Goal: Task Accomplishment & Management: Manage account settings

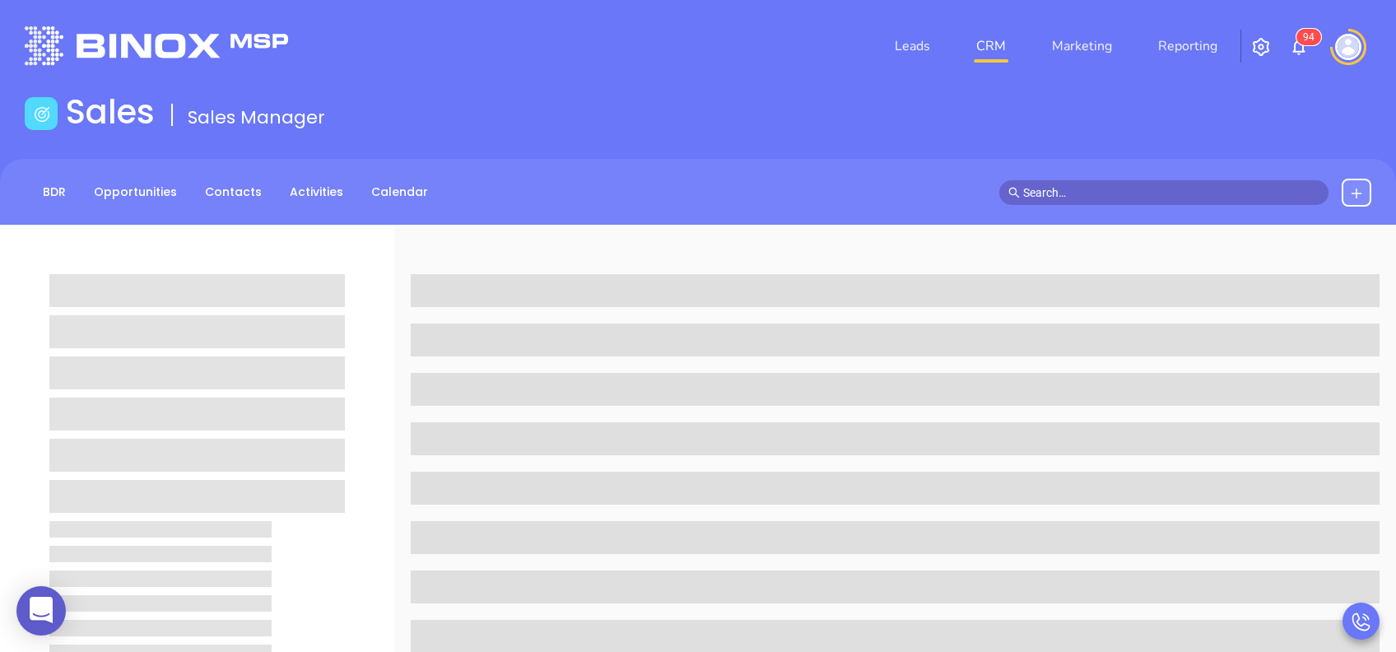
click at [1231, 106] on div "Sales Sales Manager" at bounding box center [698, 115] width 1366 height 46
click at [1185, 44] on link "Reporting" at bounding box center [1188, 46] width 72 height 33
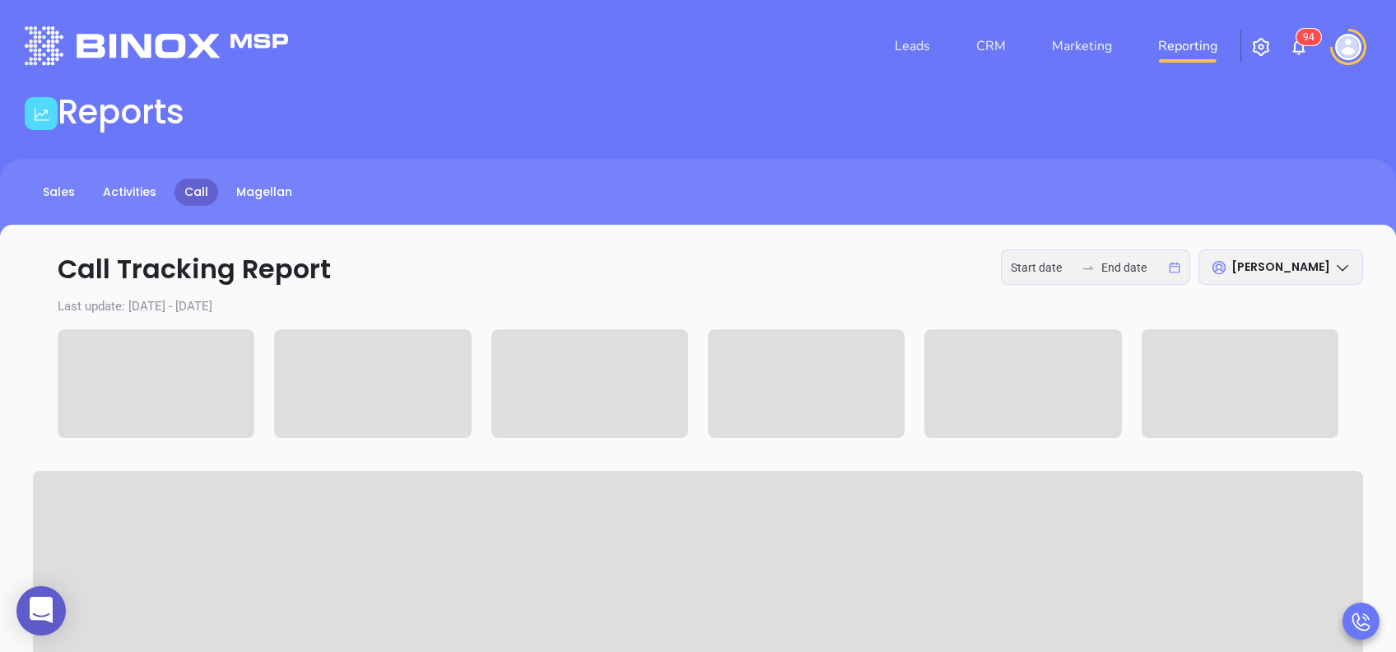
type input "2025-08-25"
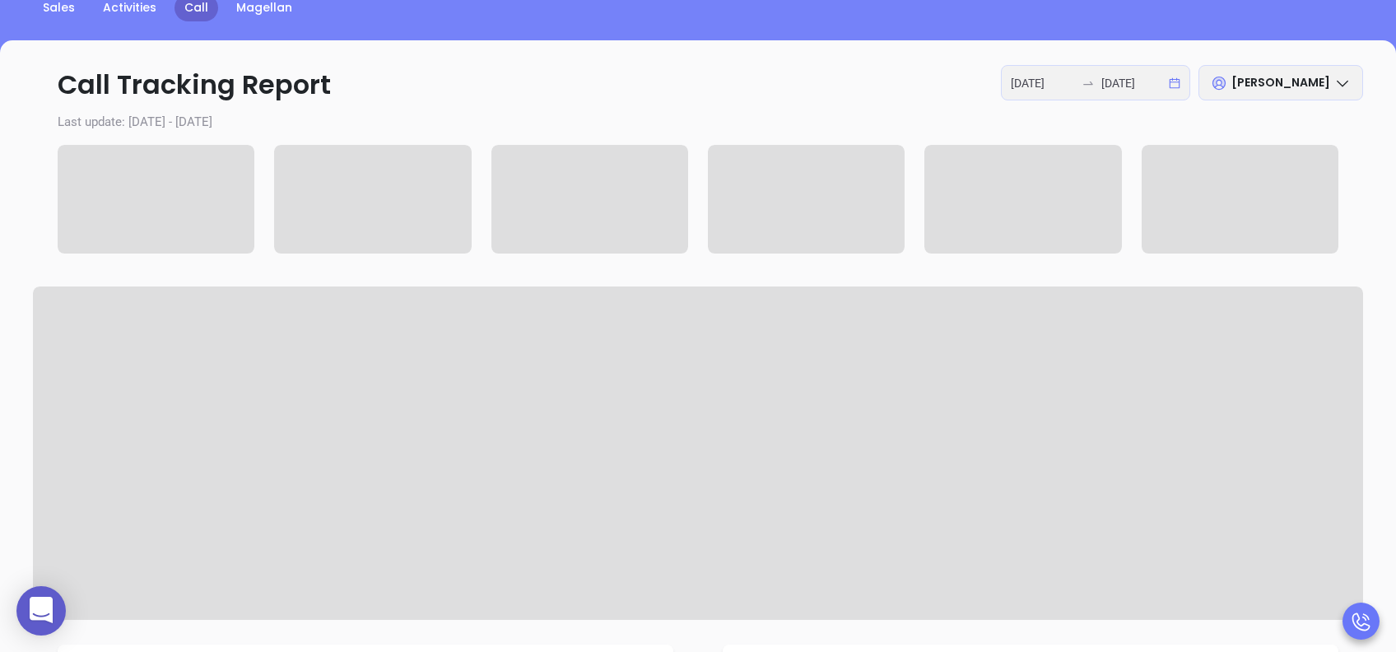
scroll to position [219, 0]
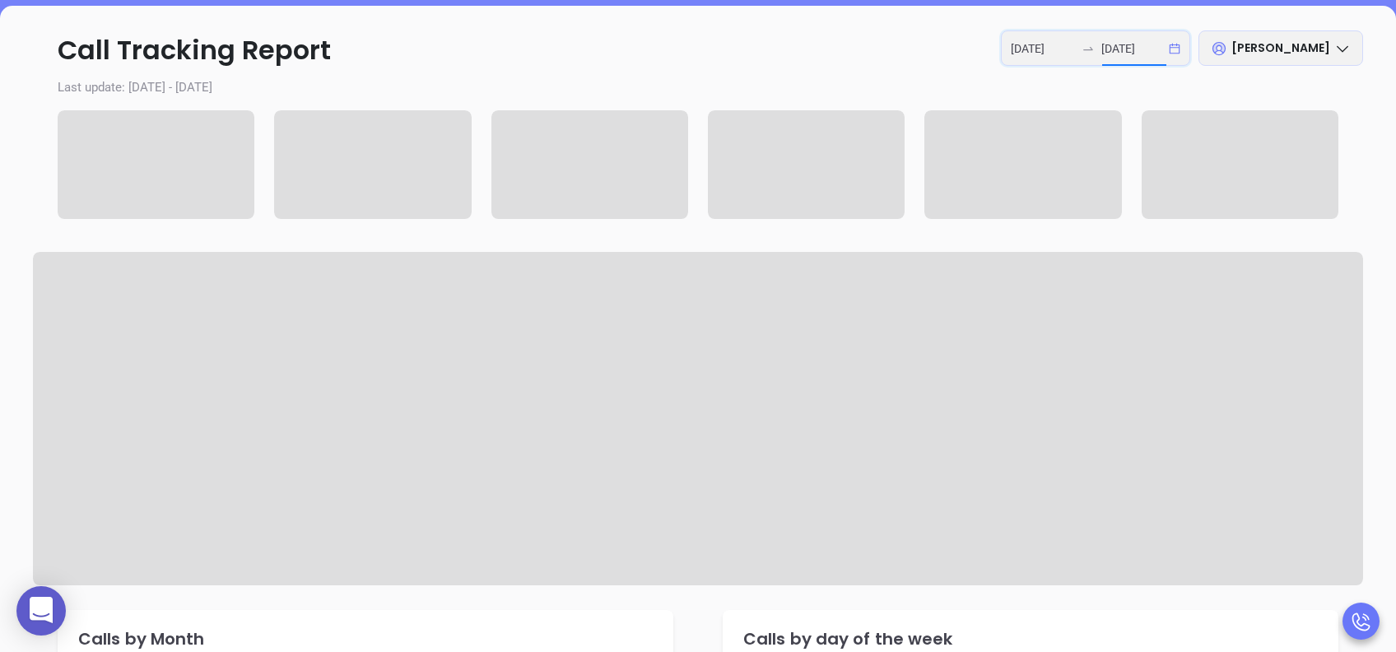
click at [1104, 55] on input "2025-08-25" at bounding box center [1133, 49] width 64 height 18
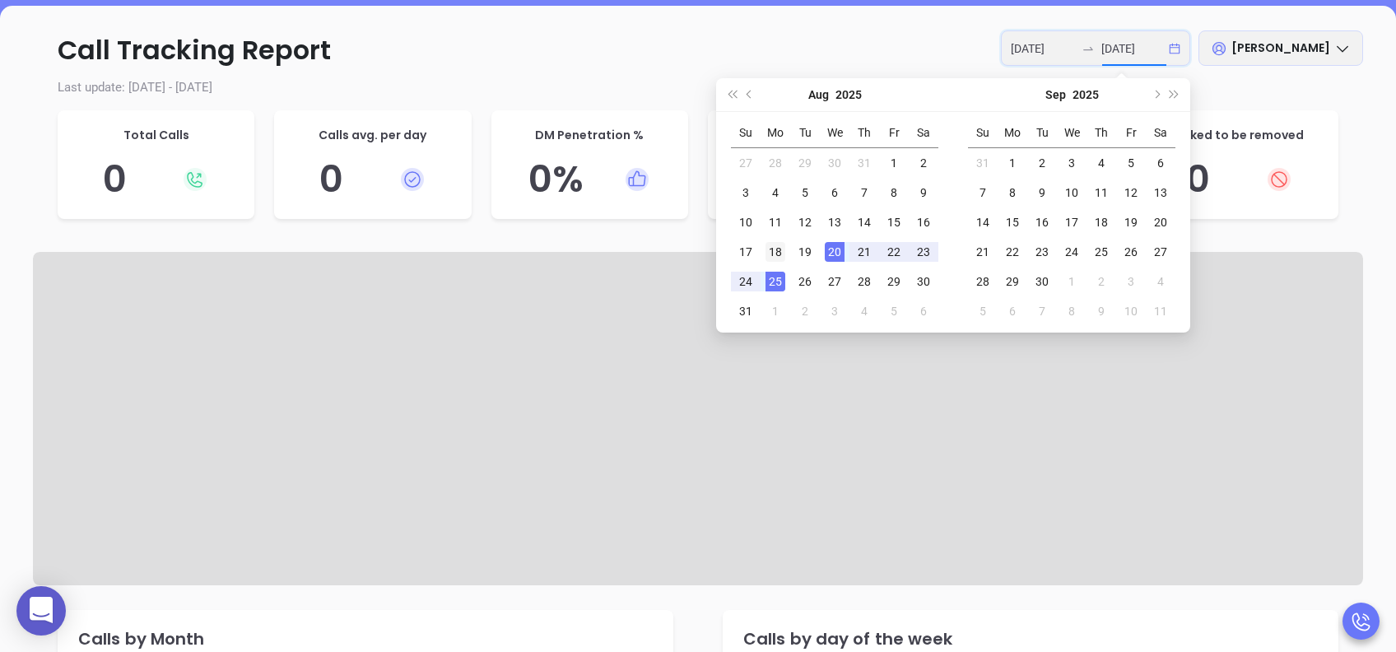
type input "2025-08-18"
click at [770, 248] on div "18" at bounding box center [776, 252] width 20 height 20
click at [895, 259] on div "22" at bounding box center [894, 252] width 20 height 20
type input "2025-08-18"
type input "2025-08-22"
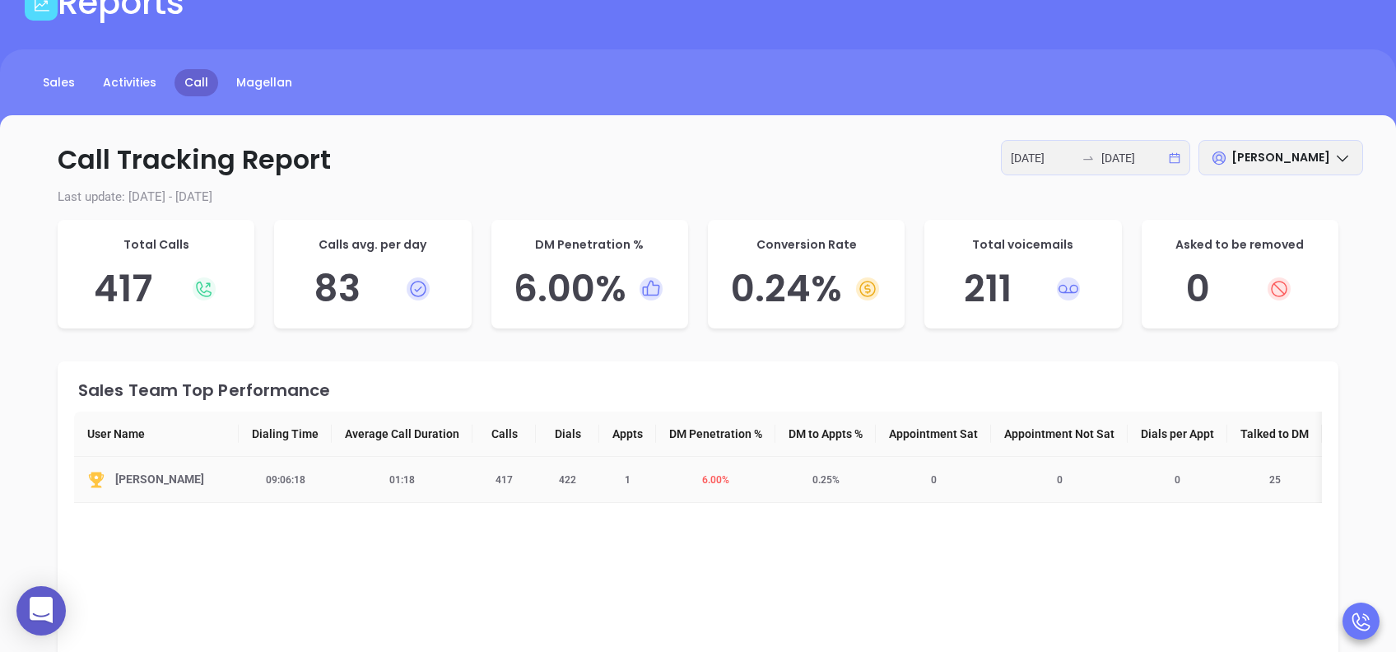
scroll to position [0, 0]
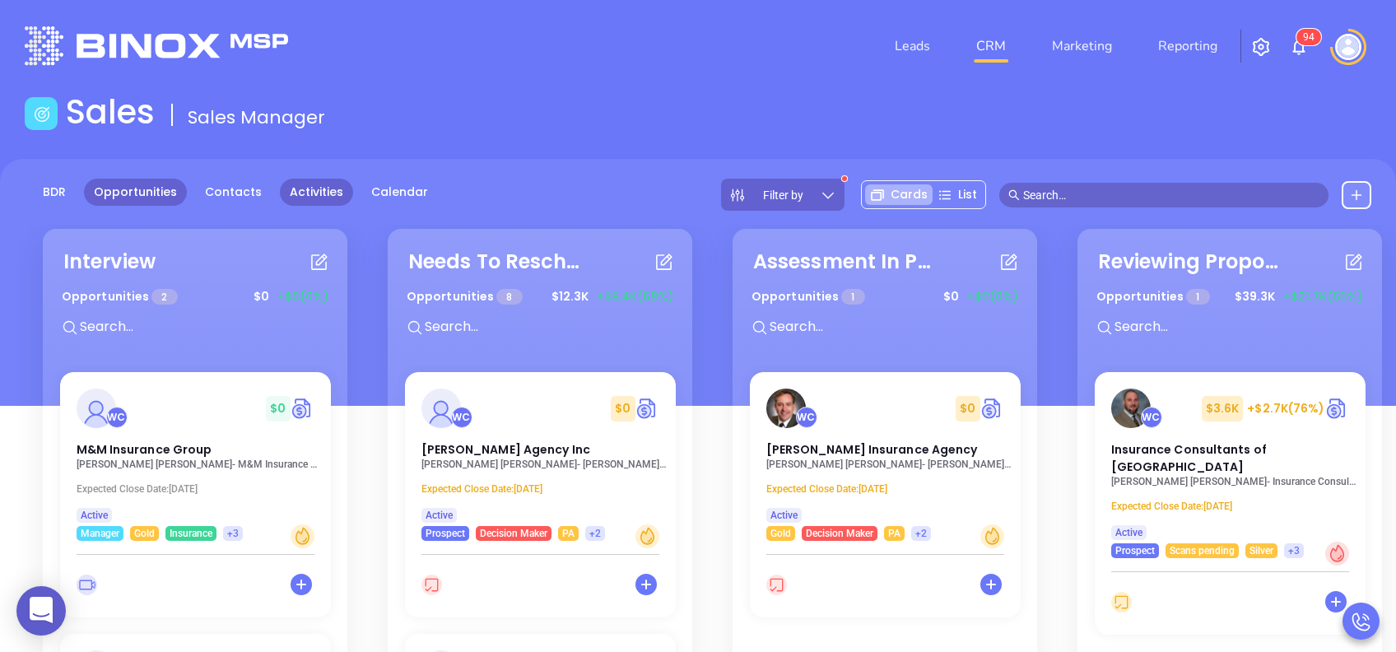
click at [302, 193] on link "Activities" at bounding box center [316, 192] width 73 height 27
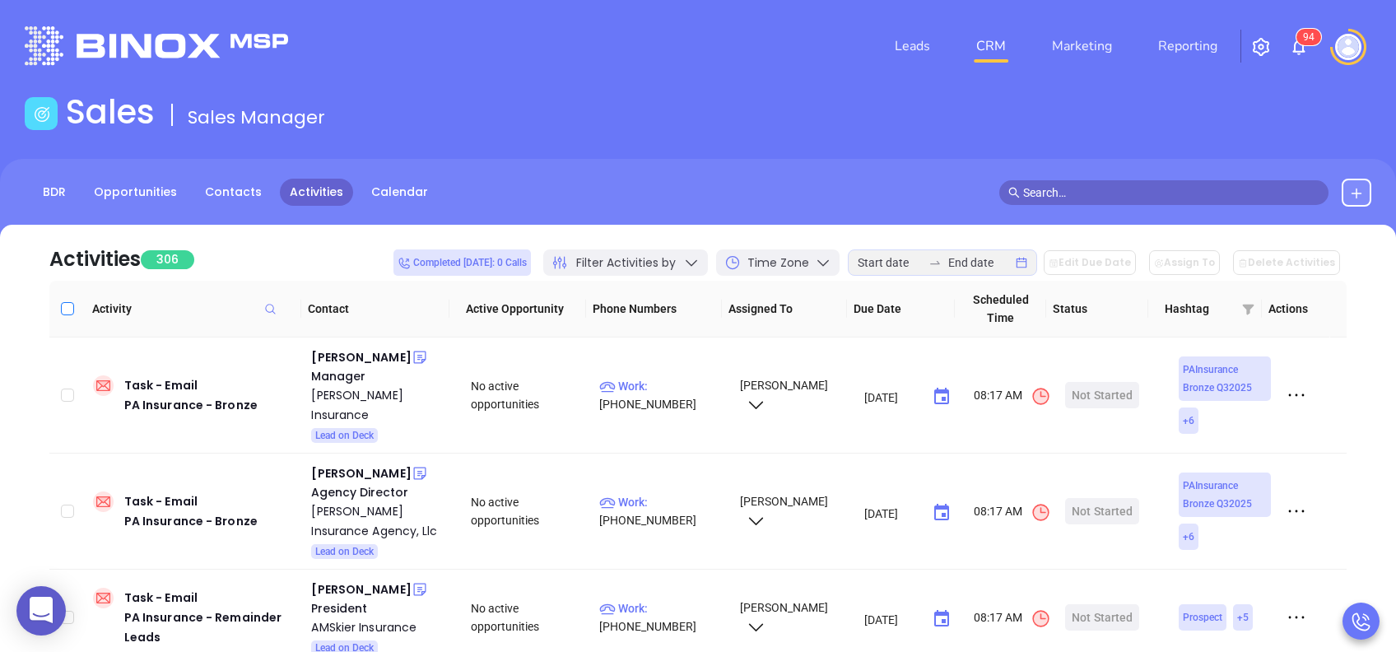
click at [68, 307] on input "Select all" at bounding box center [67, 308] width 13 height 13
checkbox input "true"
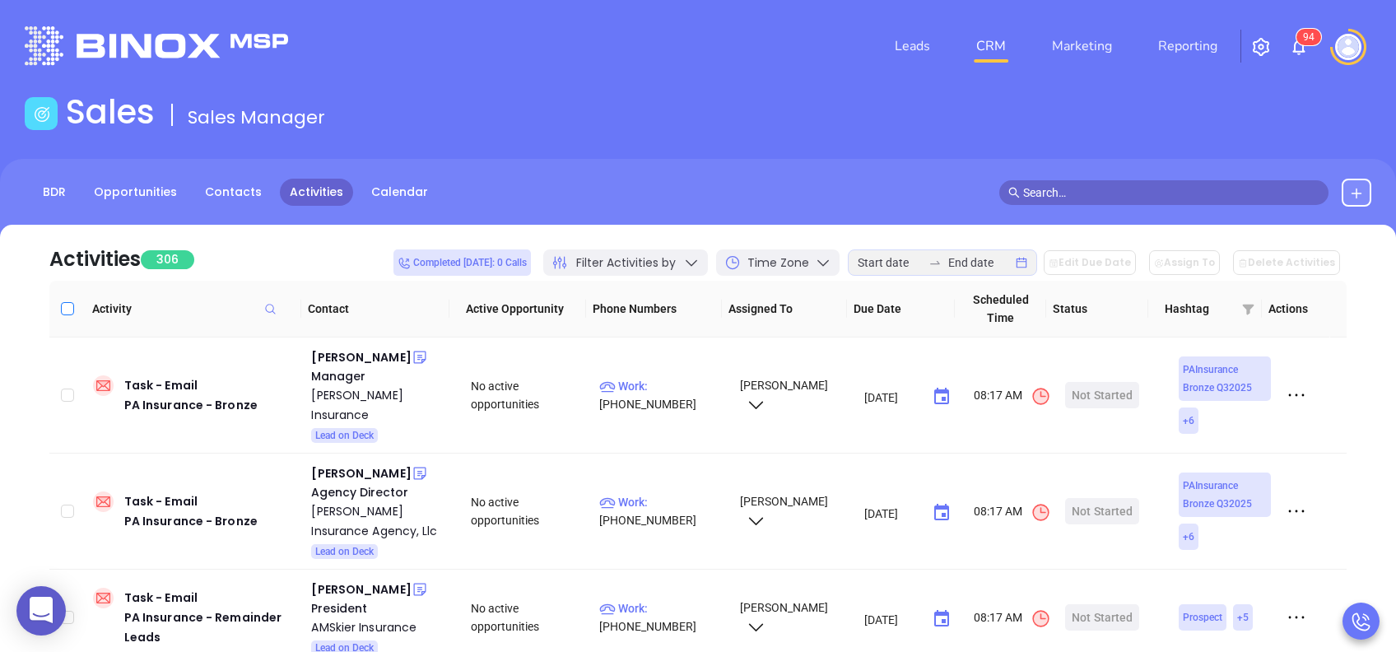
checkbox input "true"
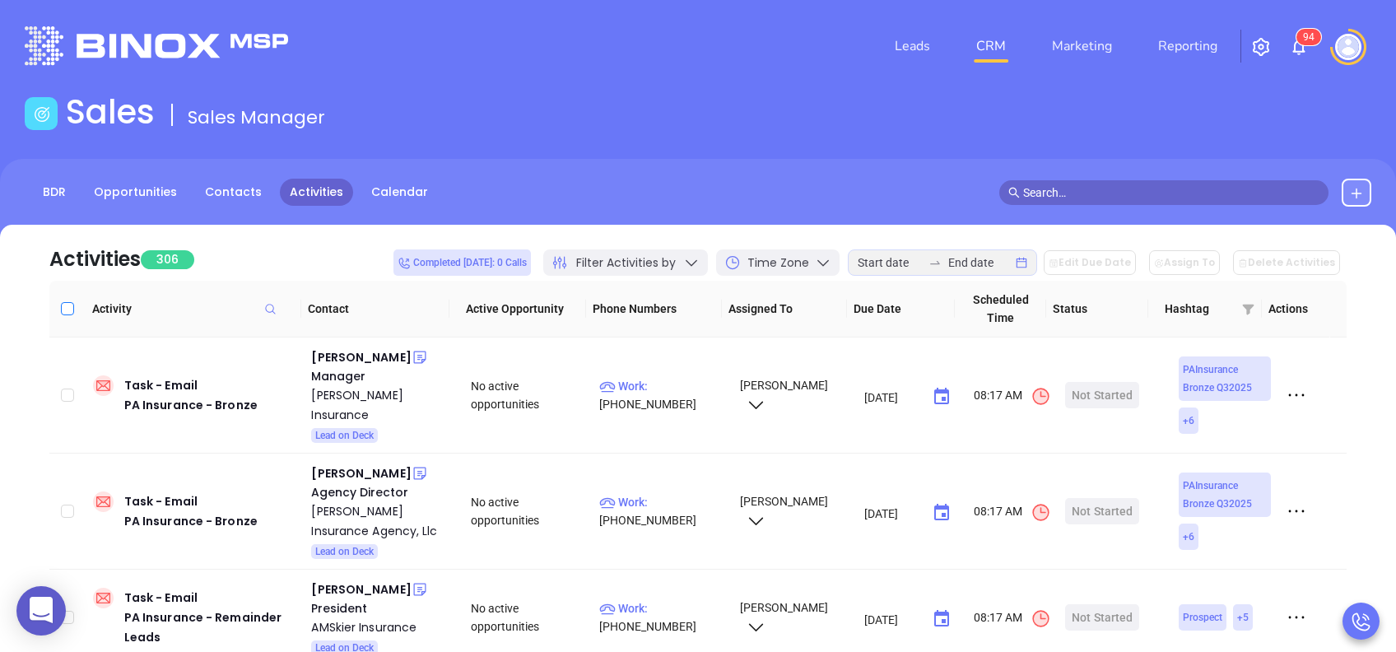
checkbox input "true"
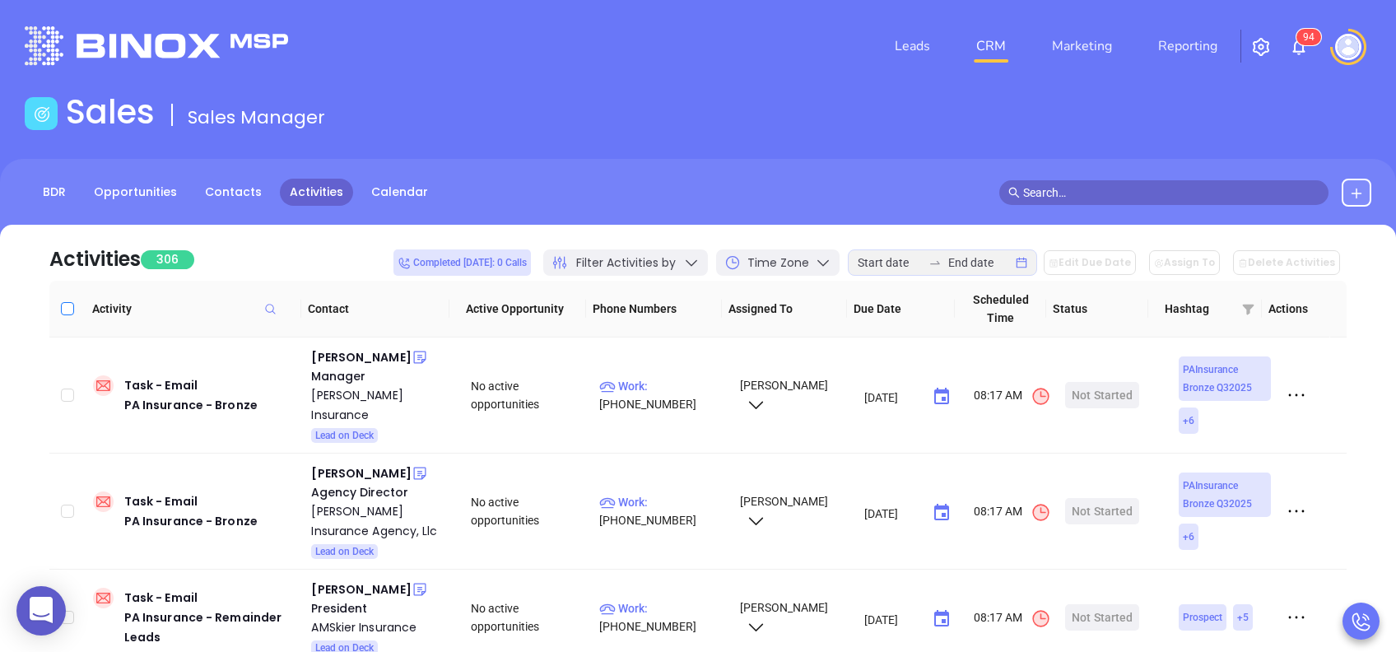
checkbox input "true"
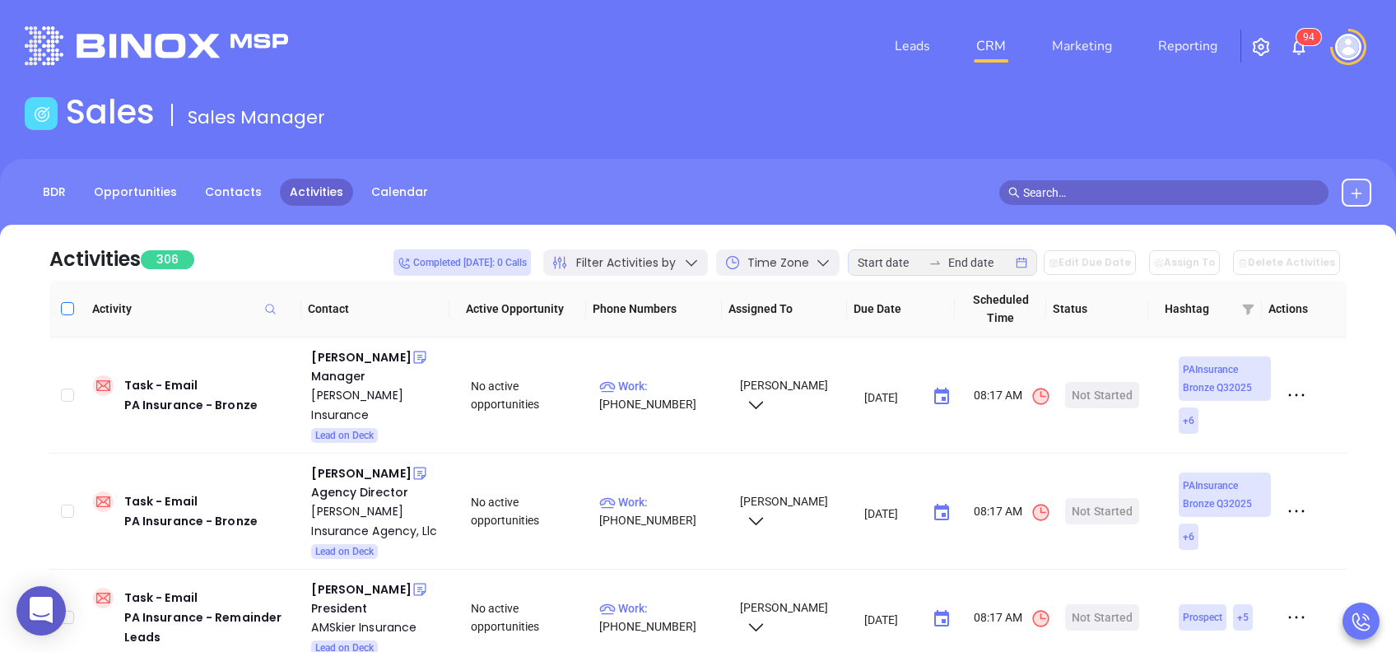
checkbox input "true"
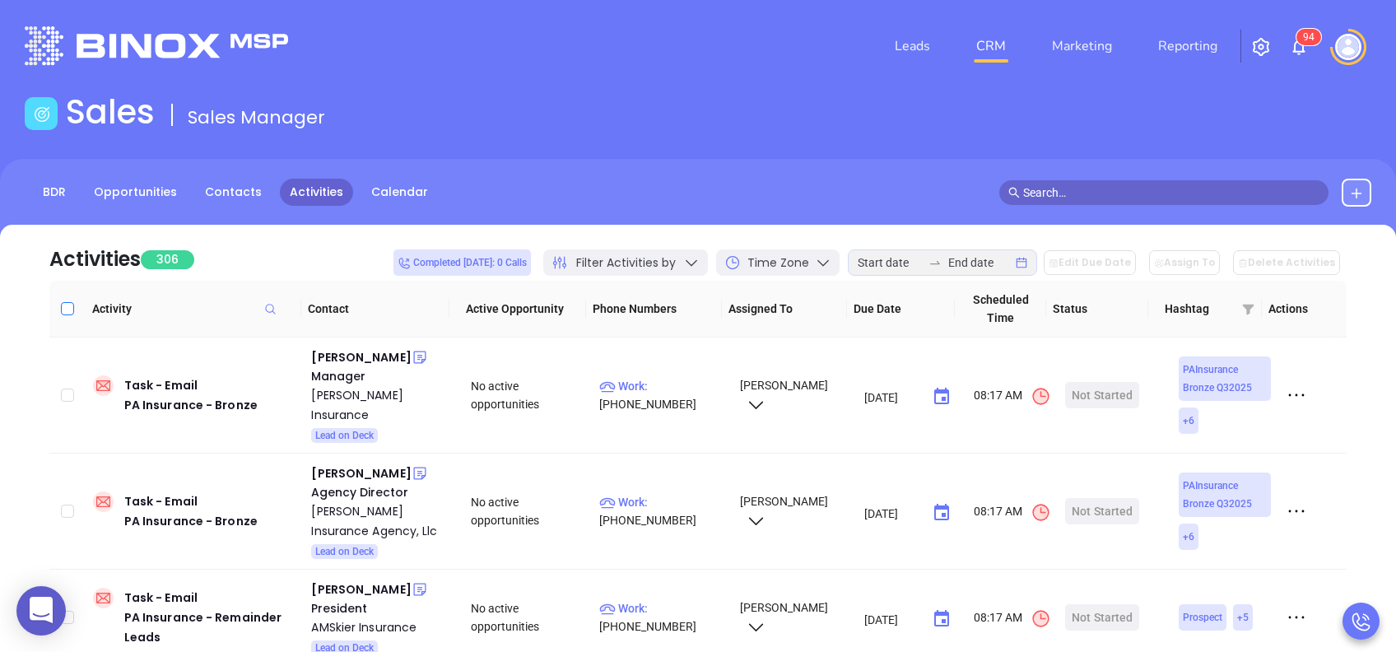
checkbox input "true"
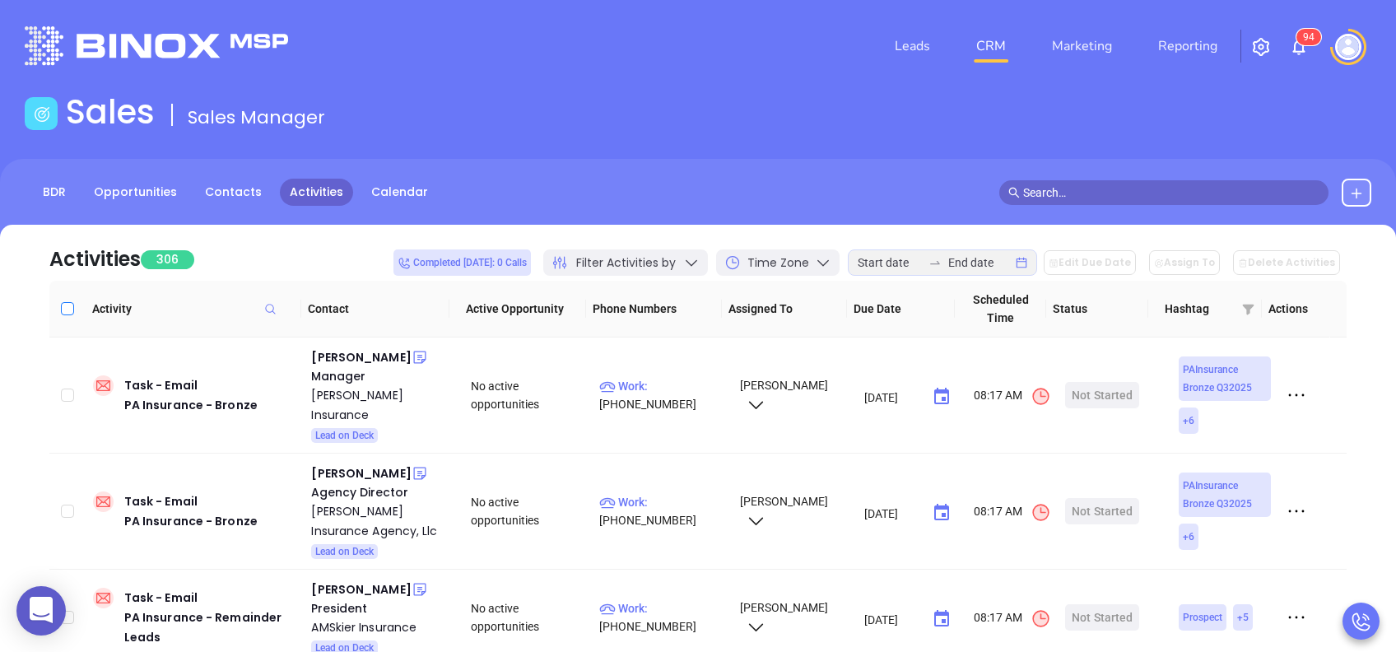
checkbox input "true"
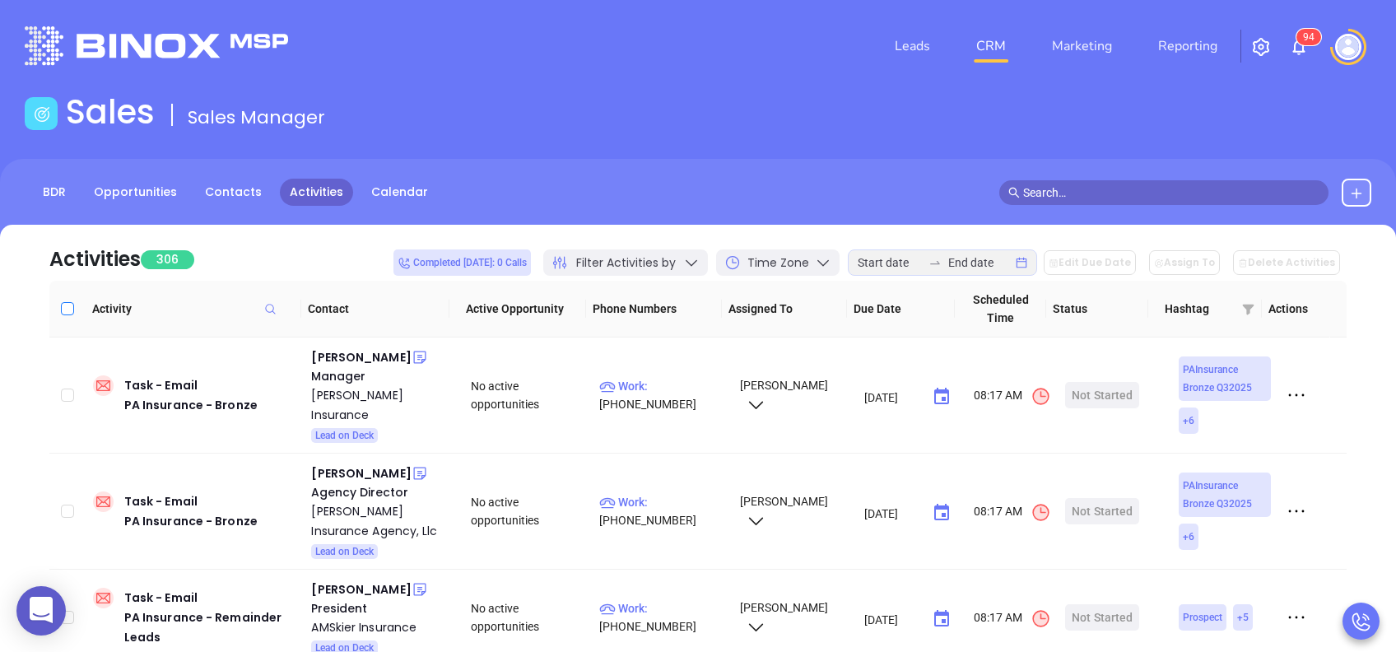
checkbox input "true"
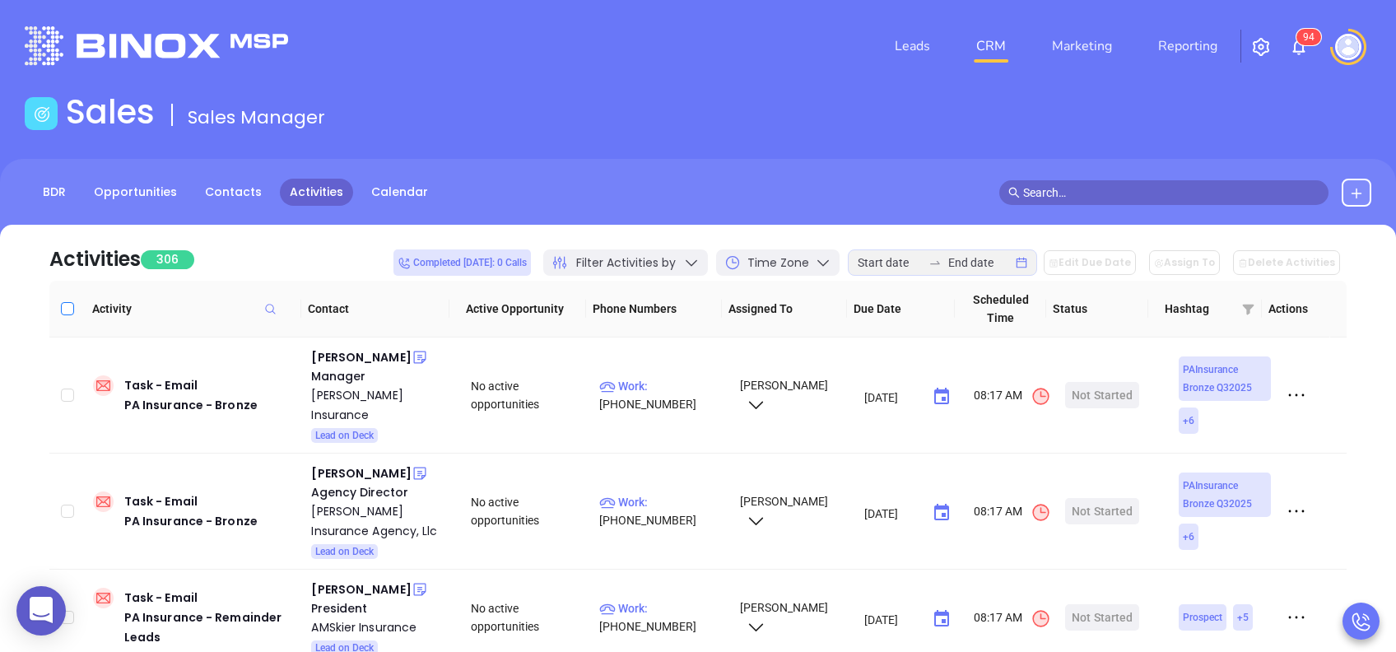
checkbox input "true"
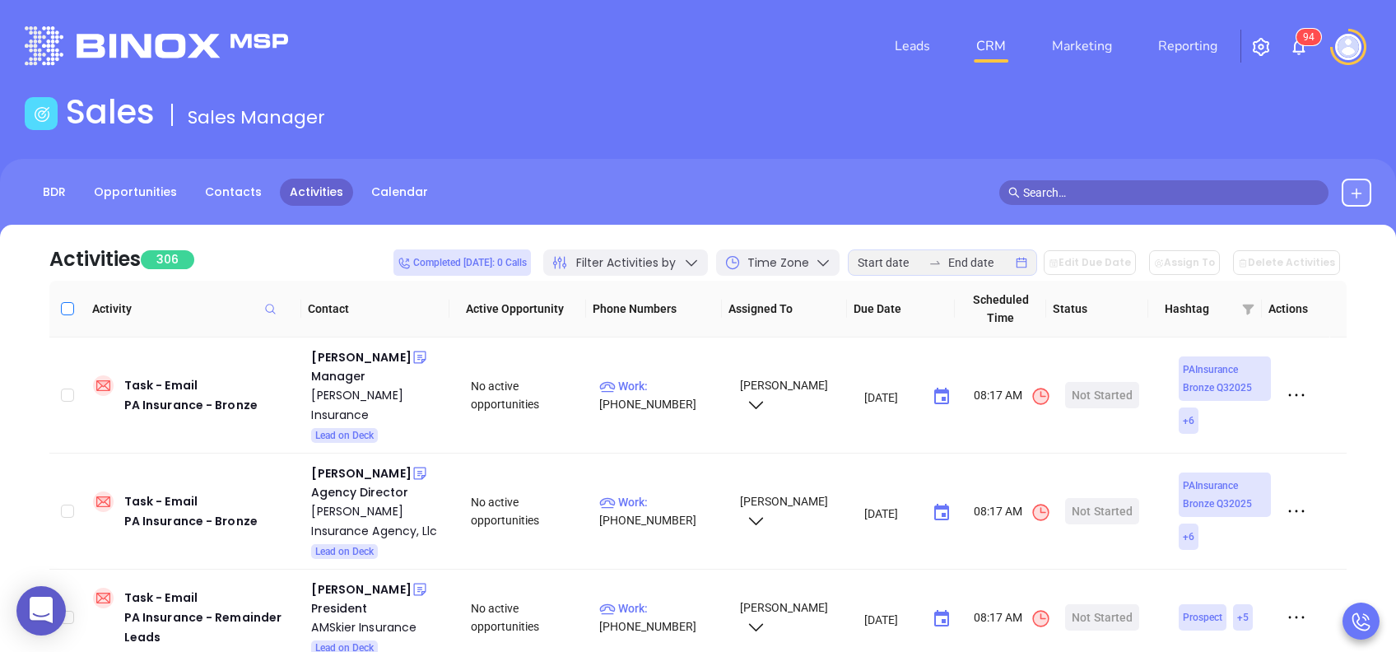
checkbox input "true"
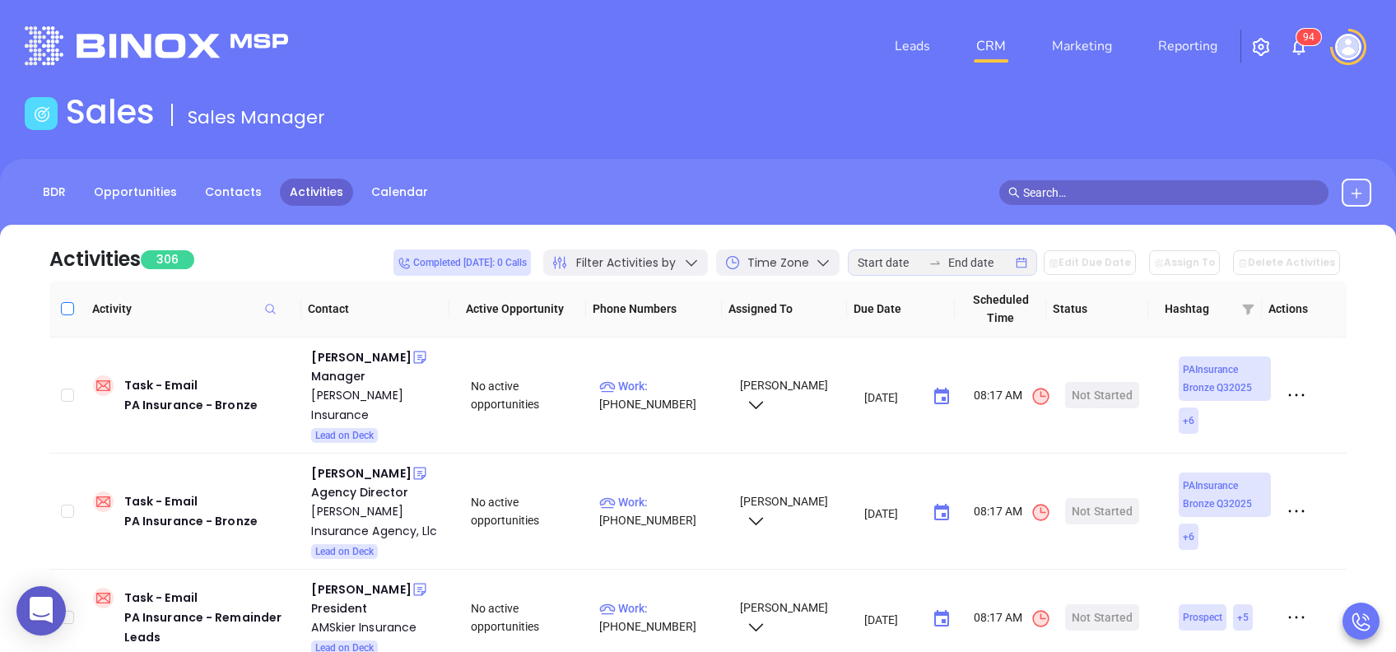
checkbox input "true"
click at [1097, 273] on button "Edit Due Date" at bounding box center [1090, 262] width 92 height 25
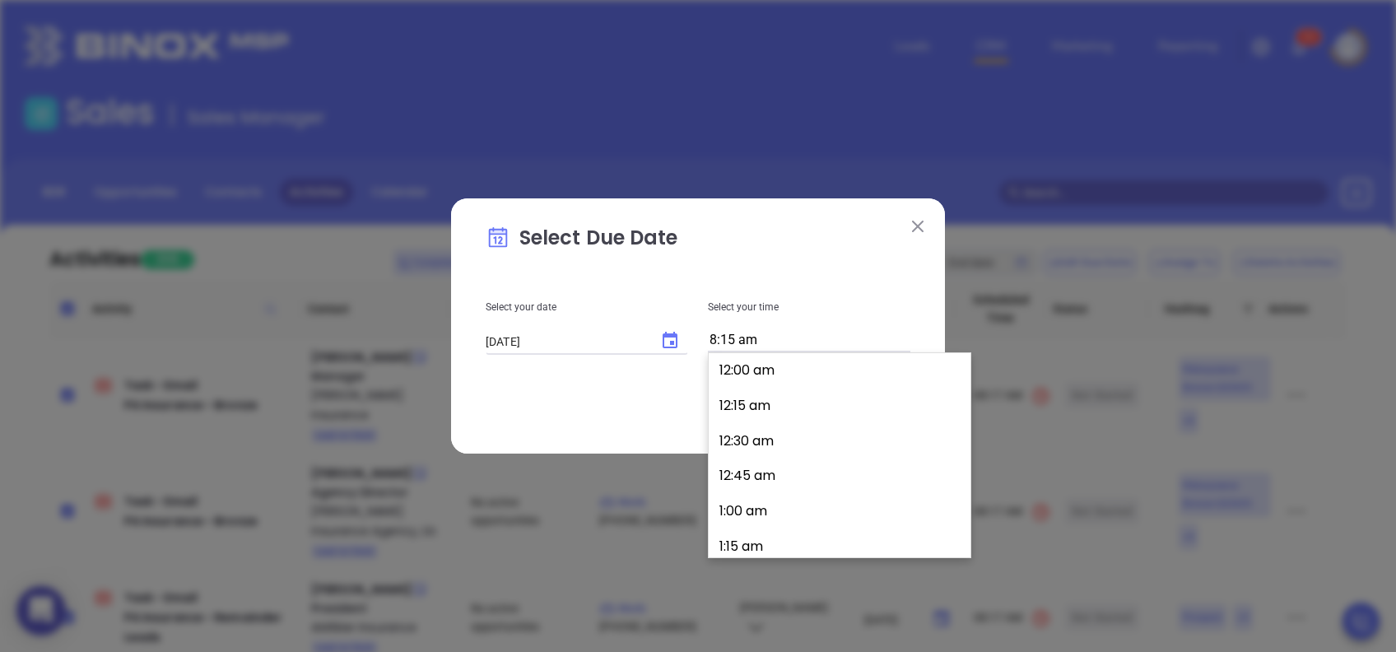
click at [797, 343] on input "8:15 am" at bounding box center [809, 340] width 202 height 23
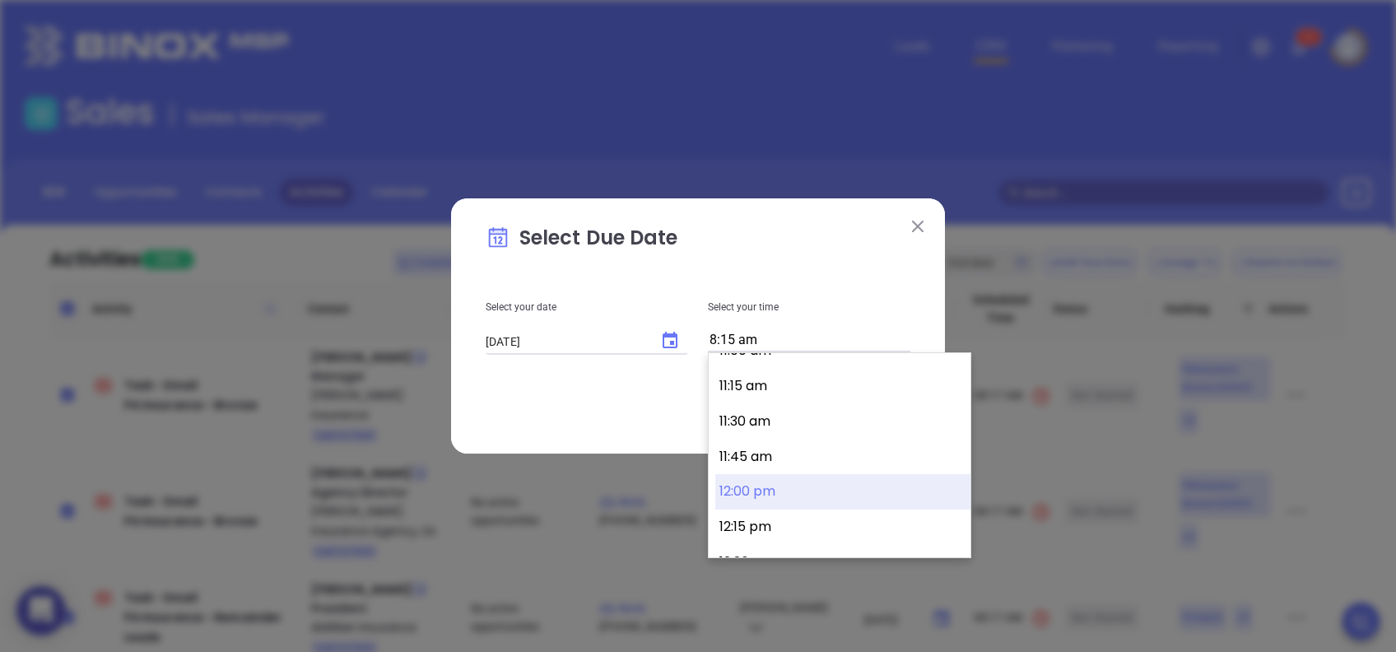
click at [775, 487] on button "12:00 pm" at bounding box center [842, 491] width 255 height 35
type input "12:00 pm"
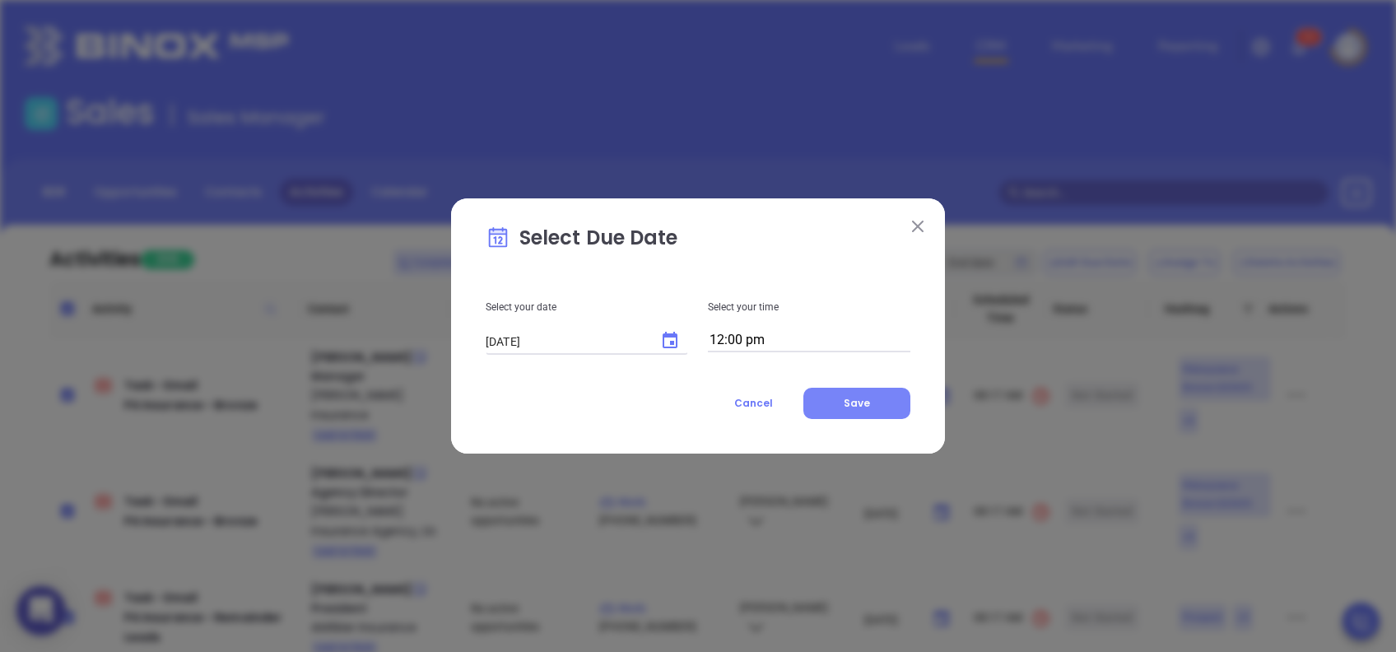
click at [847, 407] on span "Save" at bounding box center [857, 403] width 26 height 14
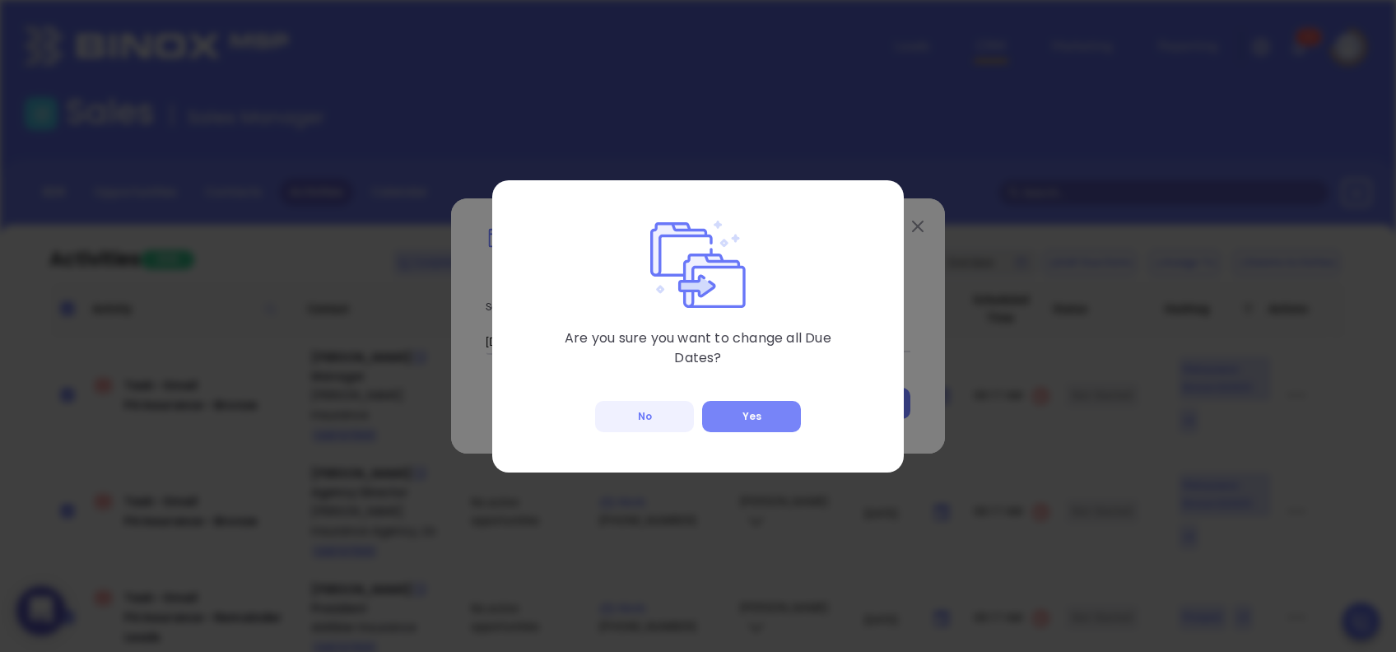
click at [743, 417] on button "Yes" at bounding box center [751, 416] width 99 height 31
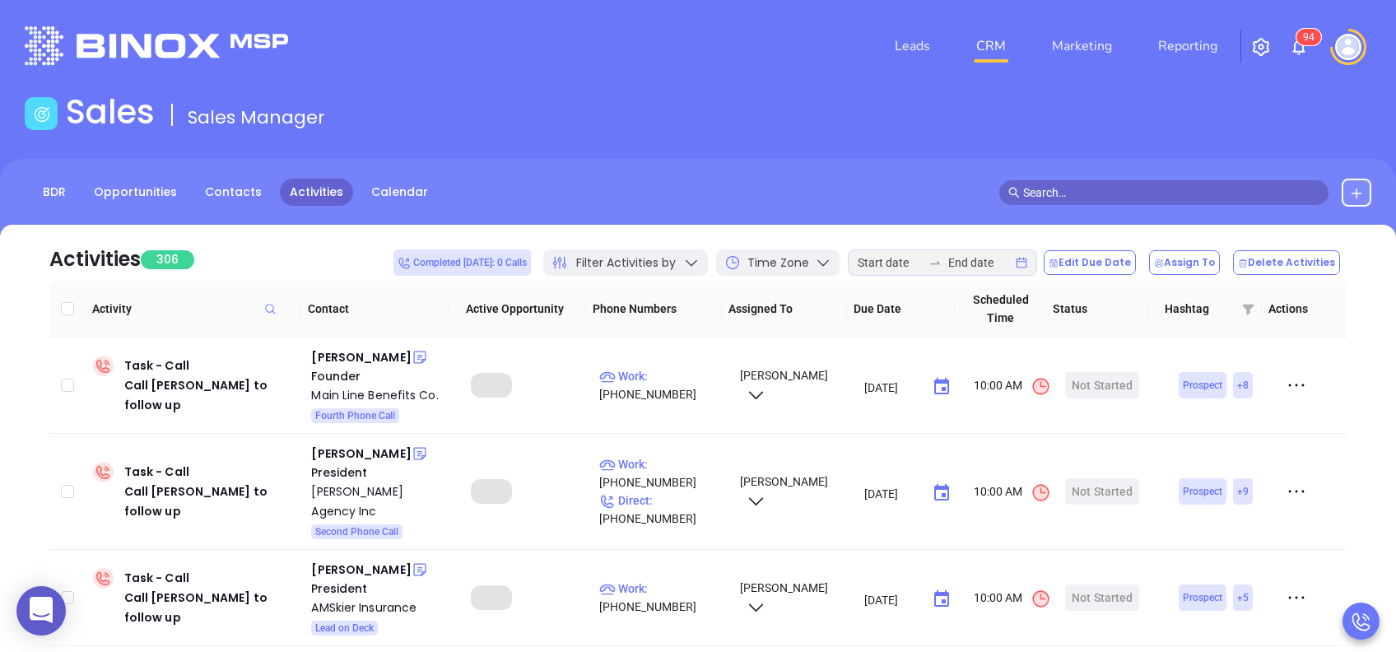
click at [63, 309] on input "Select all" at bounding box center [67, 308] width 13 height 13
checkbox input "true"
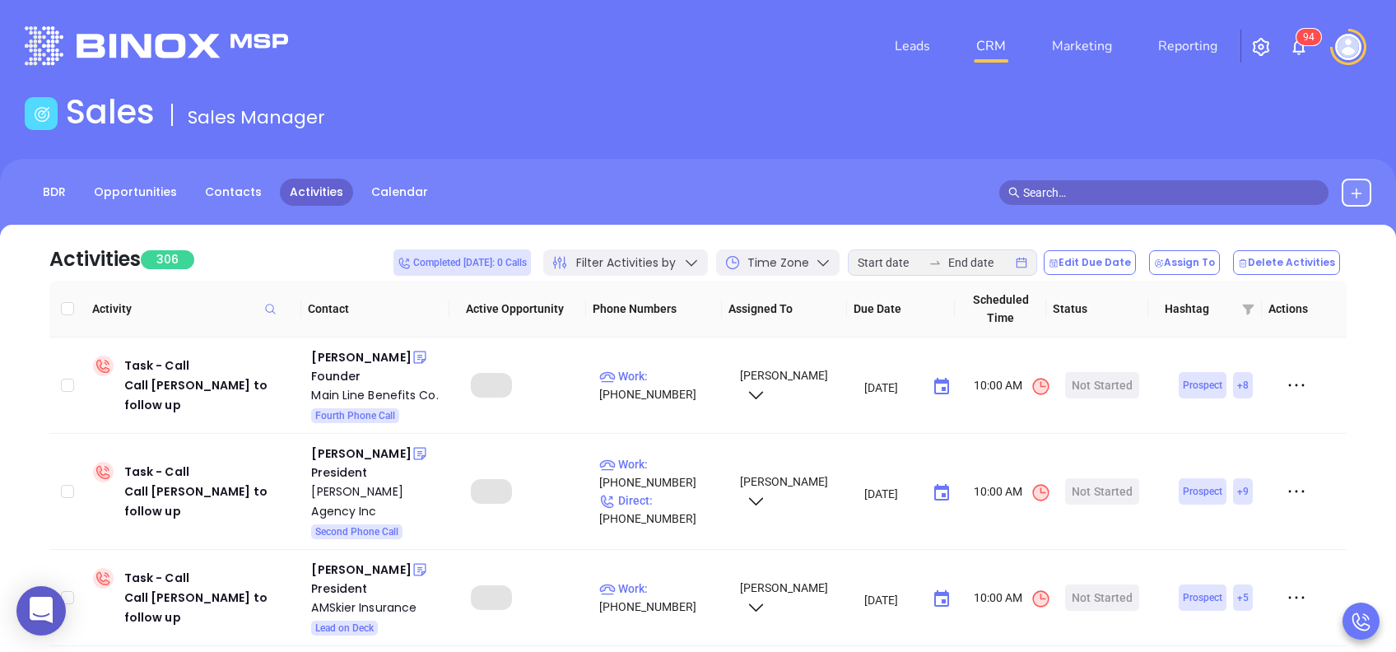
checkbox input "true"
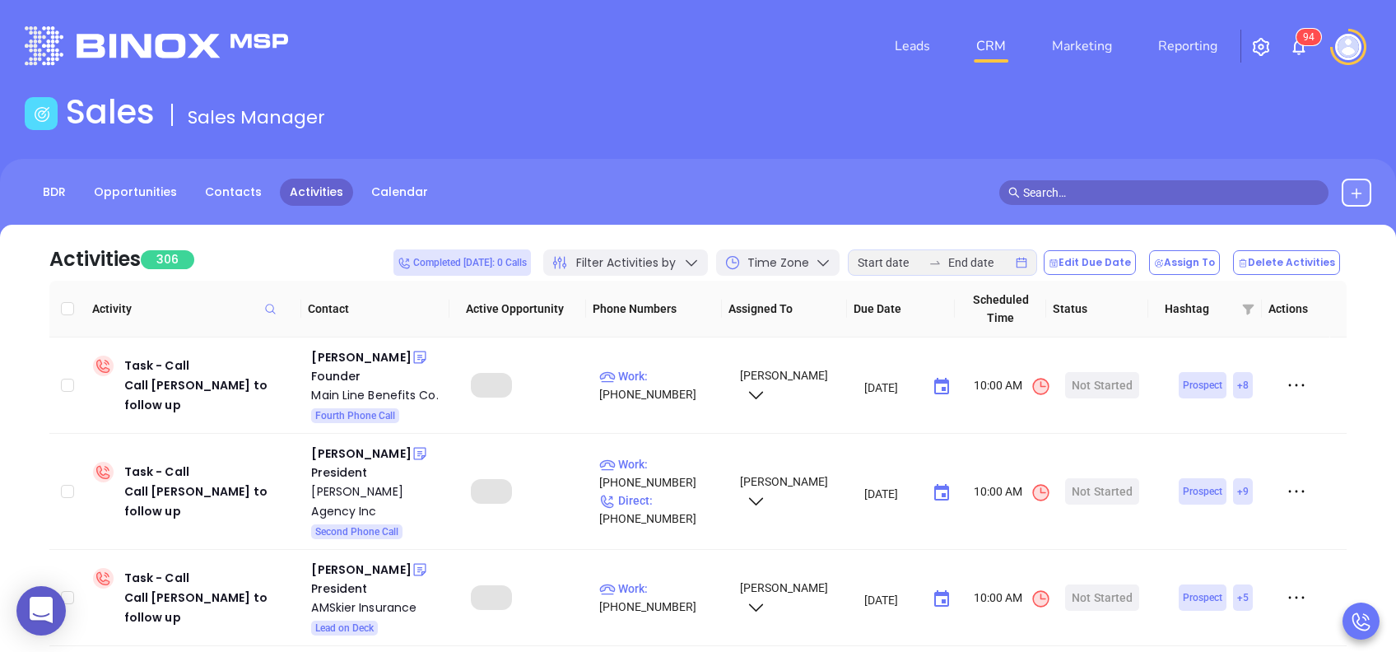
checkbox input "true"
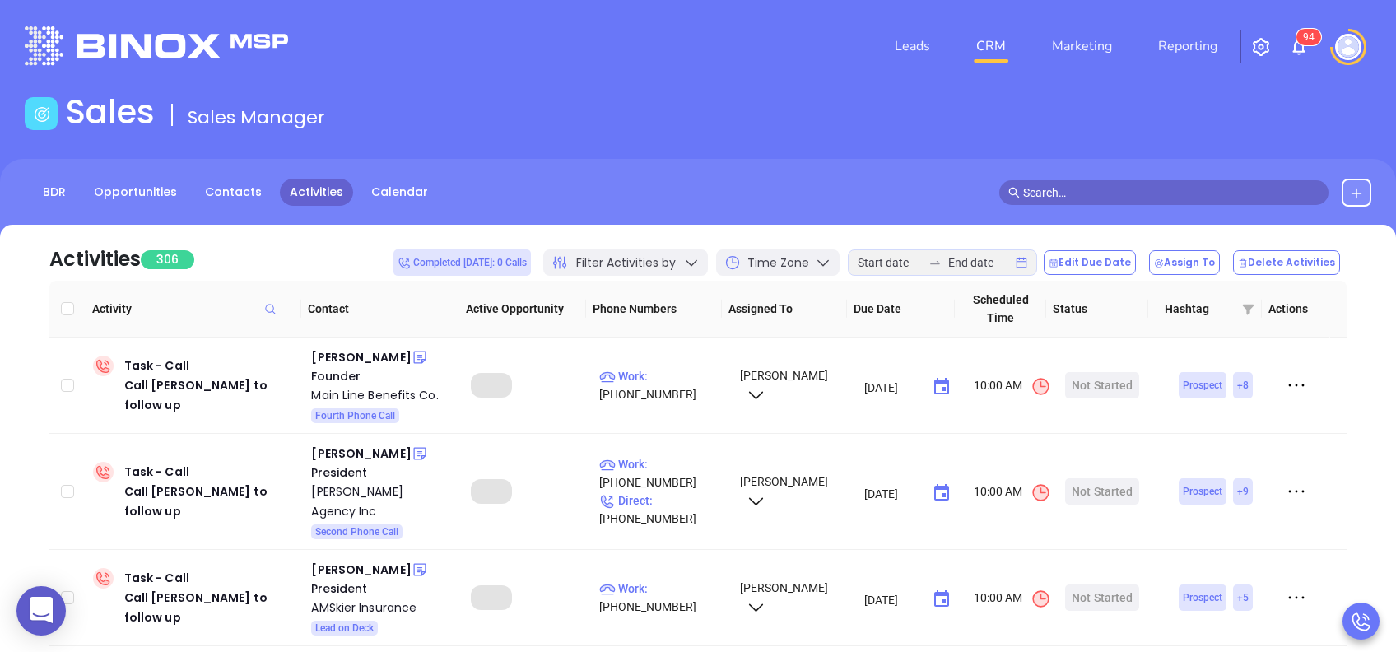
checkbox input "true"
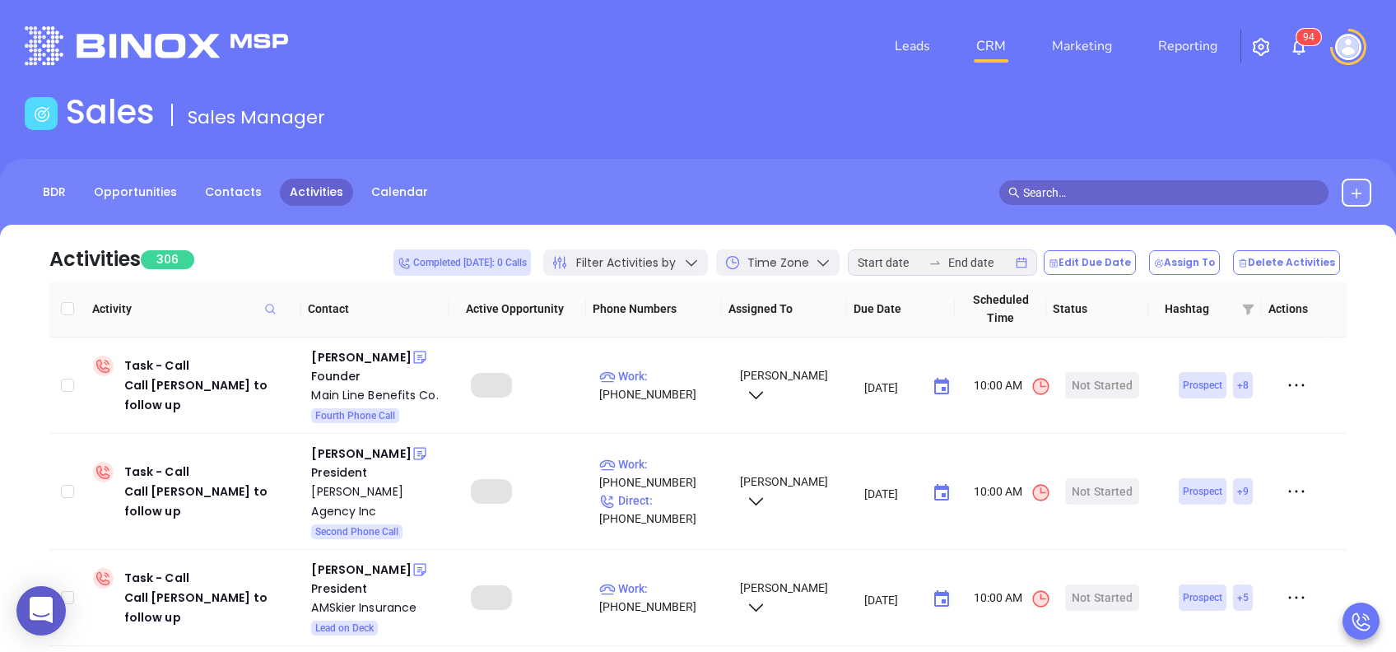
checkbox input "true"
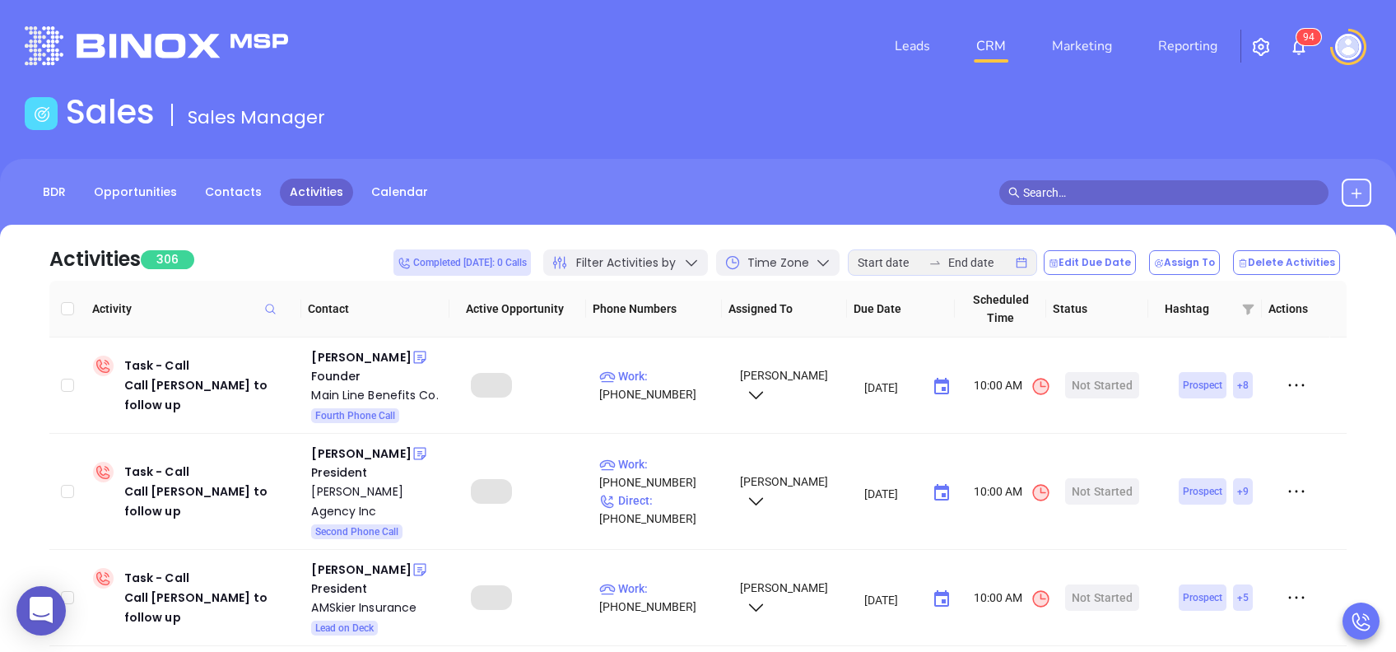
checkbox input "true"
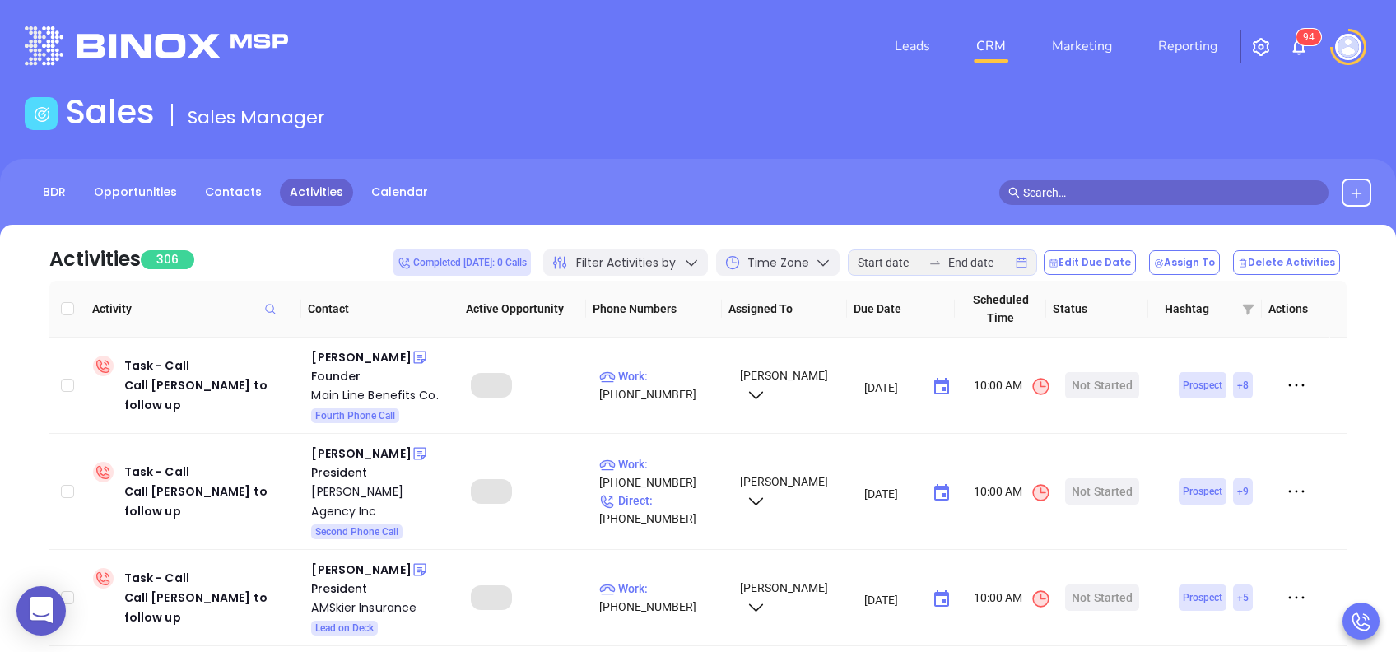
checkbox input "true"
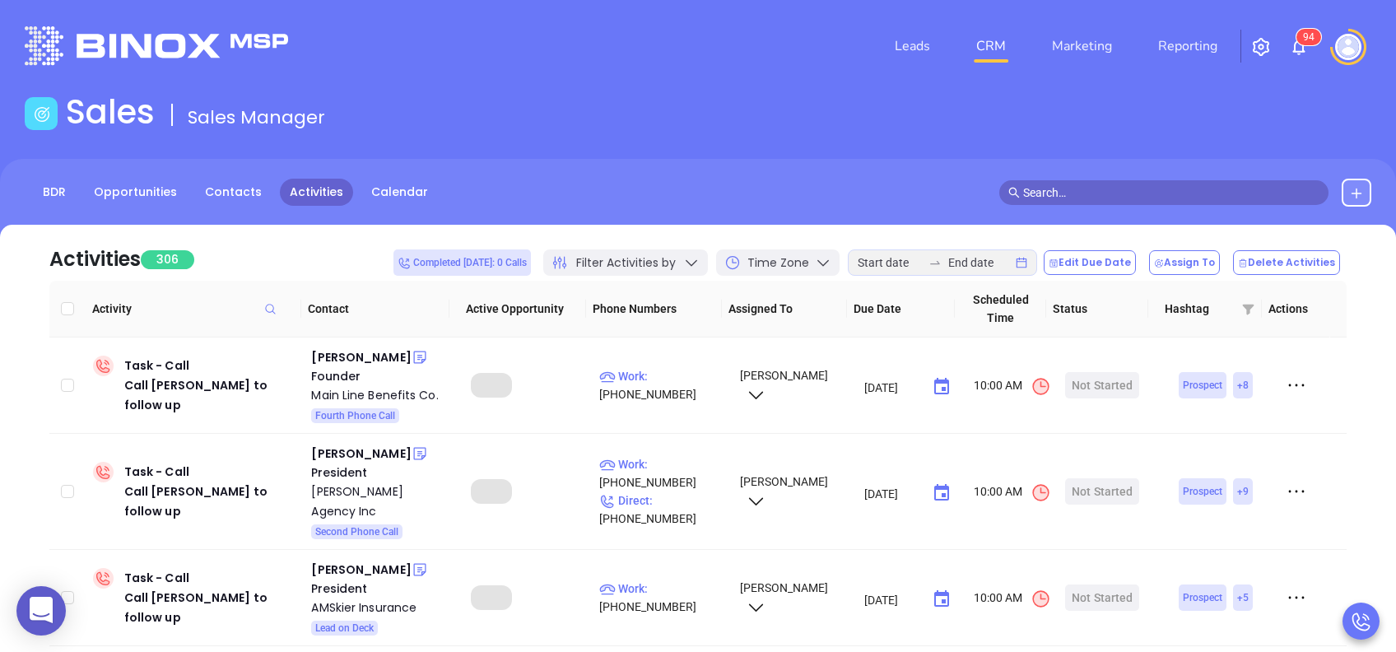
checkbox input "true"
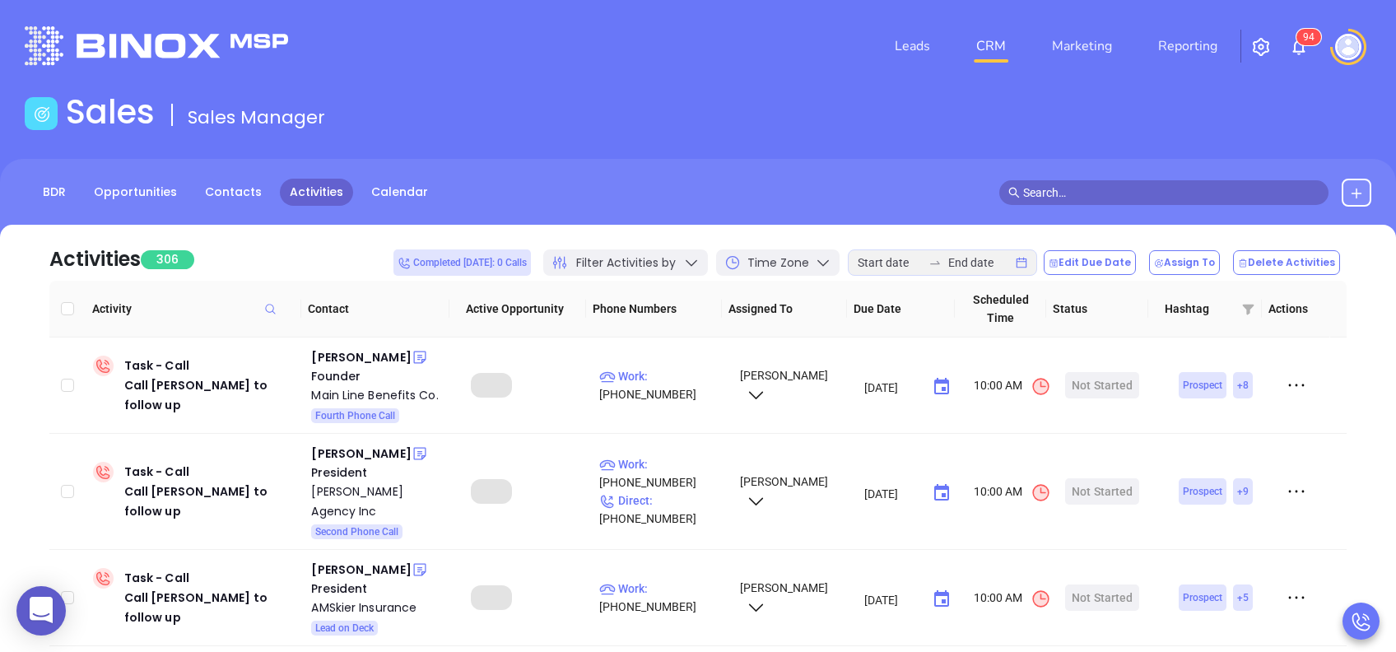
checkbox input "true"
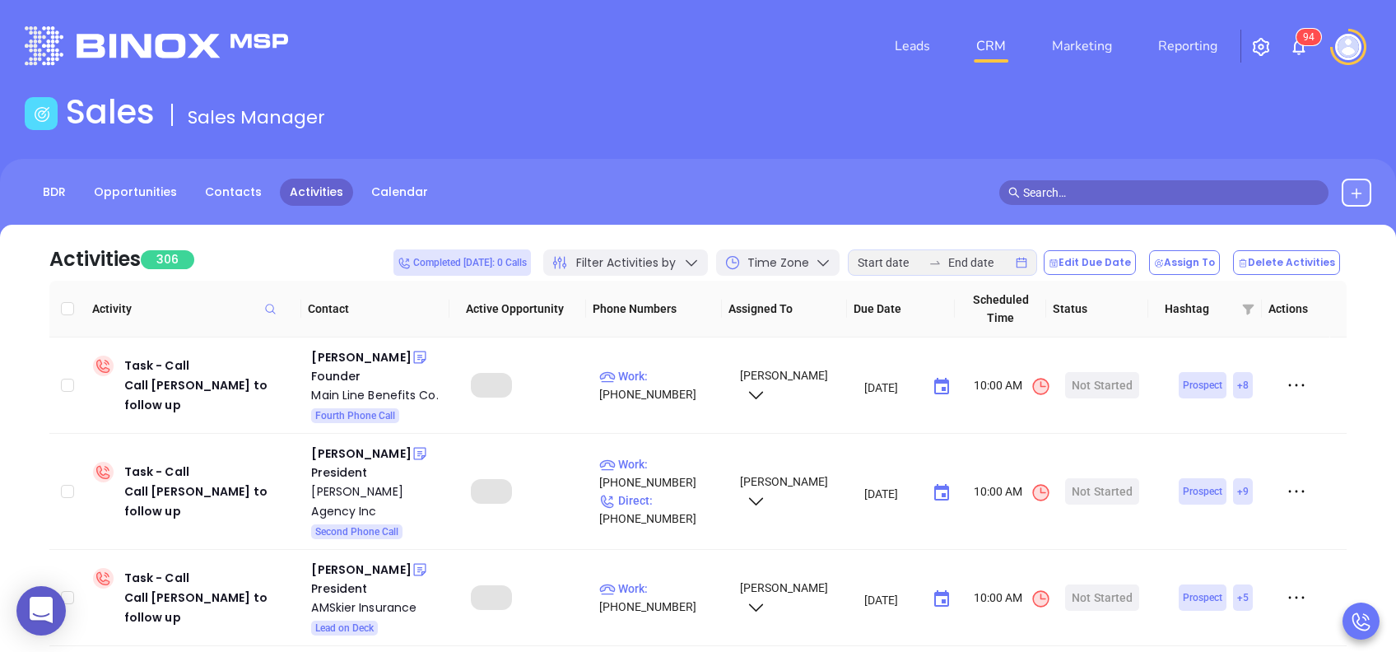
checkbox input "true"
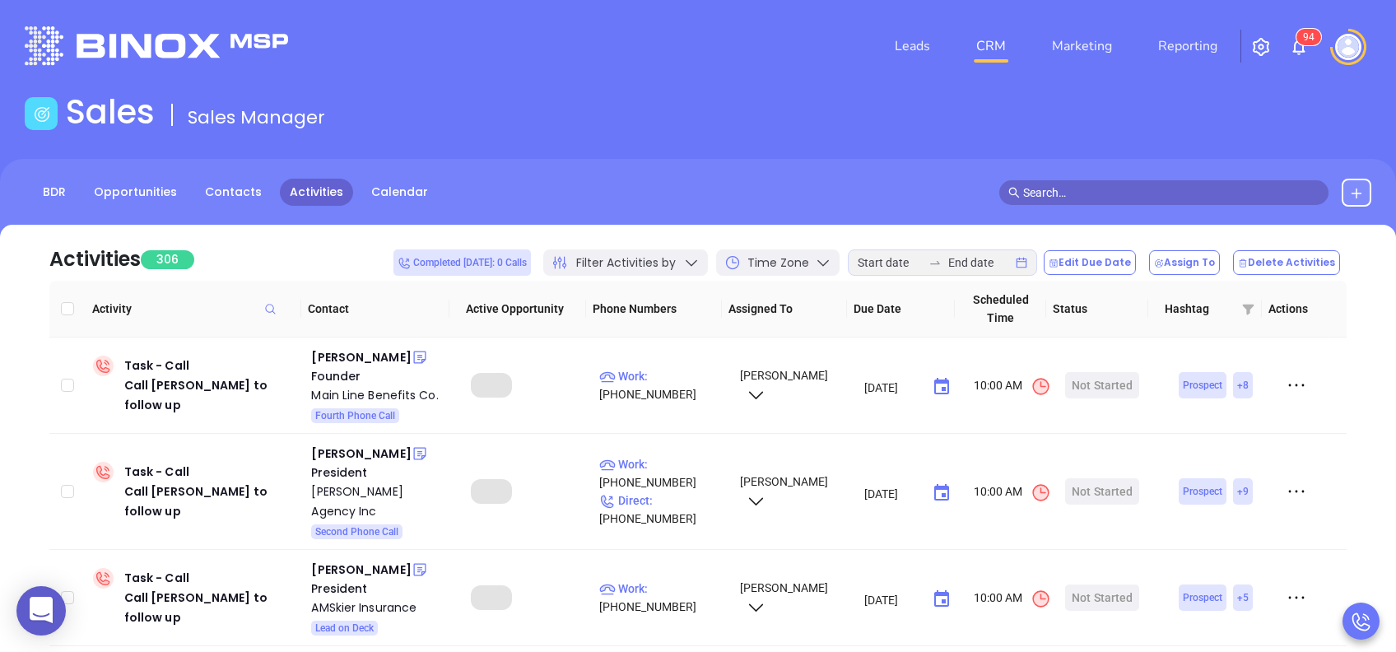
checkbox input "true"
click at [1100, 266] on button "Edit Due Date" at bounding box center [1090, 262] width 92 height 25
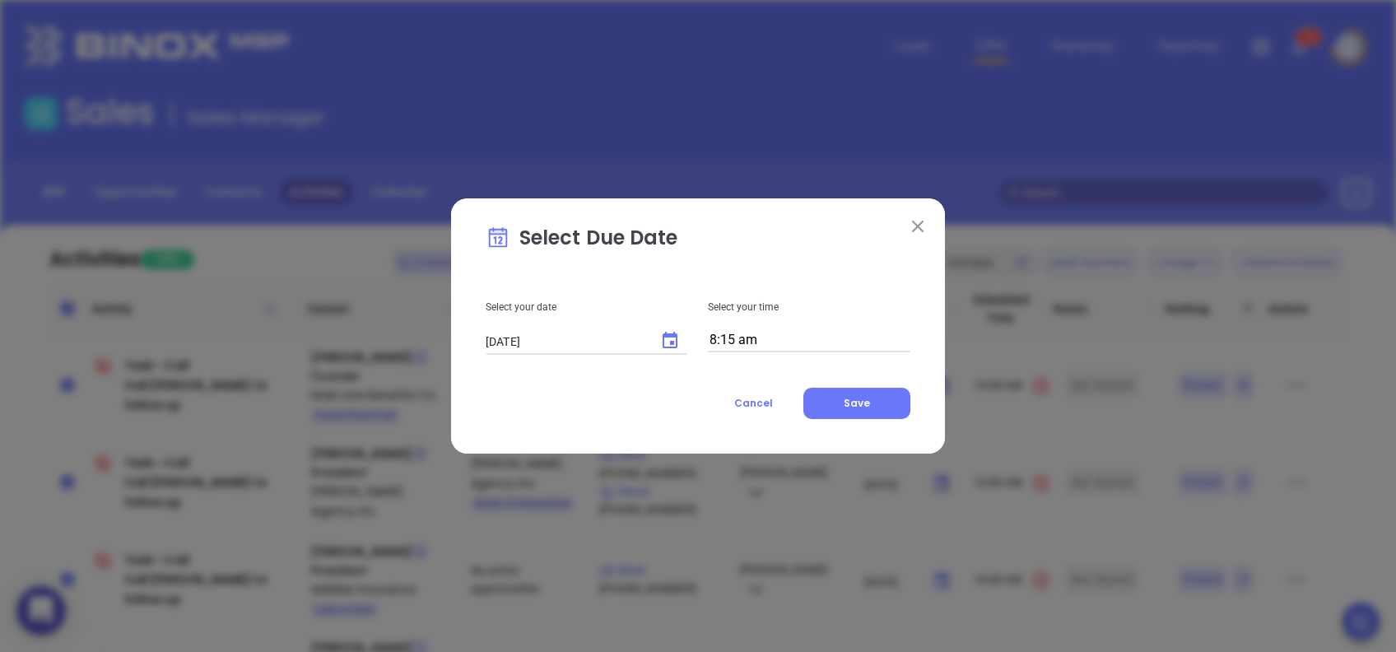
click at [765, 337] on input "8:15 am" at bounding box center [809, 340] width 202 height 23
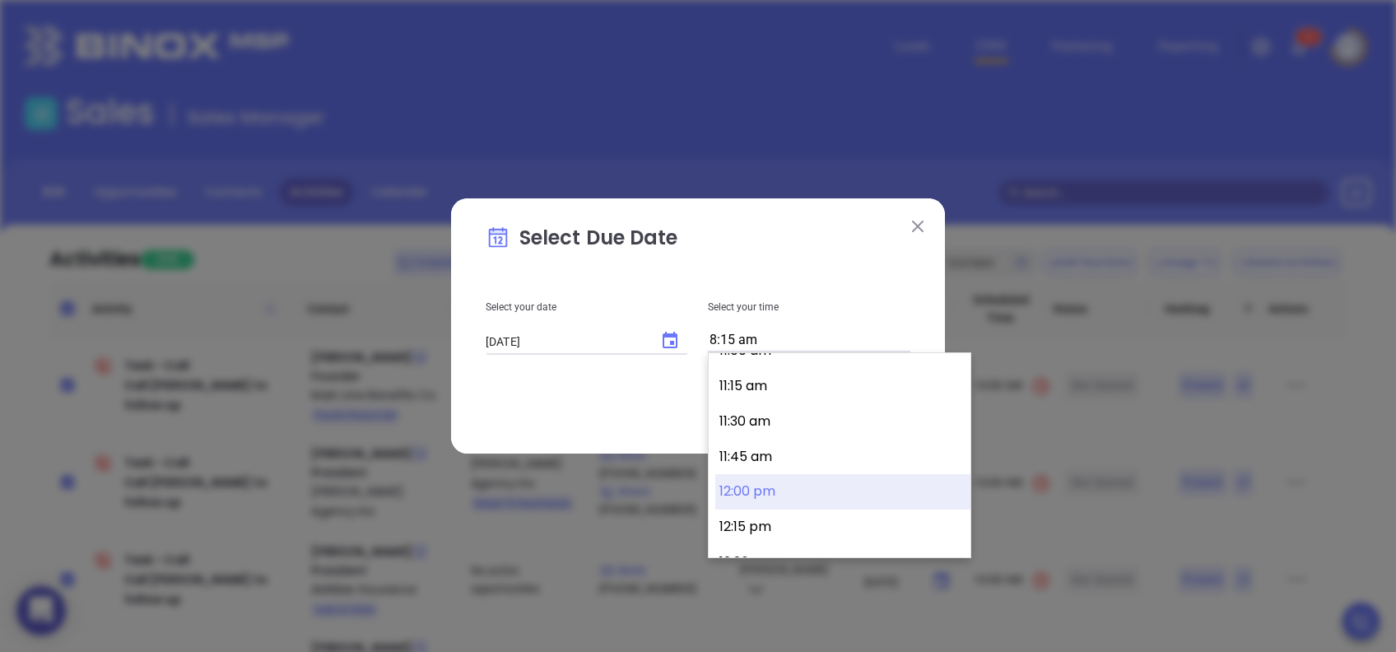
click at [803, 486] on button "12:00 pm" at bounding box center [842, 491] width 255 height 35
type input "12:00 pm"
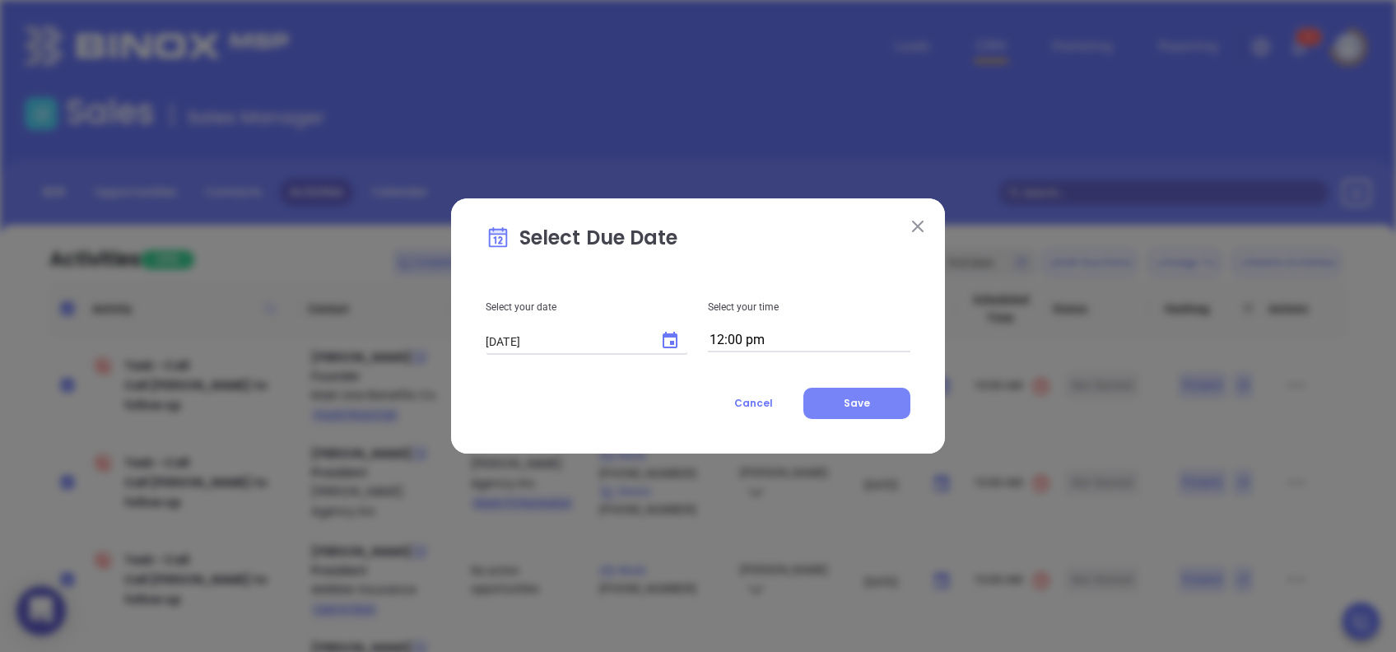
click at [868, 414] on button "Save" at bounding box center [856, 403] width 107 height 31
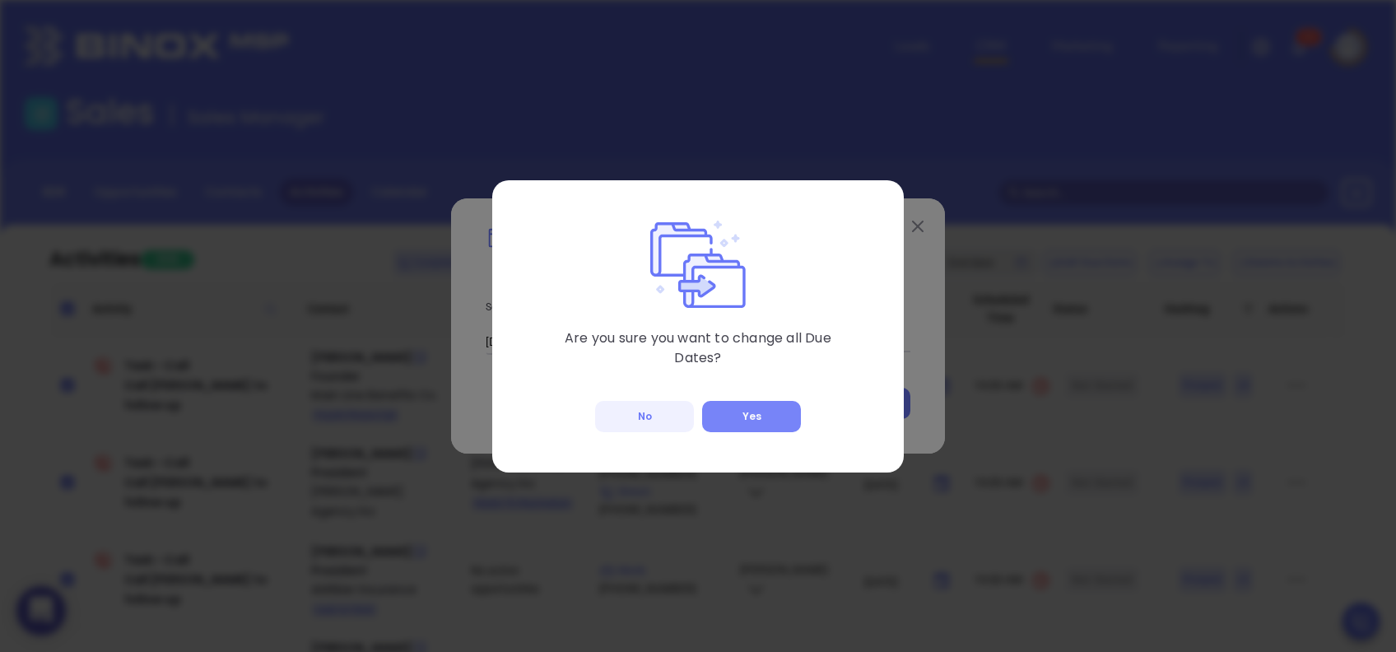
click at [782, 410] on button "Yes" at bounding box center [751, 416] width 99 height 31
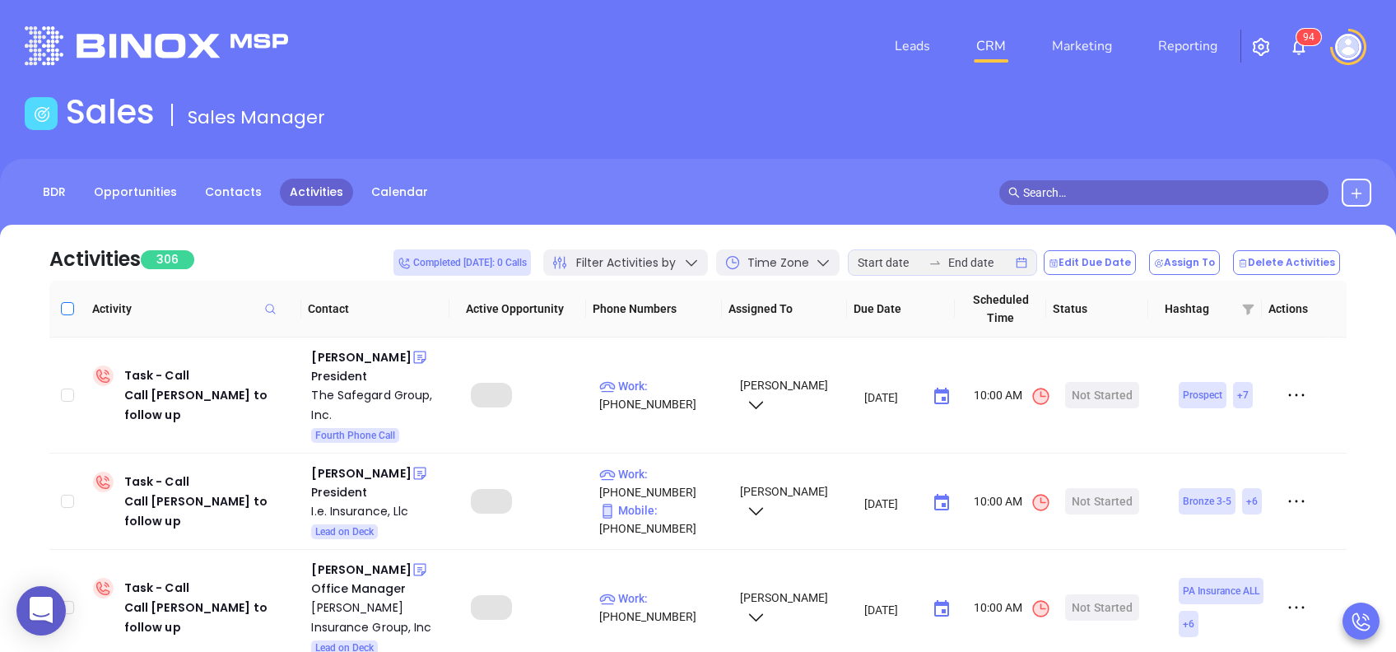
click at [67, 308] on input "Select all" at bounding box center [67, 308] width 13 height 13
checkbox input "true"
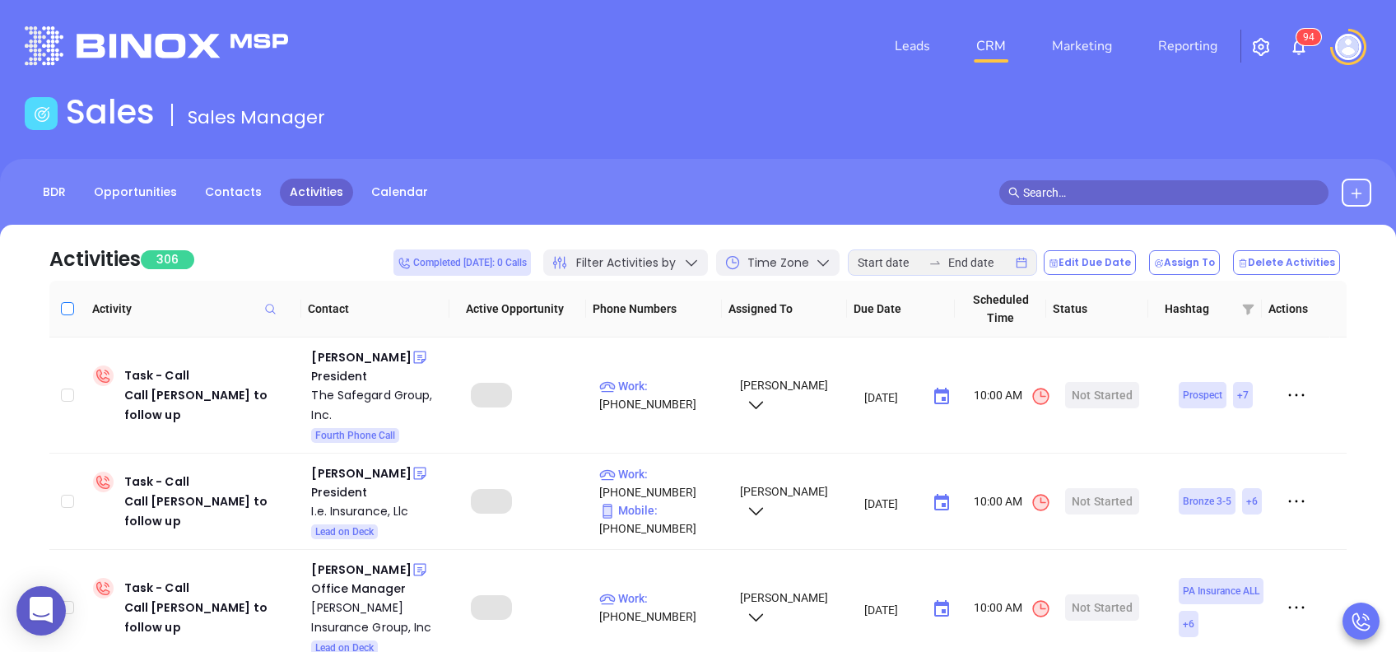
checkbox input "true"
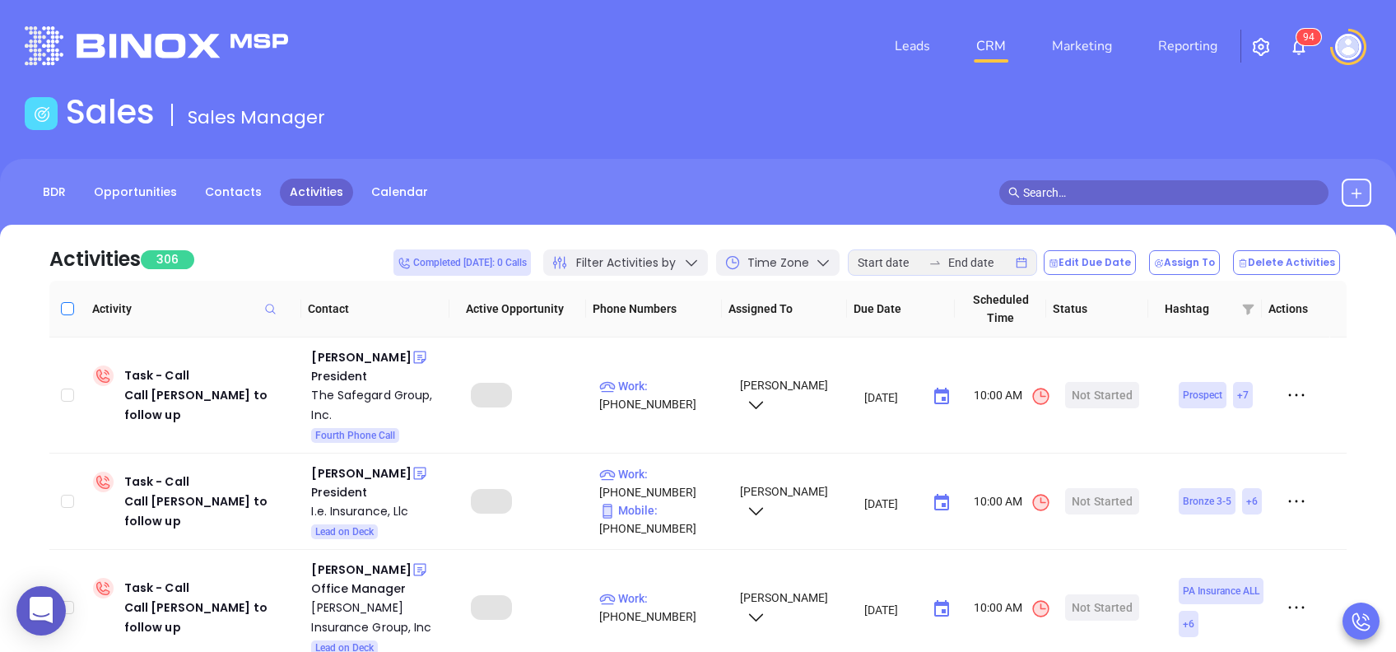
checkbox input "true"
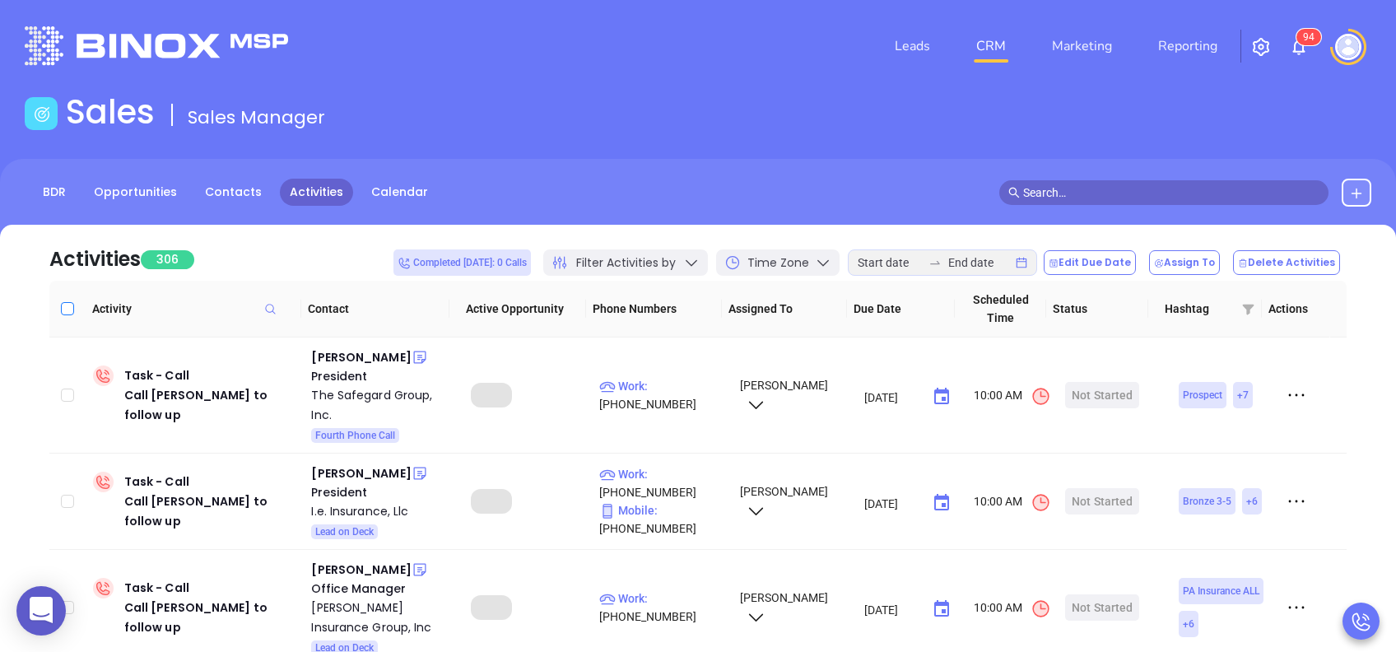
checkbox input "true"
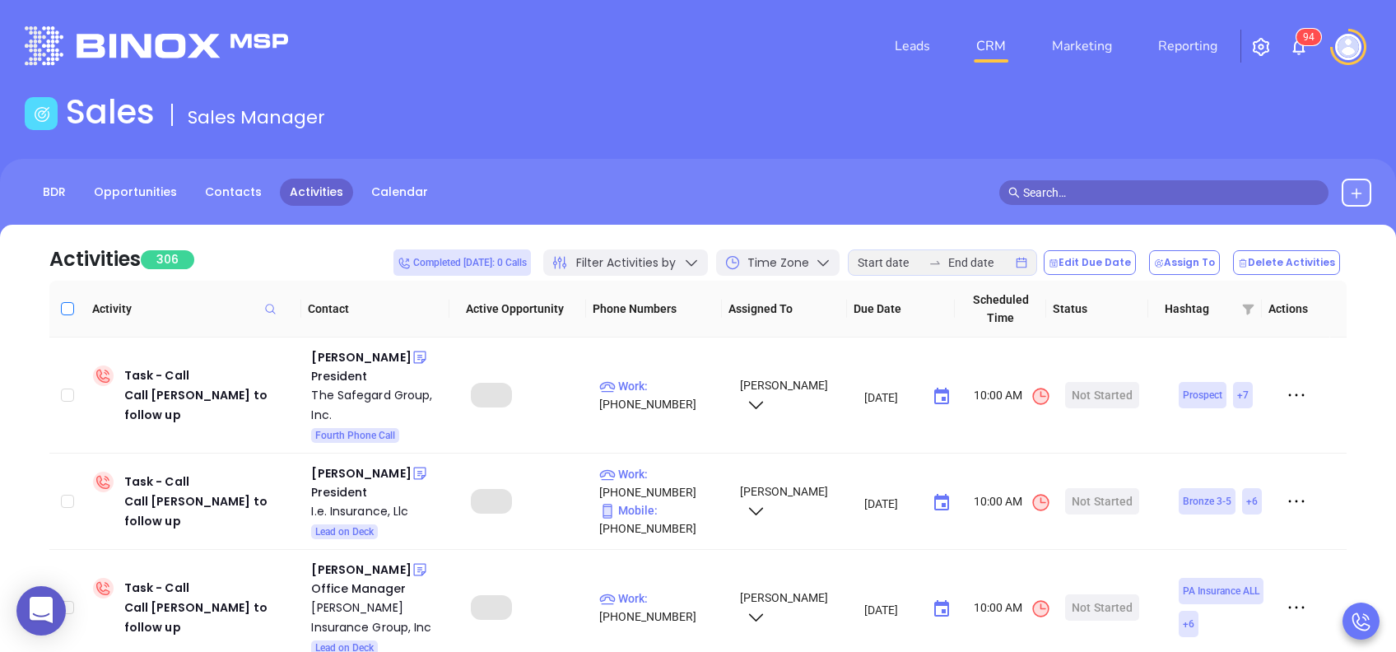
checkbox input "true"
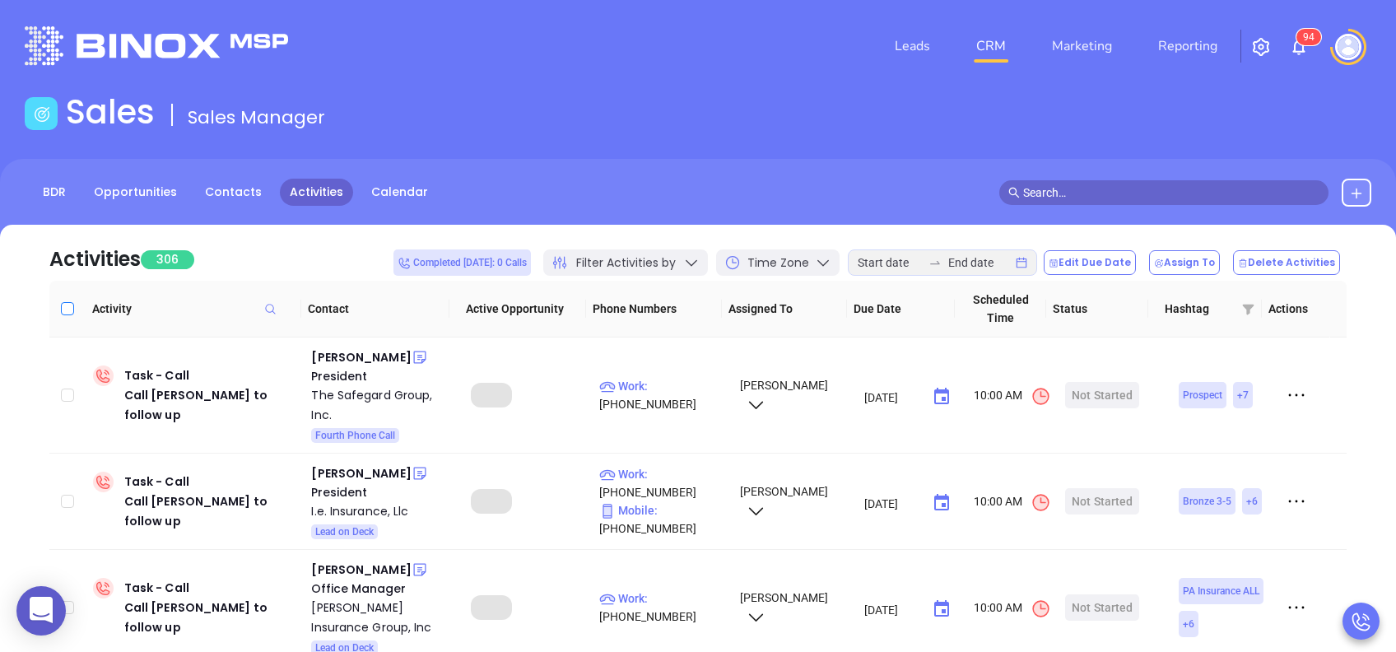
checkbox input "true"
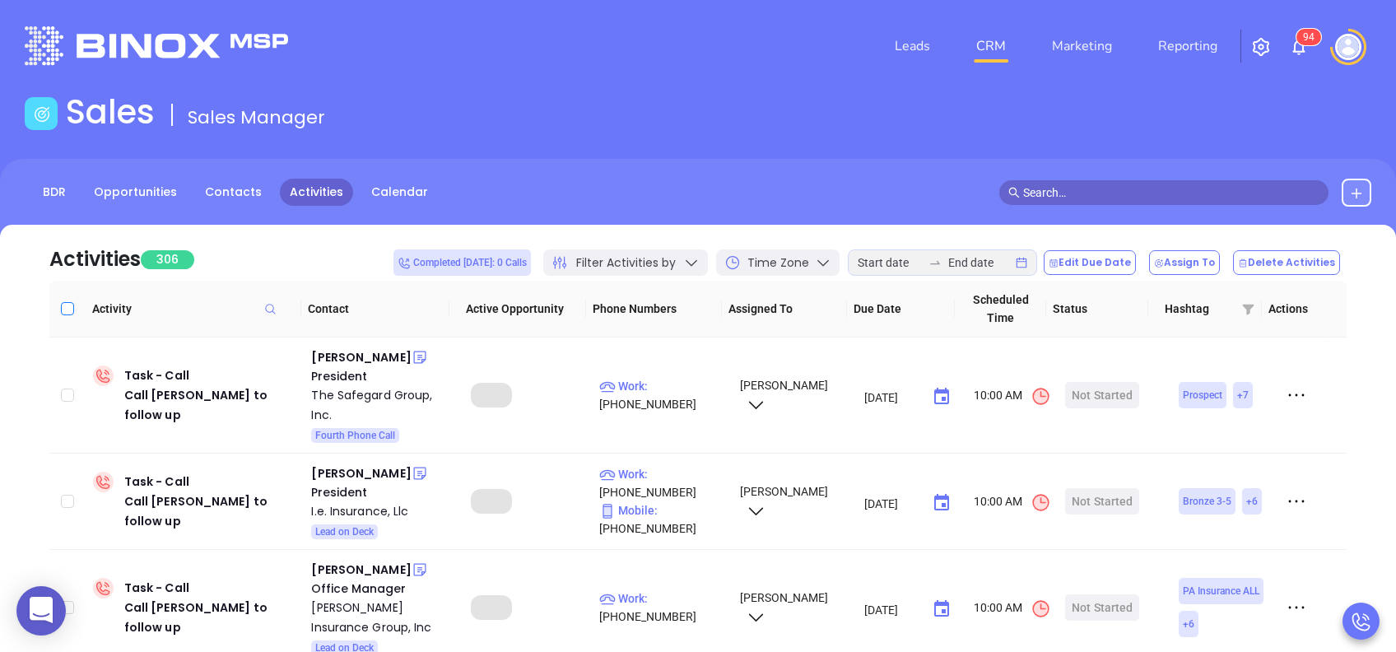
checkbox input "true"
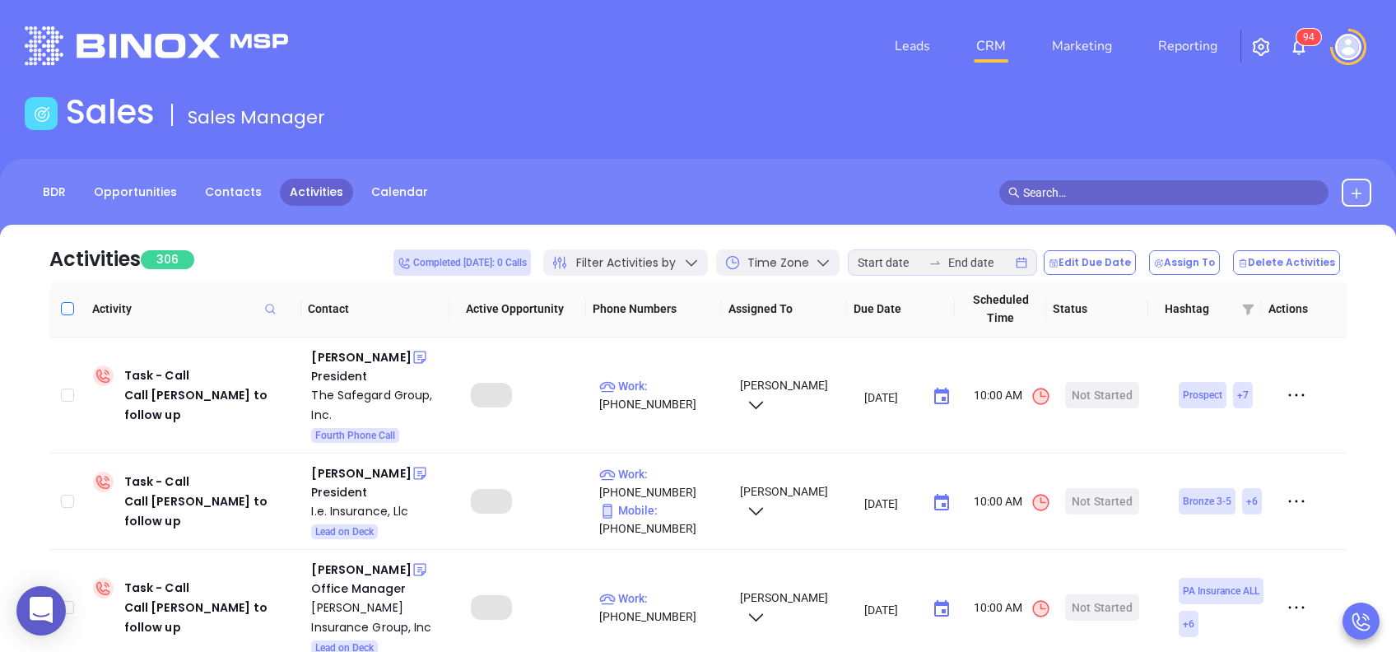
checkbox input "true"
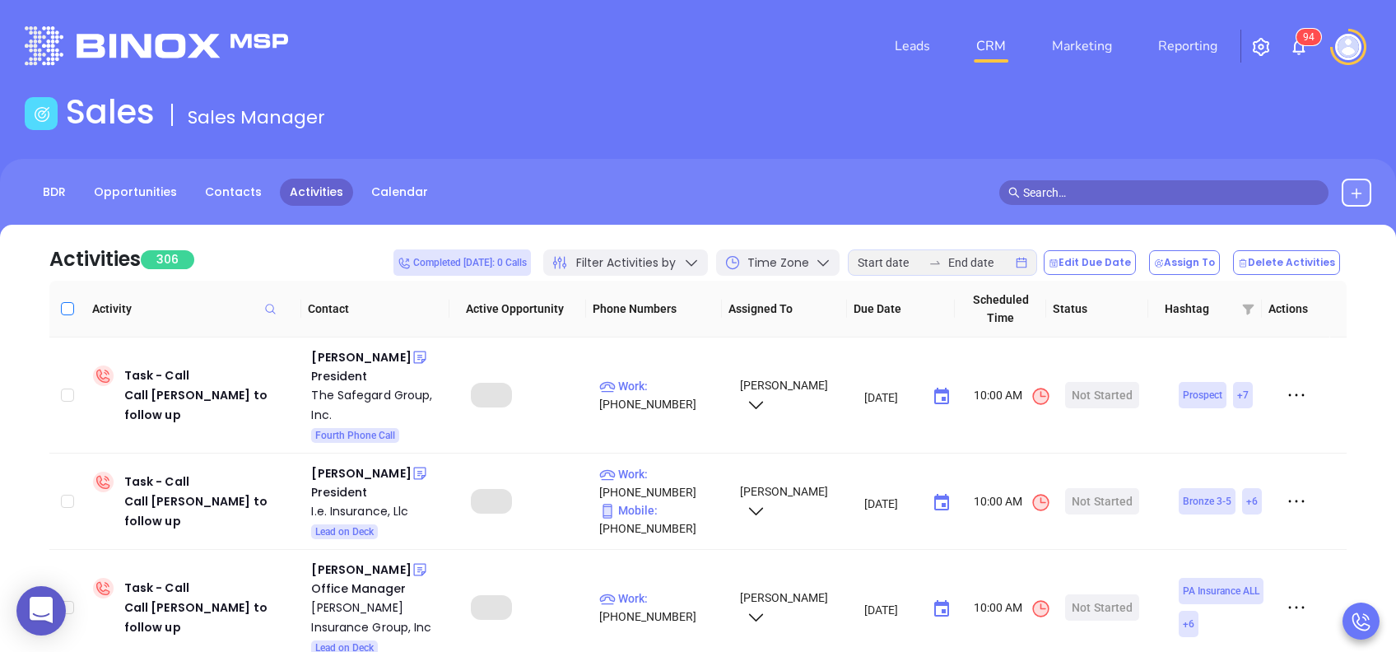
checkbox input "true"
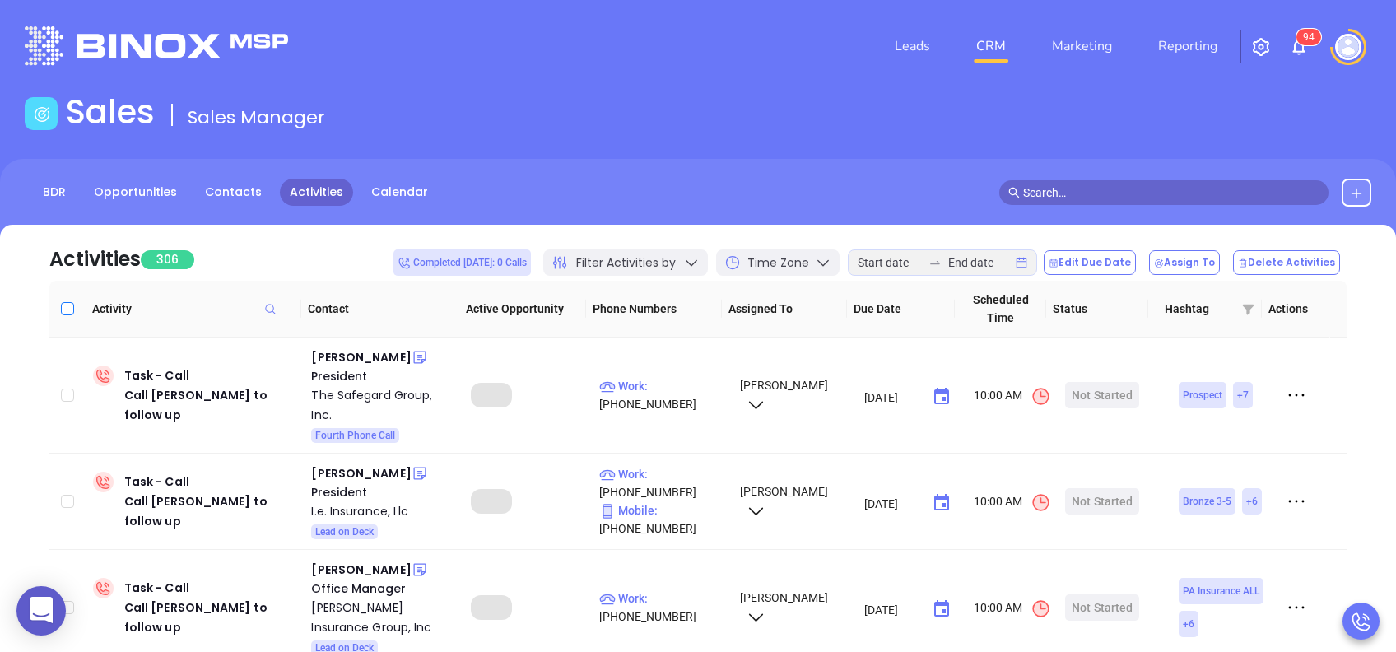
checkbox input "true"
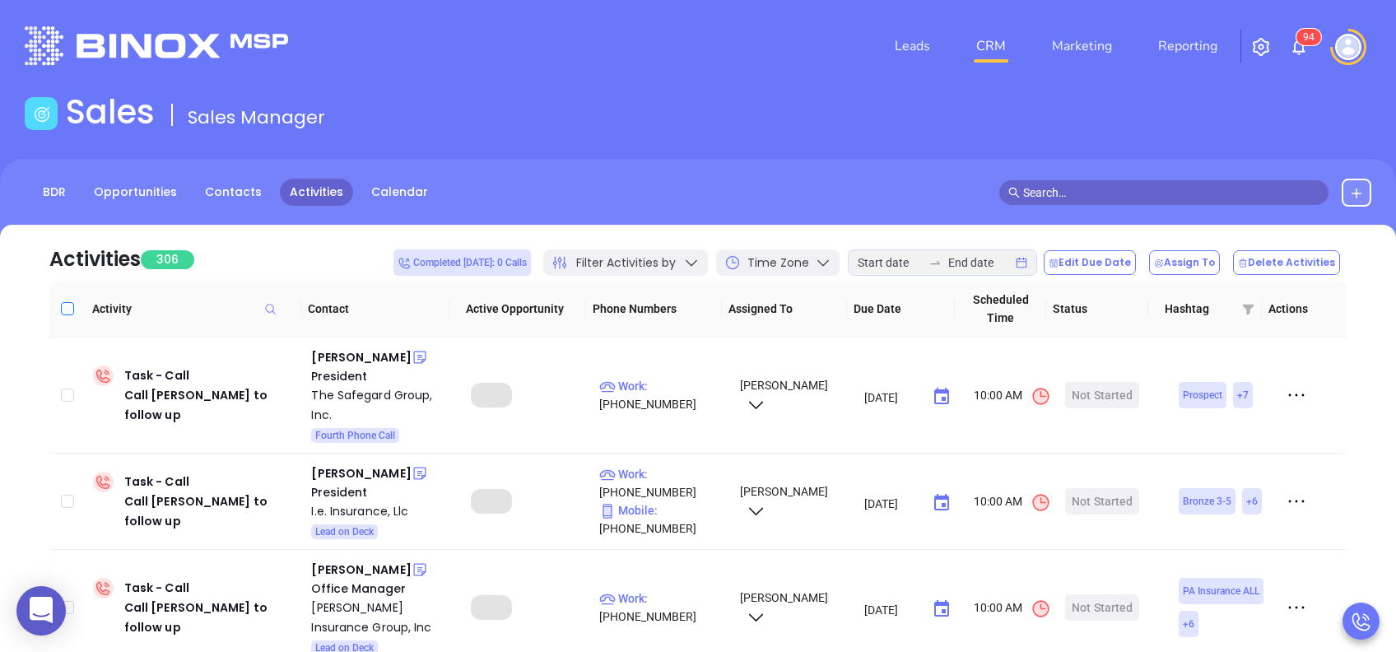
checkbox input "true"
click at [1110, 263] on button "Edit Due Date" at bounding box center [1090, 262] width 92 height 25
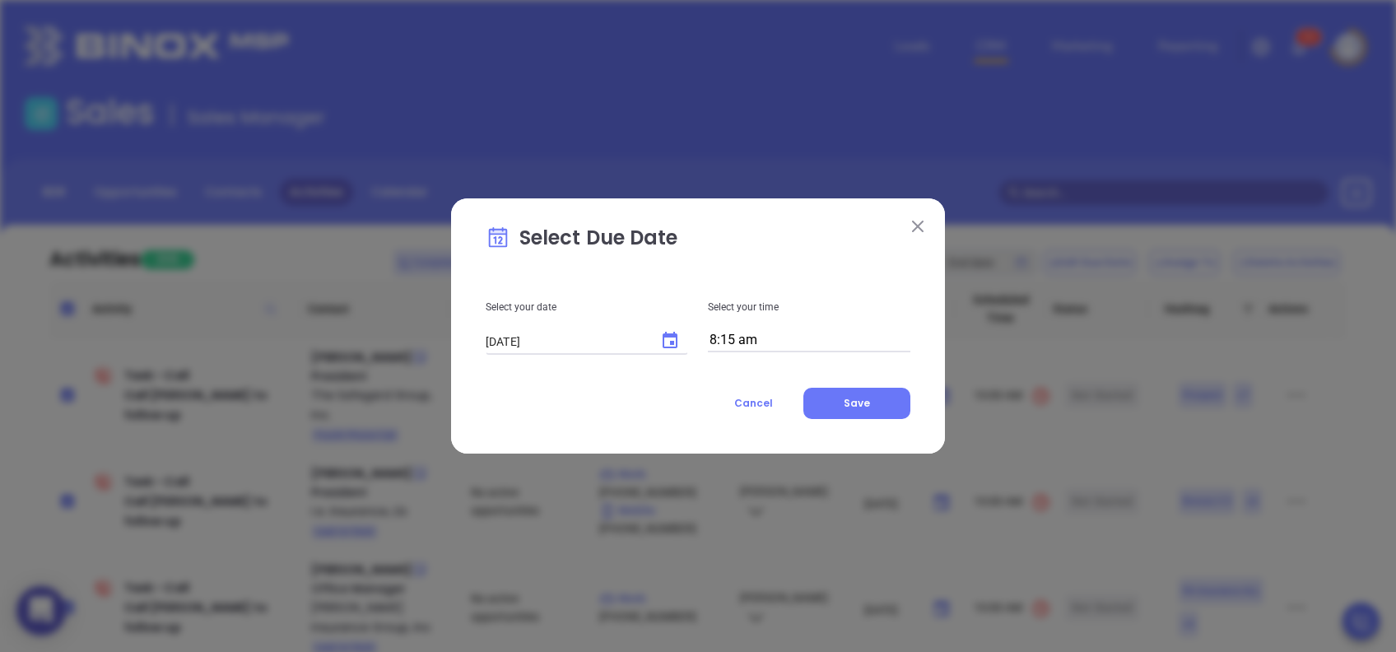
click at [770, 342] on input "8:15 am" at bounding box center [809, 340] width 202 height 23
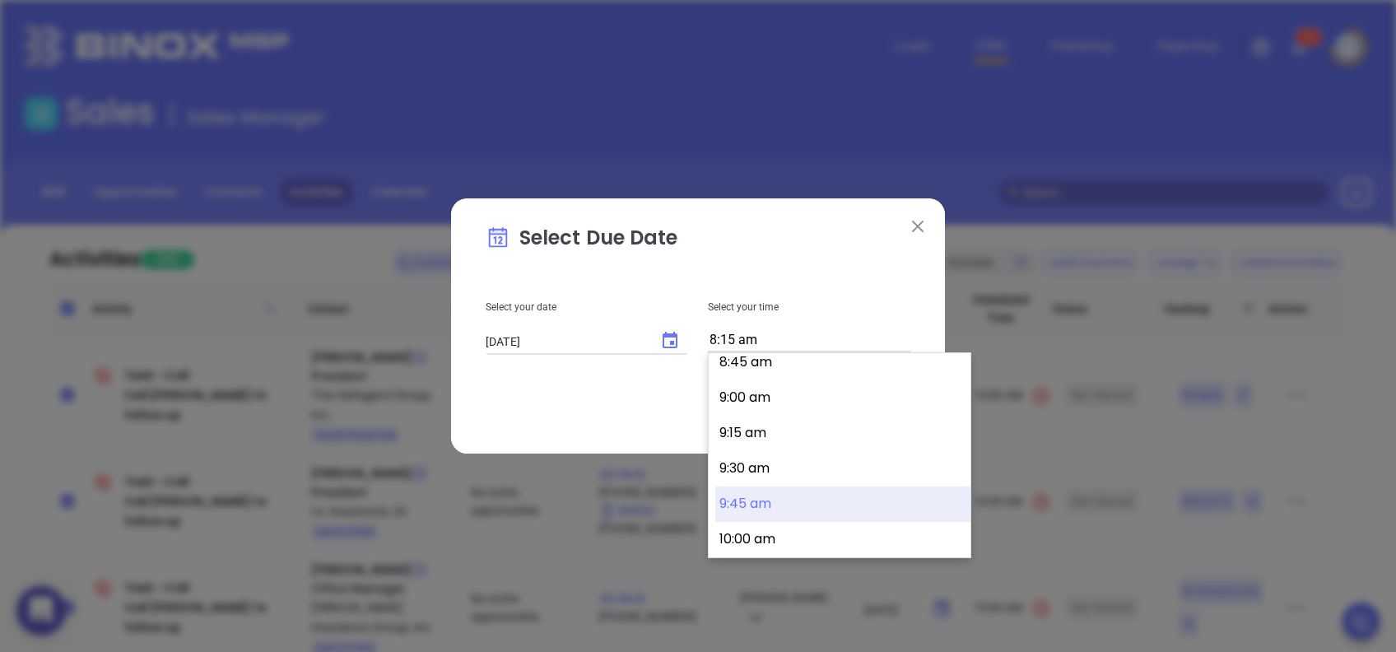
scroll to position [1352, 0]
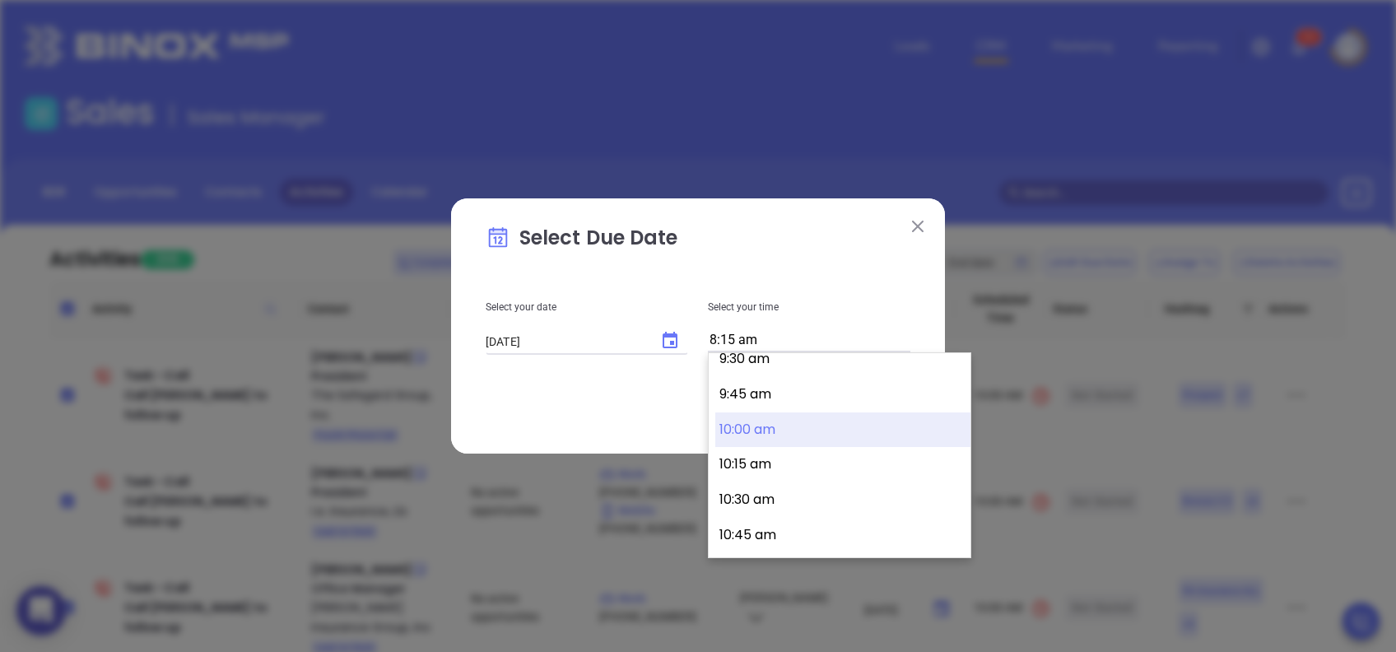
click at [773, 433] on button "10:00 am" at bounding box center [842, 429] width 255 height 35
type input "10:00 am"
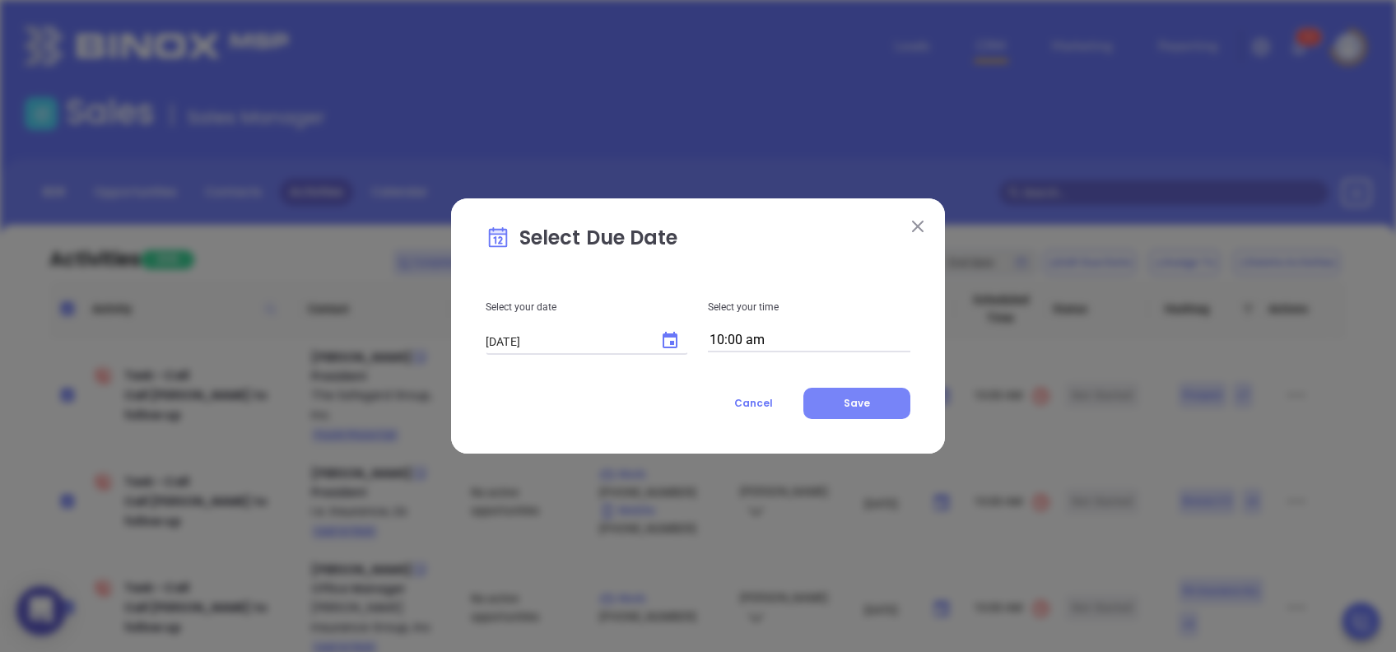
click at [836, 407] on button "Save" at bounding box center [856, 403] width 107 height 31
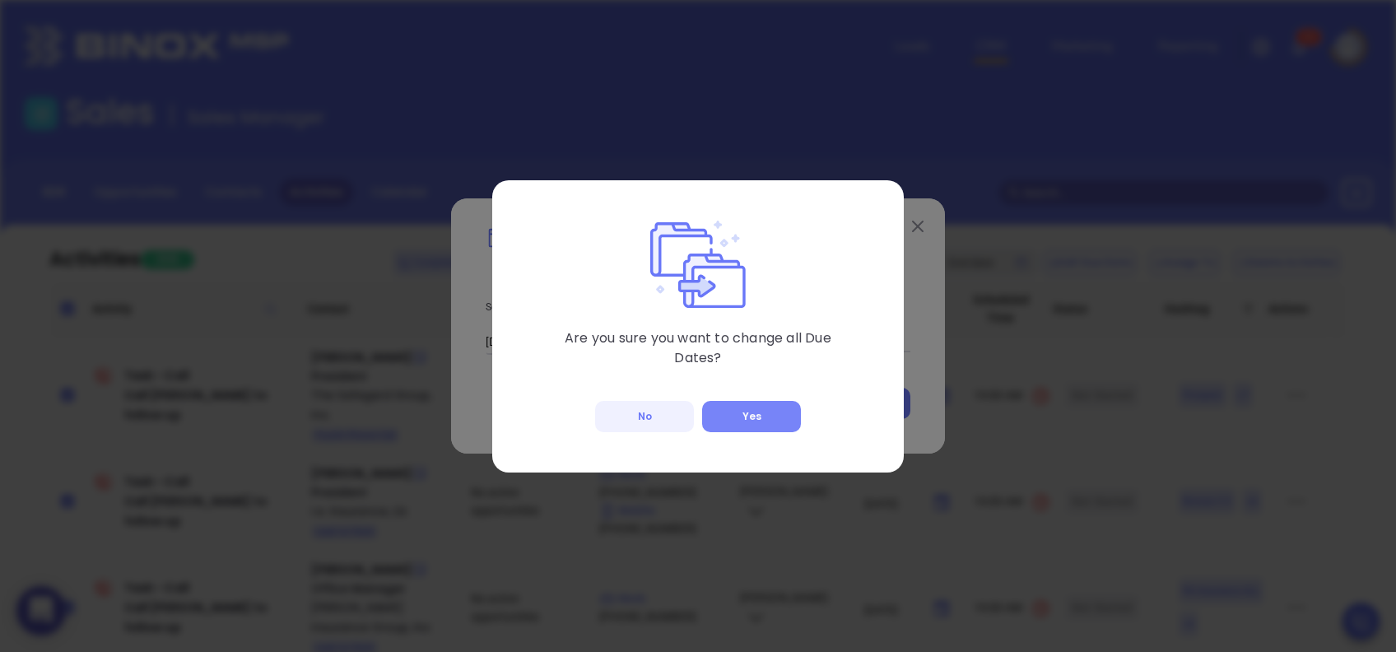
click at [772, 405] on button "Yes" at bounding box center [751, 416] width 99 height 31
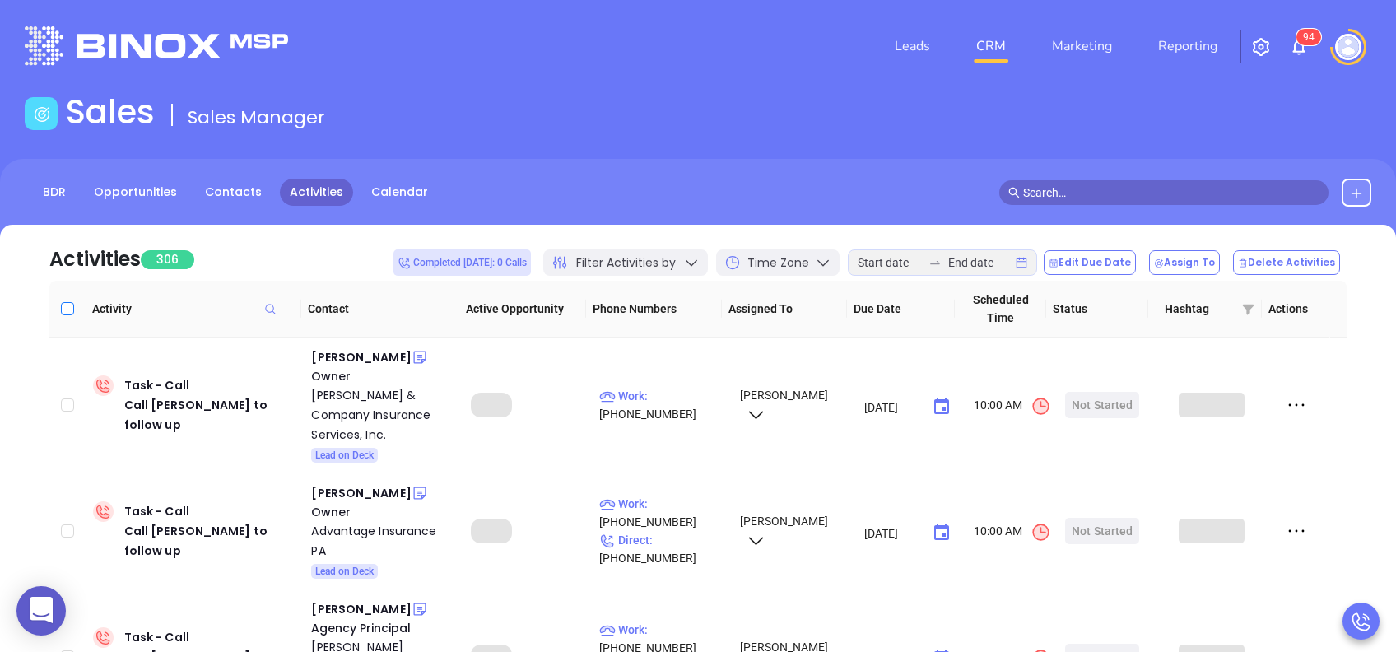
click at [70, 310] on input "Select all" at bounding box center [67, 308] width 13 height 13
checkbox input "true"
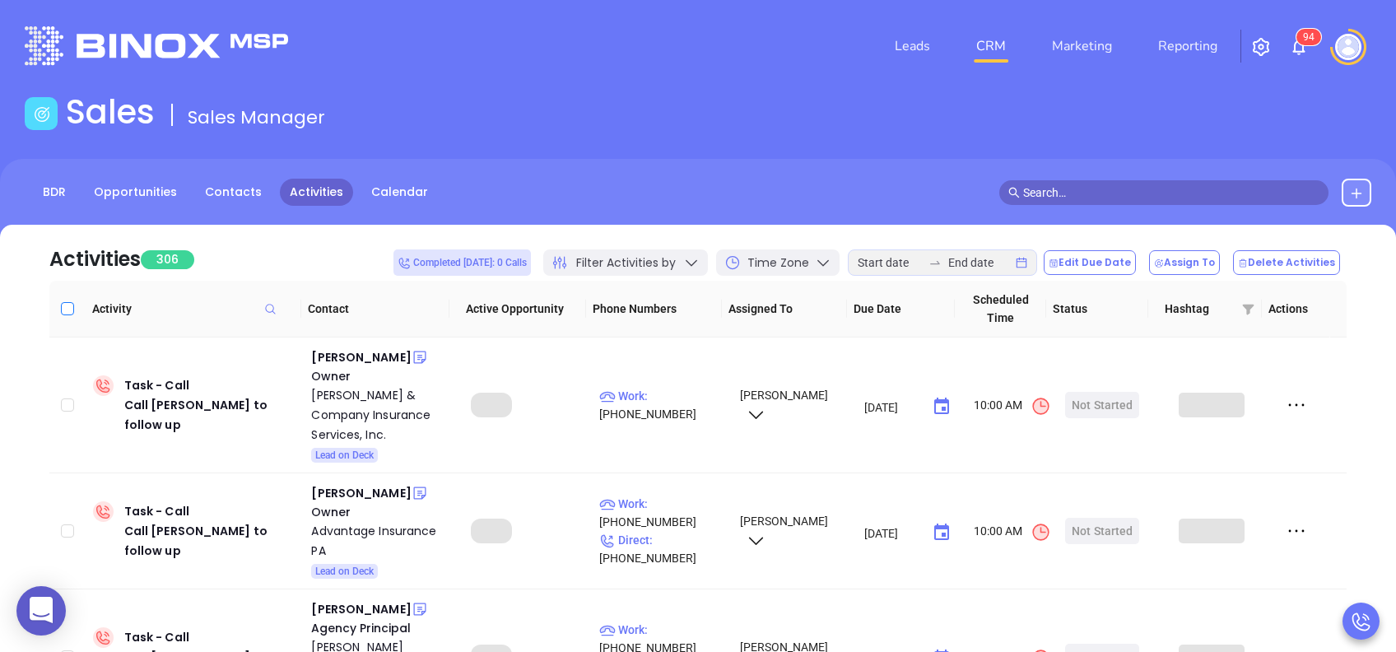
checkbox input "true"
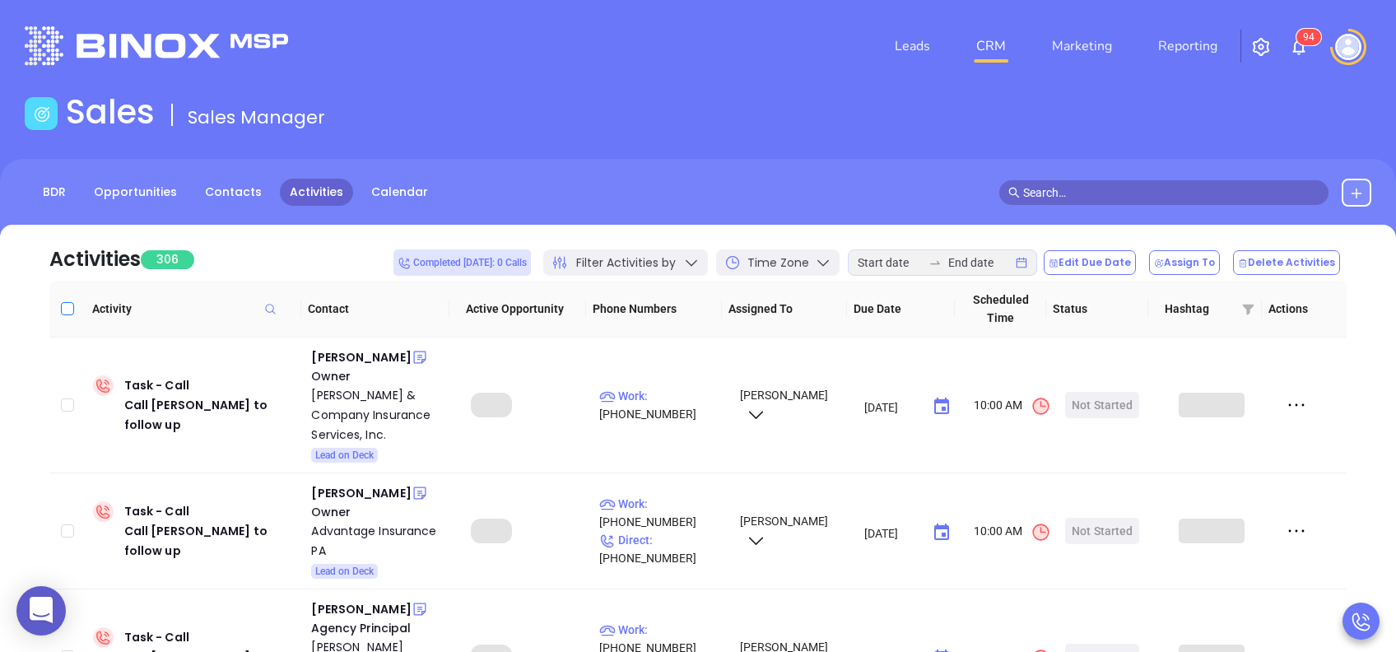
checkbox input "true"
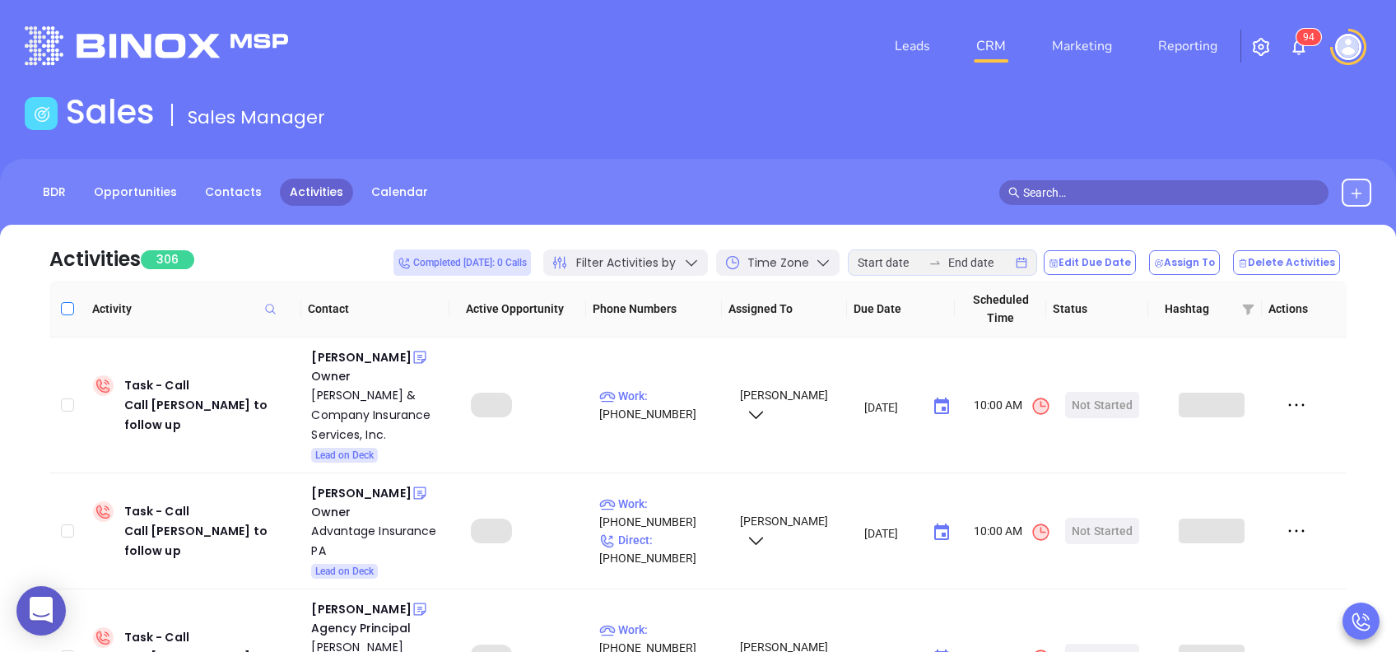
checkbox input "true"
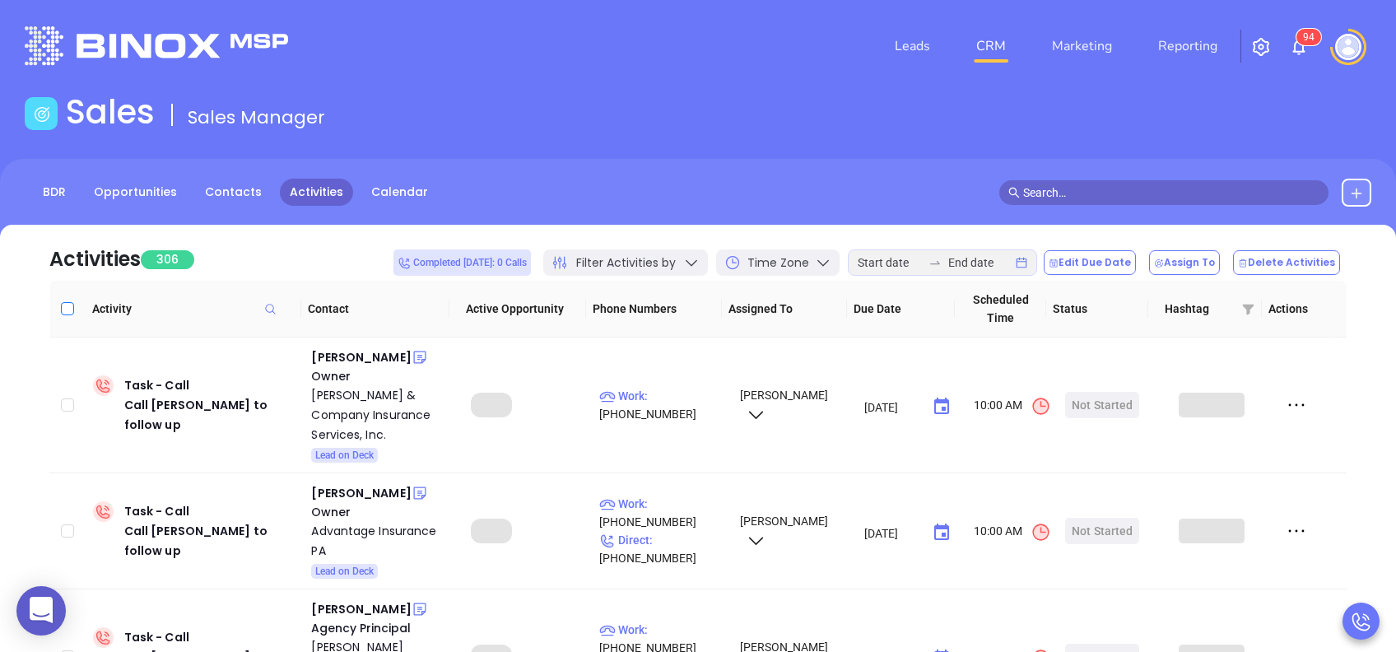
checkbox input "true"
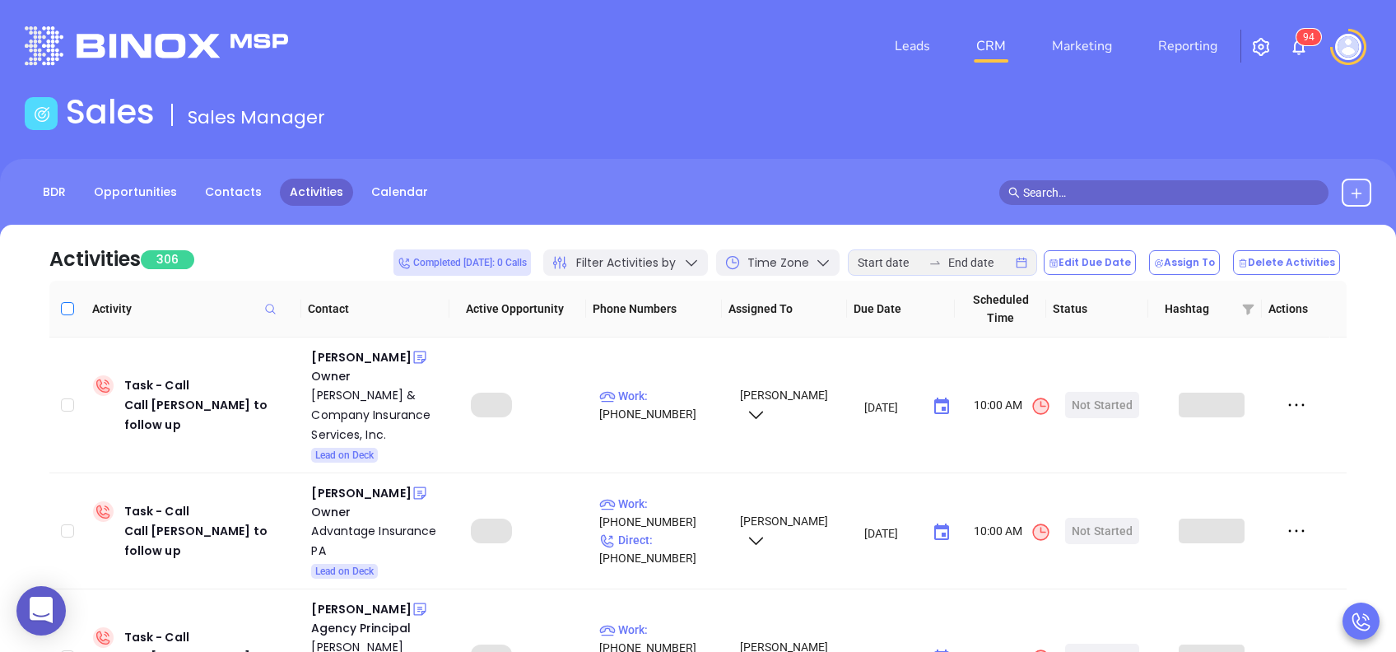
checkbox input "true"
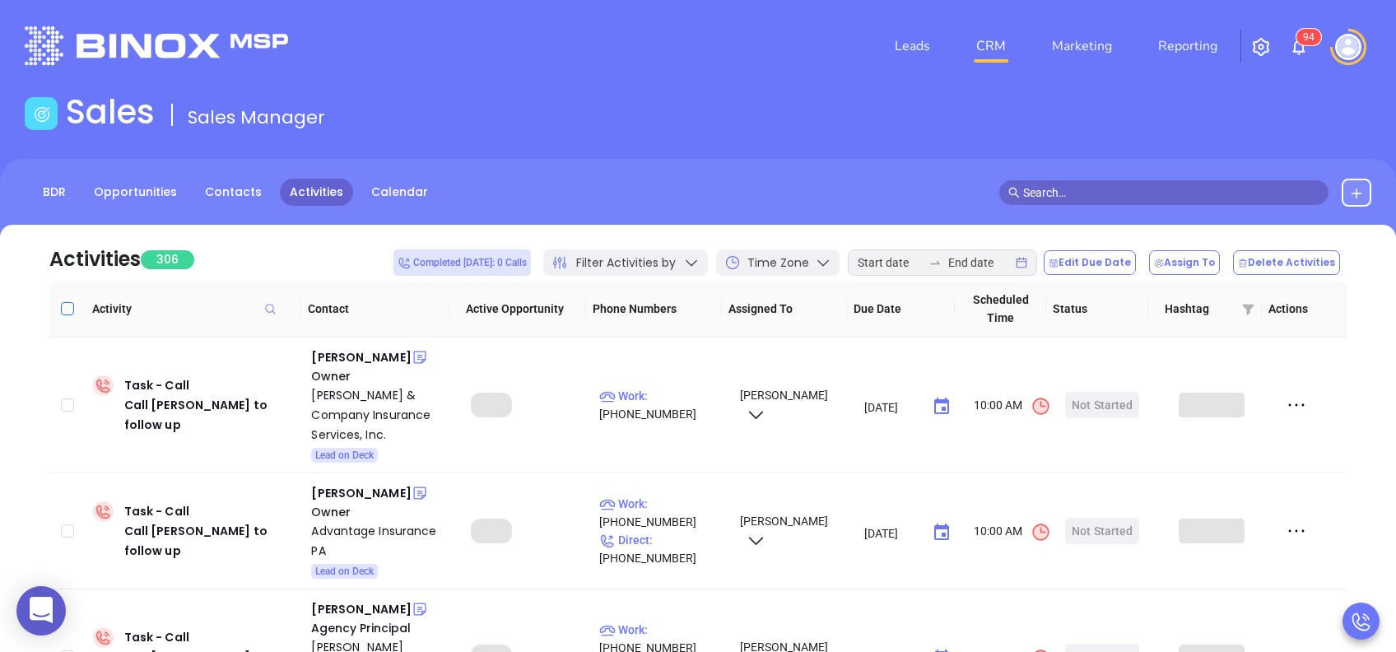
checkbox input "true"
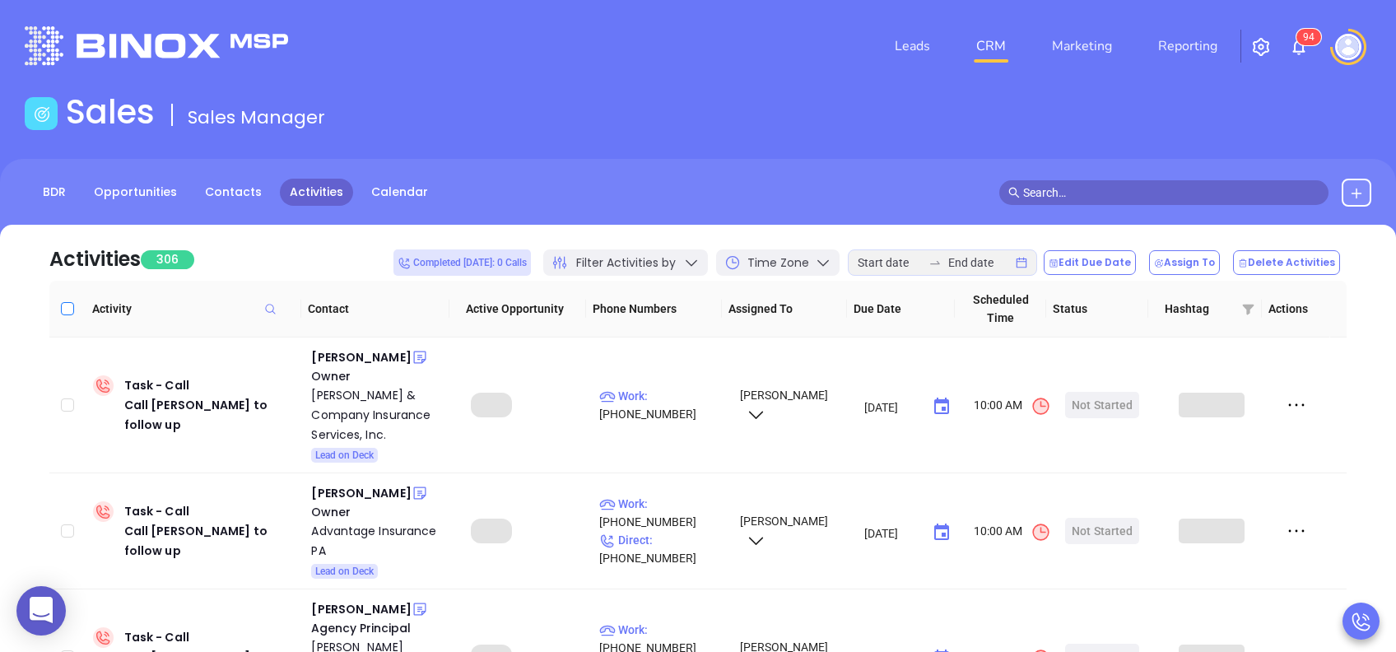
checkbox input "true"
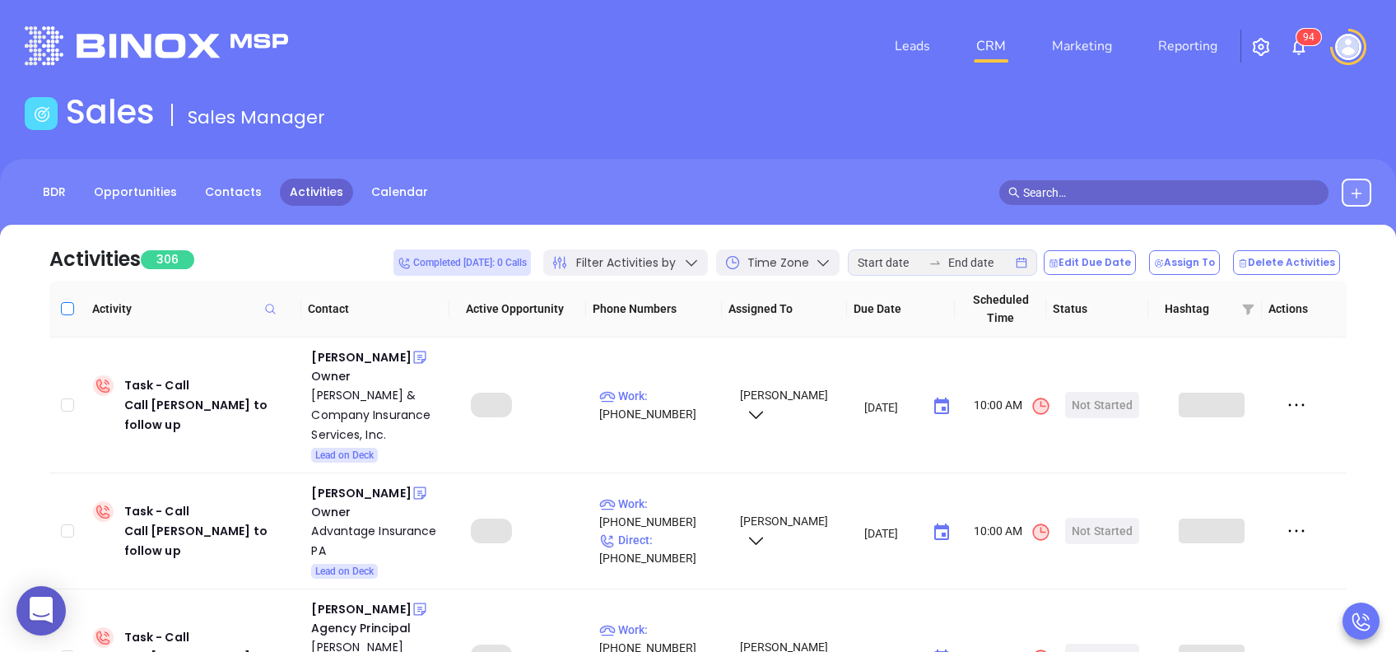
checkbox input "true"
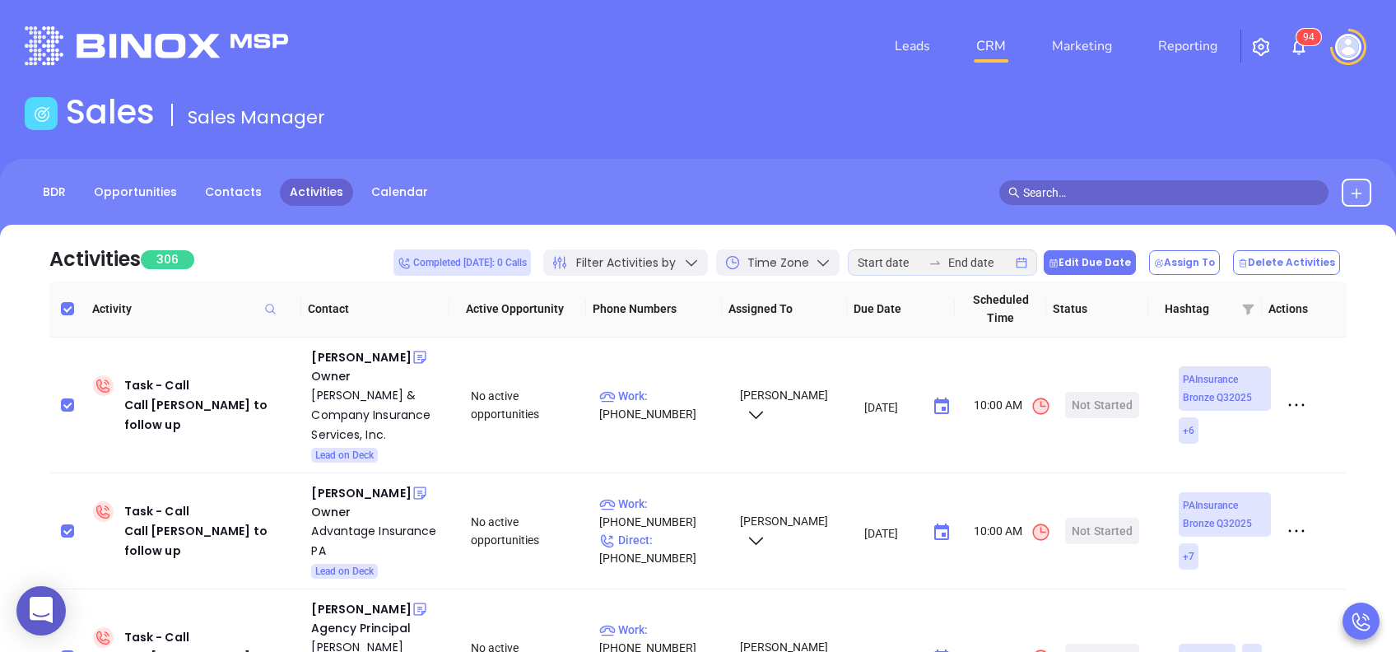
click at [1106, 272] on button "Edit Due Date" at bounding box center [1090, 262] width 92 height 25
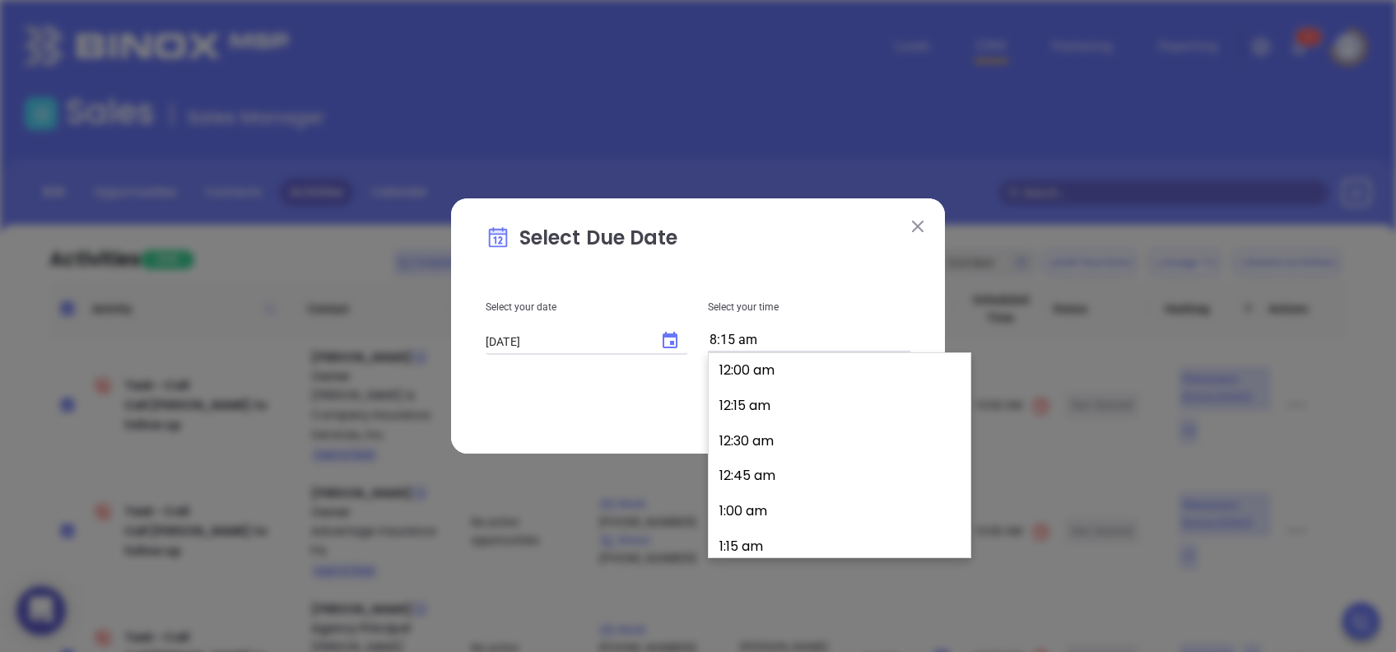
click at [769, 332] on input "8:15 am" at bounding box center [809, 340] width 202 height 23
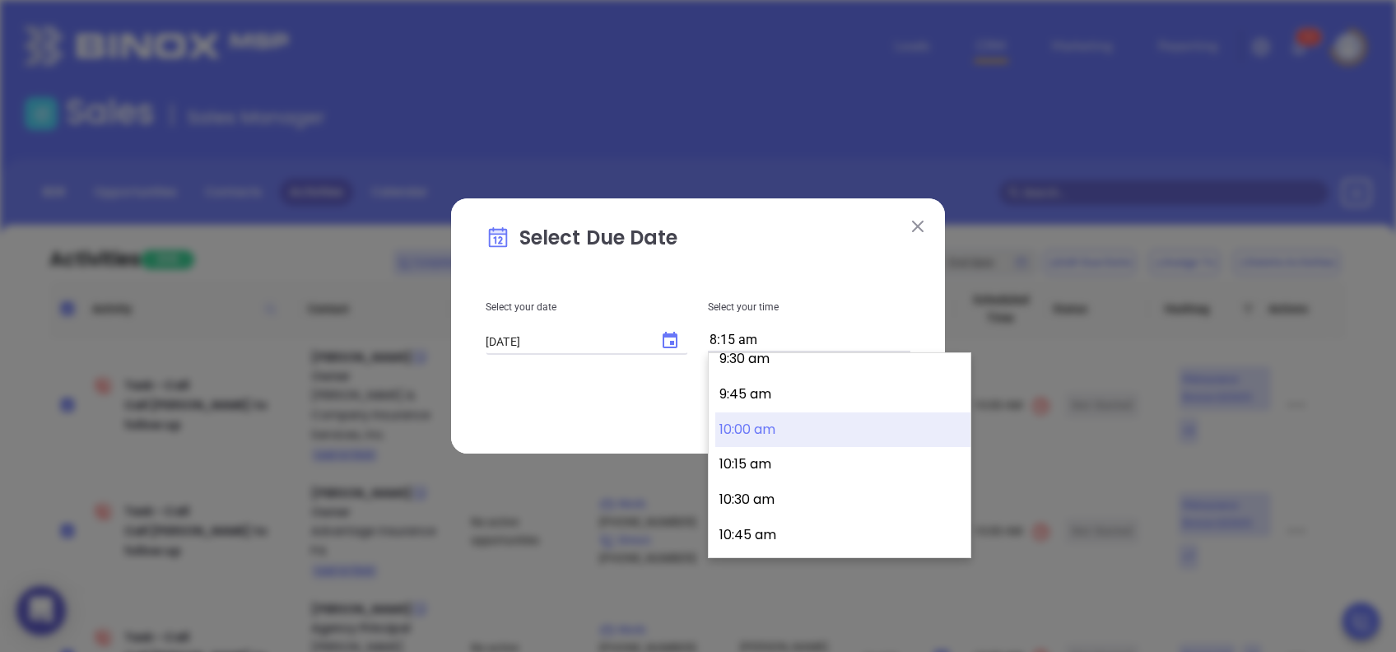
click at [789, 438] on button "10:00 am" at bounding box center [842, 429] width 255 height 35
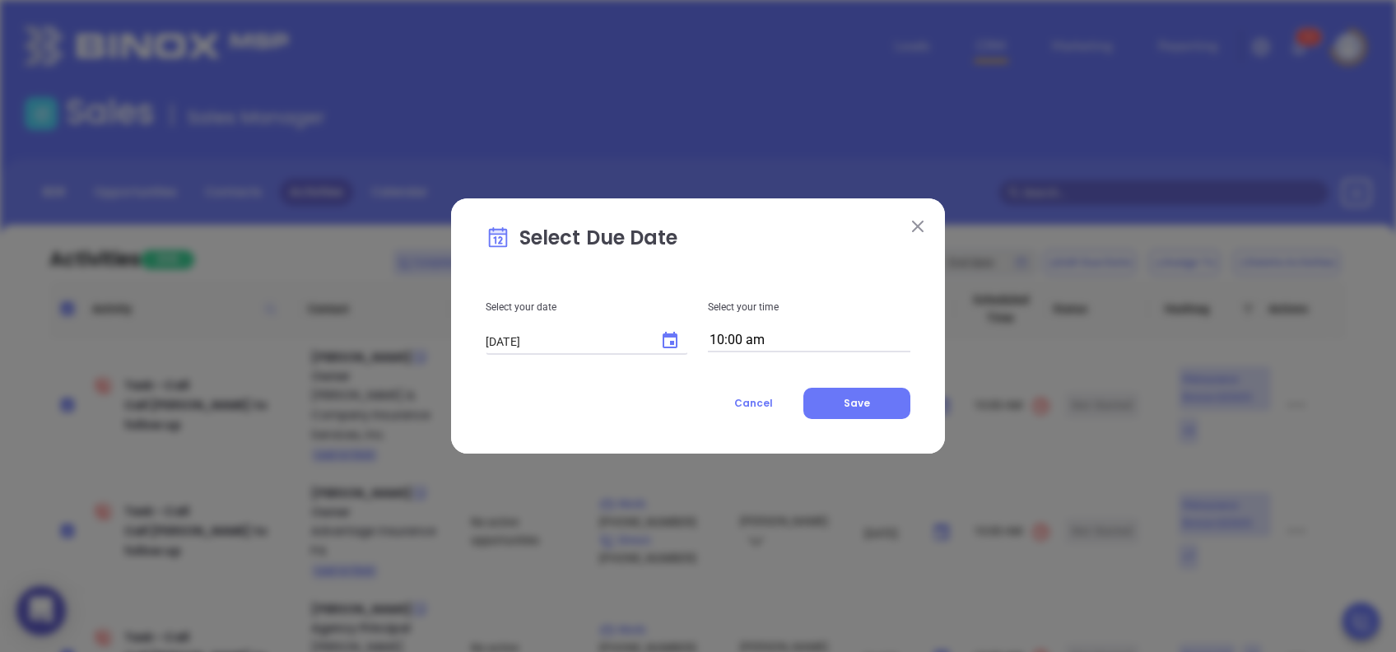
click at [659, 339] on button "Choose date, selected date is Aug 25, 2025" at bounding box center [670, 340] width 33 height 33
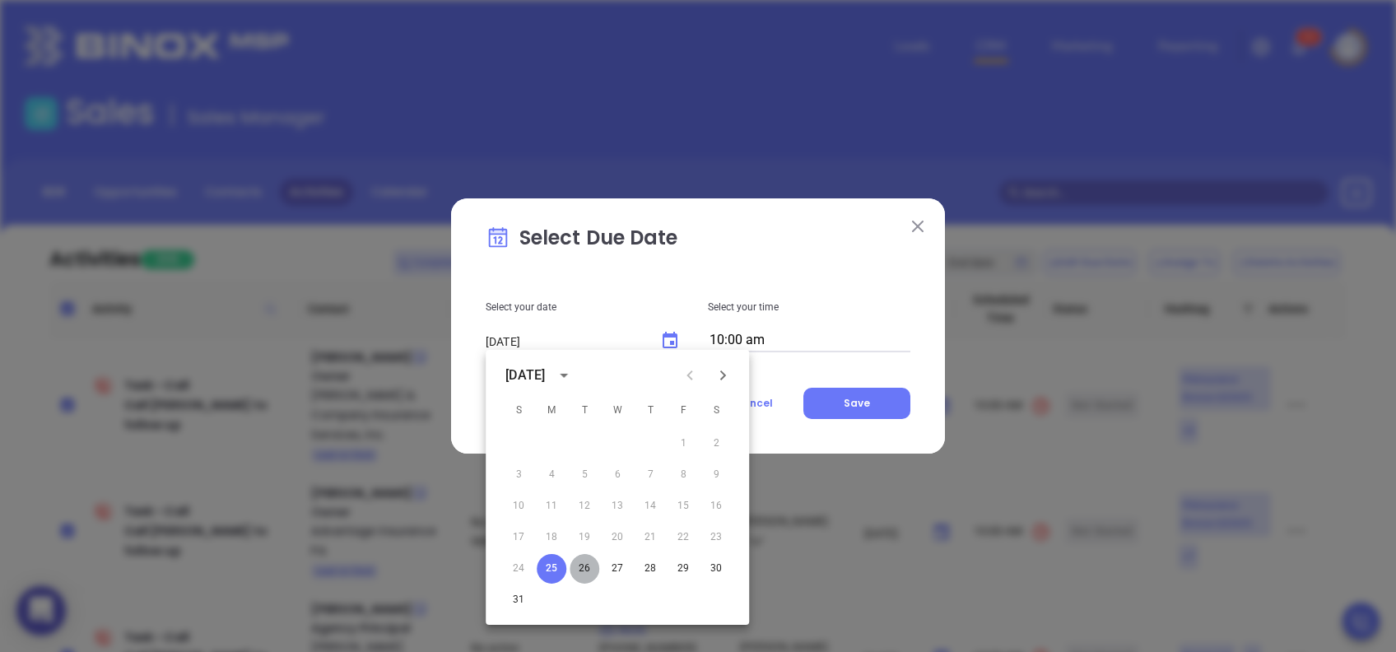
click at [590, 565] on button "26" at bounding box center [585, 569] width 30 height 30
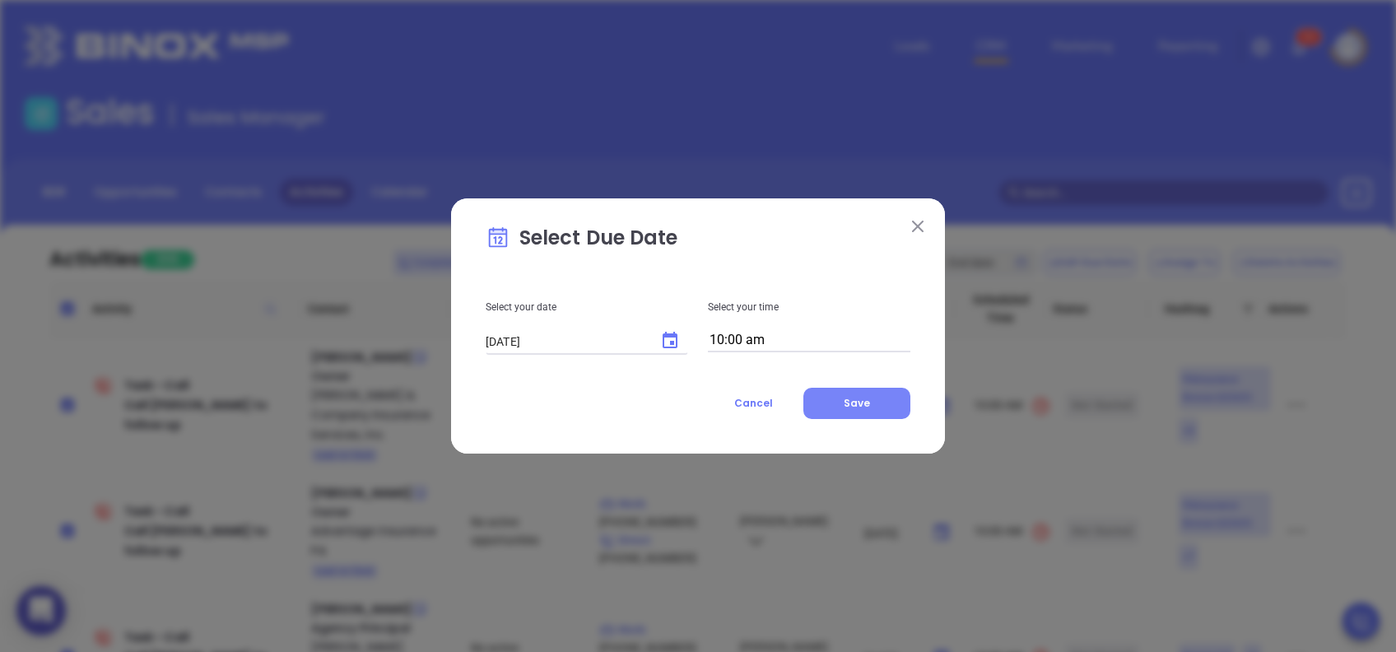
click at [855, 399] on span "Save" at bounding box center [857, 403] width 26 height 14
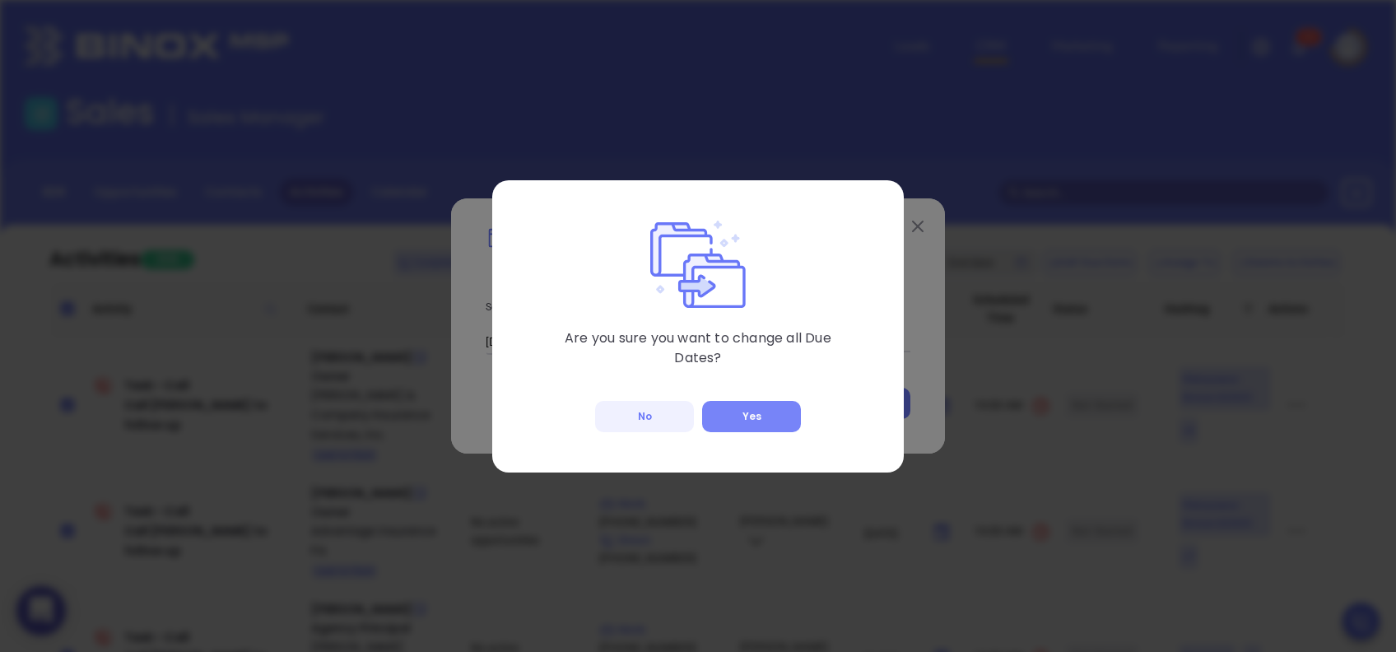
click at [771, 415] on button "Yes" at bounding box center [751, 416] width 99 height 31
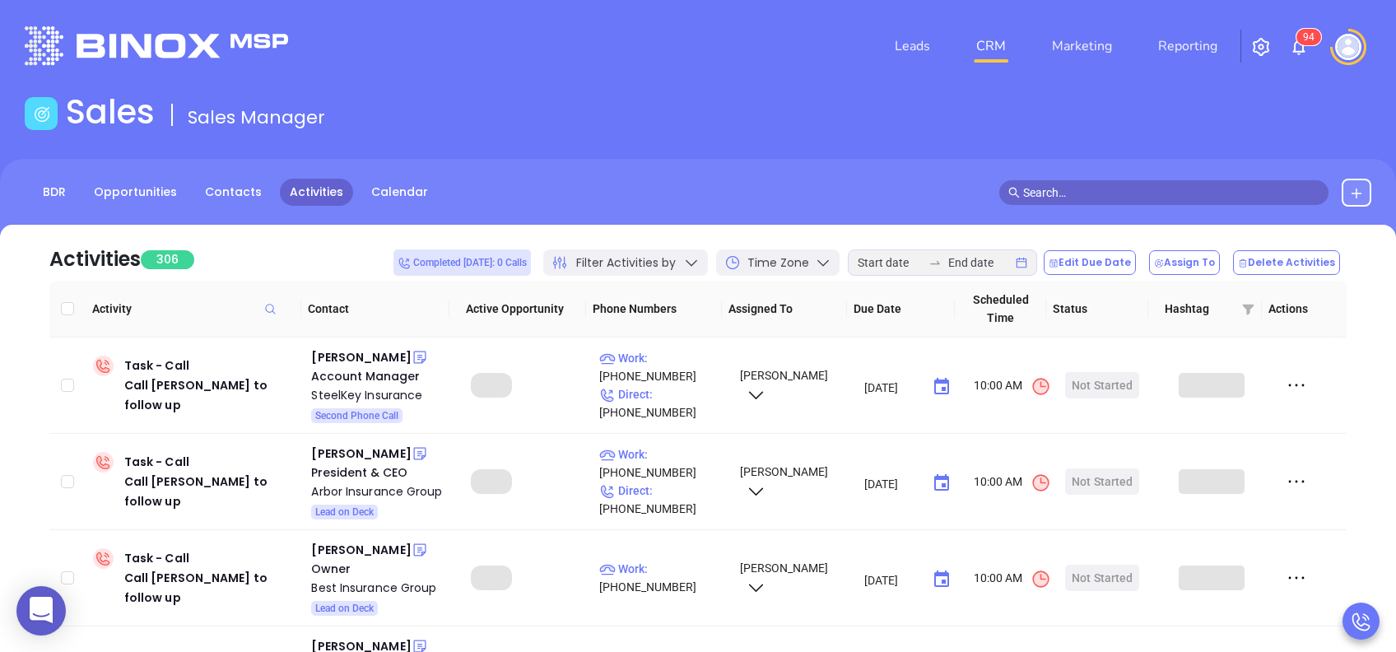
drag, startPoint x: 72, startPoint y: 301, endPoint x: 268, endPoint y: 325, distance: 197.4
click at [72, 302] on input "Select all" at bounding box center [67, 308] width 13 height 13
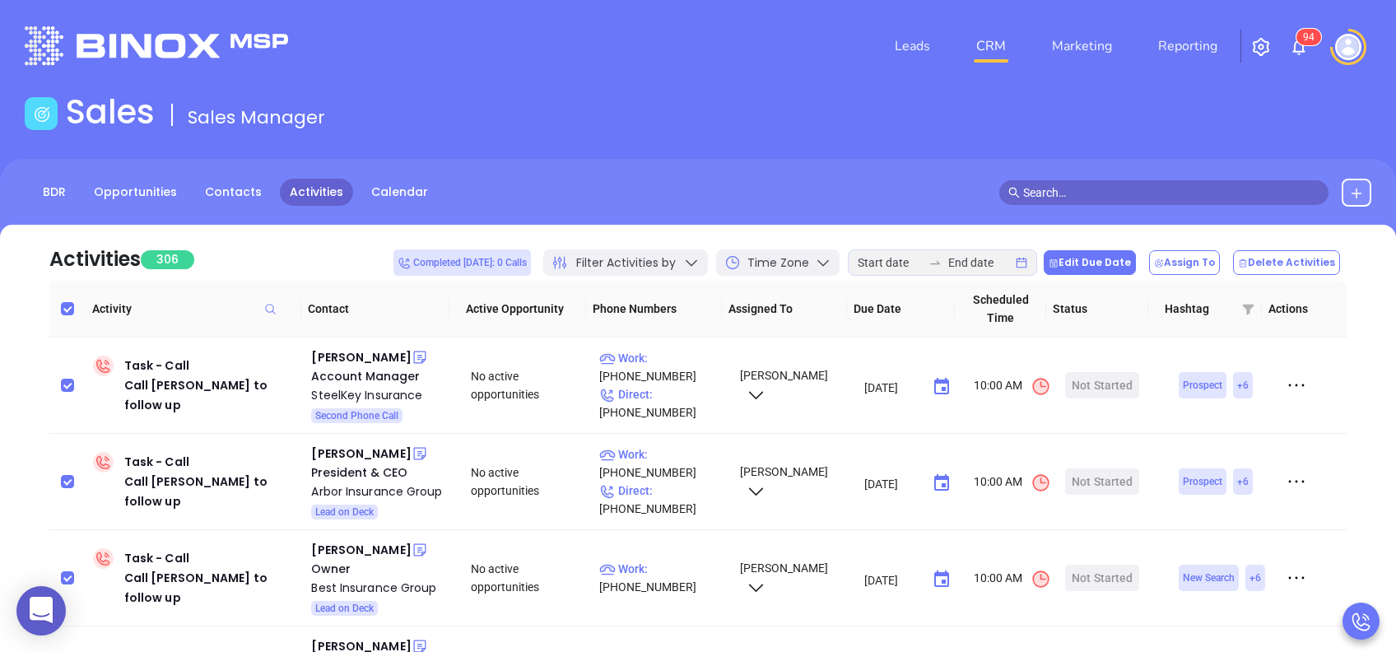
click at [1089, 270] on button "Edit Due Date" at bounding box center [1090, 262] width 92 height 25
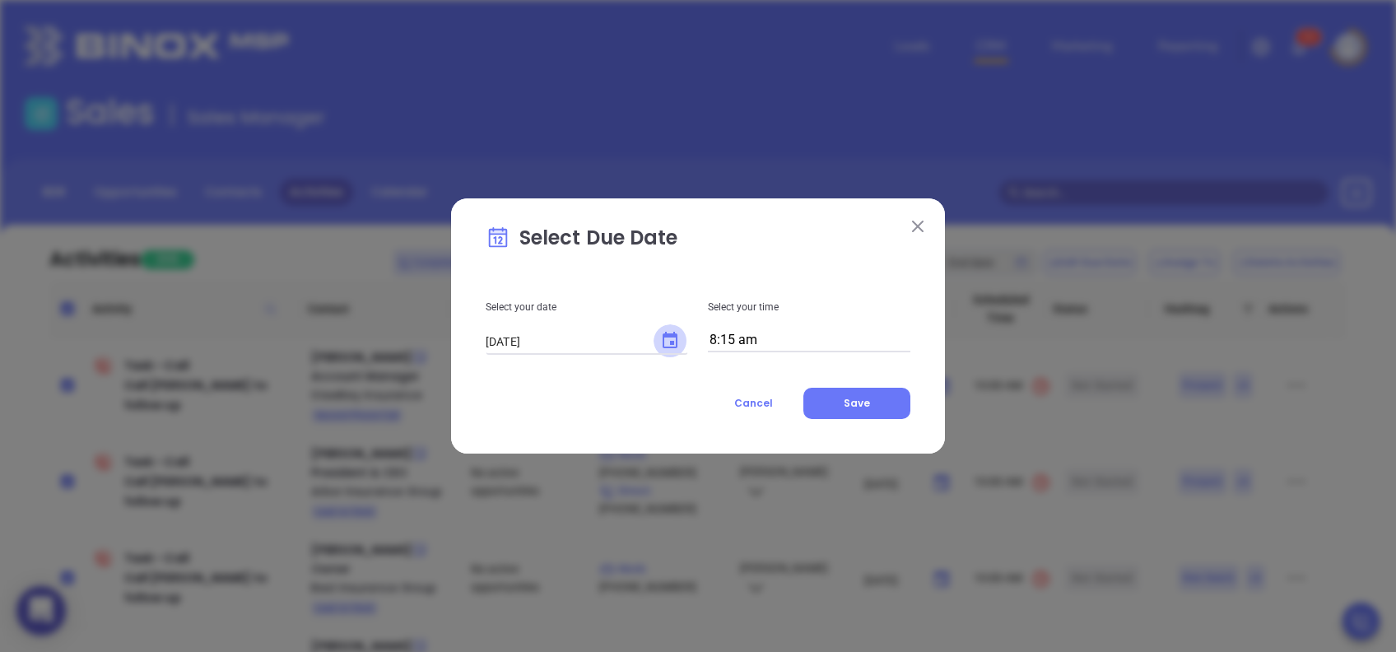
click at [671, 340] on icon "Choose date, selected date is Aug 25, 2025" at bounding box center [670, 341] width 20 height 20
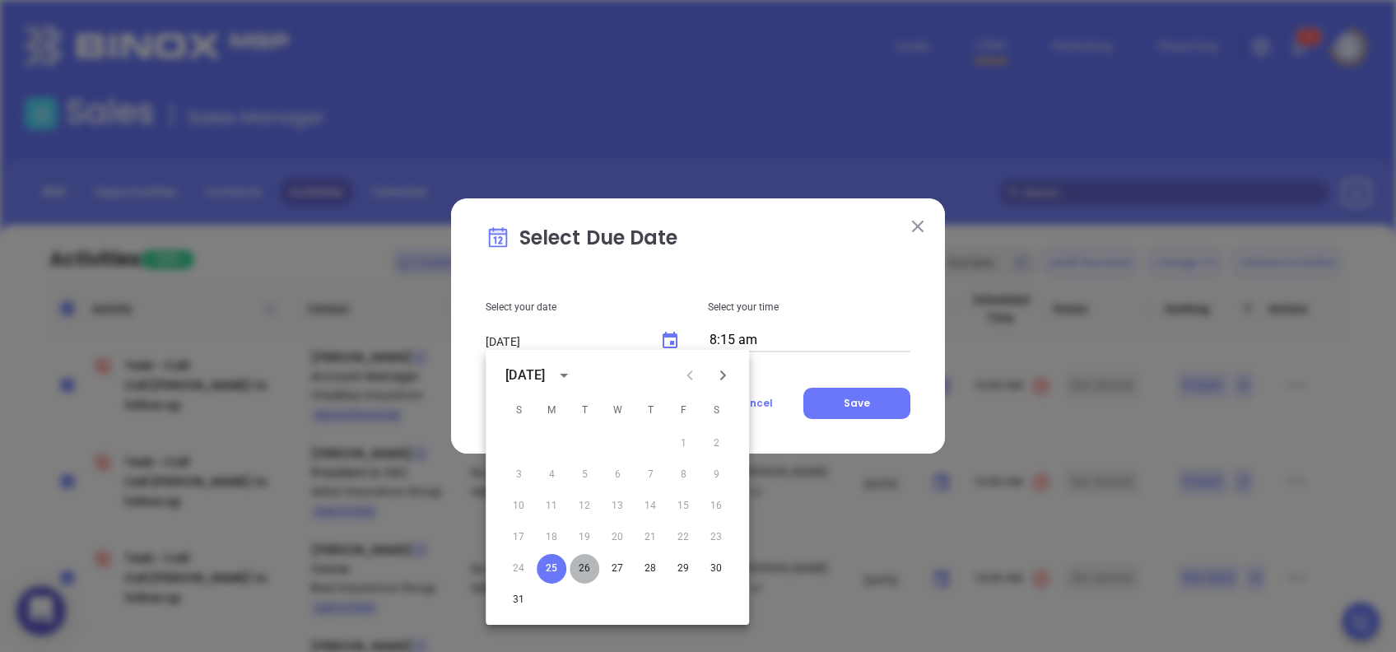
click at [580, 564] on button "26" at bounding box center [585, 569] width 30 height 30
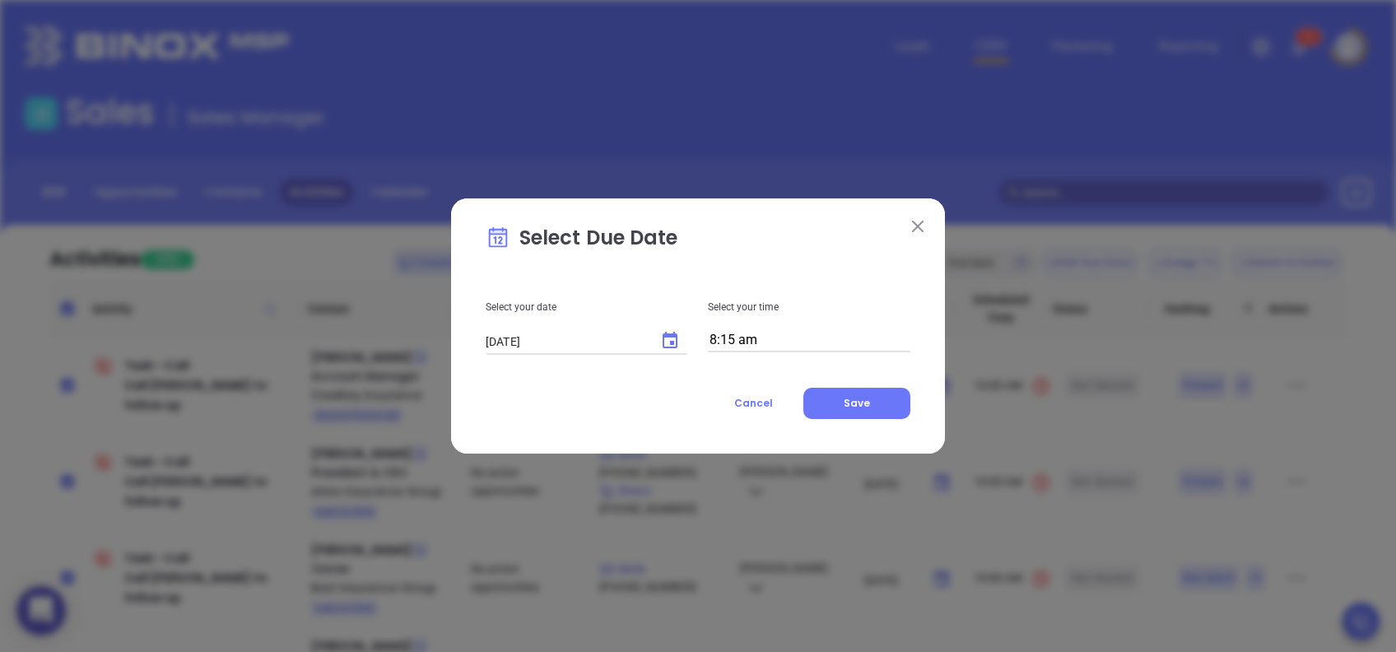
click at [823, 344] on input "8:15 am" at bounding box center [809, 340] width 202 height 23
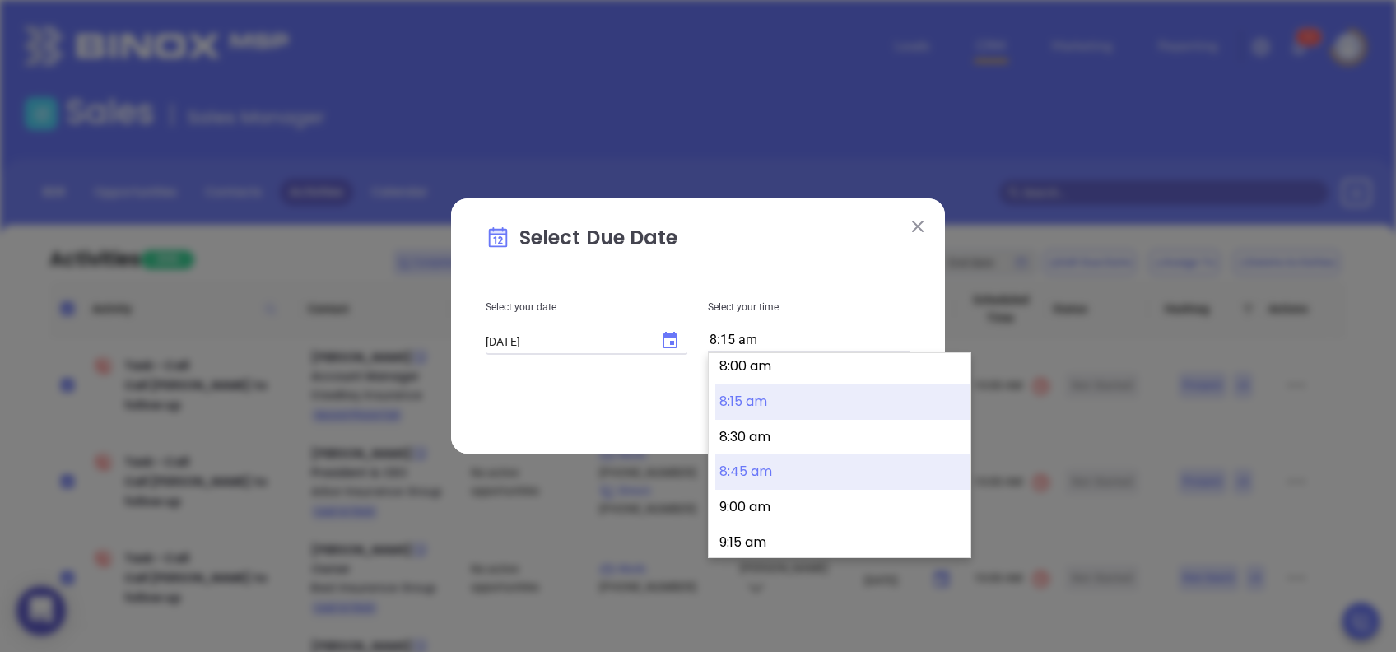
scroll to position [1242, 0]
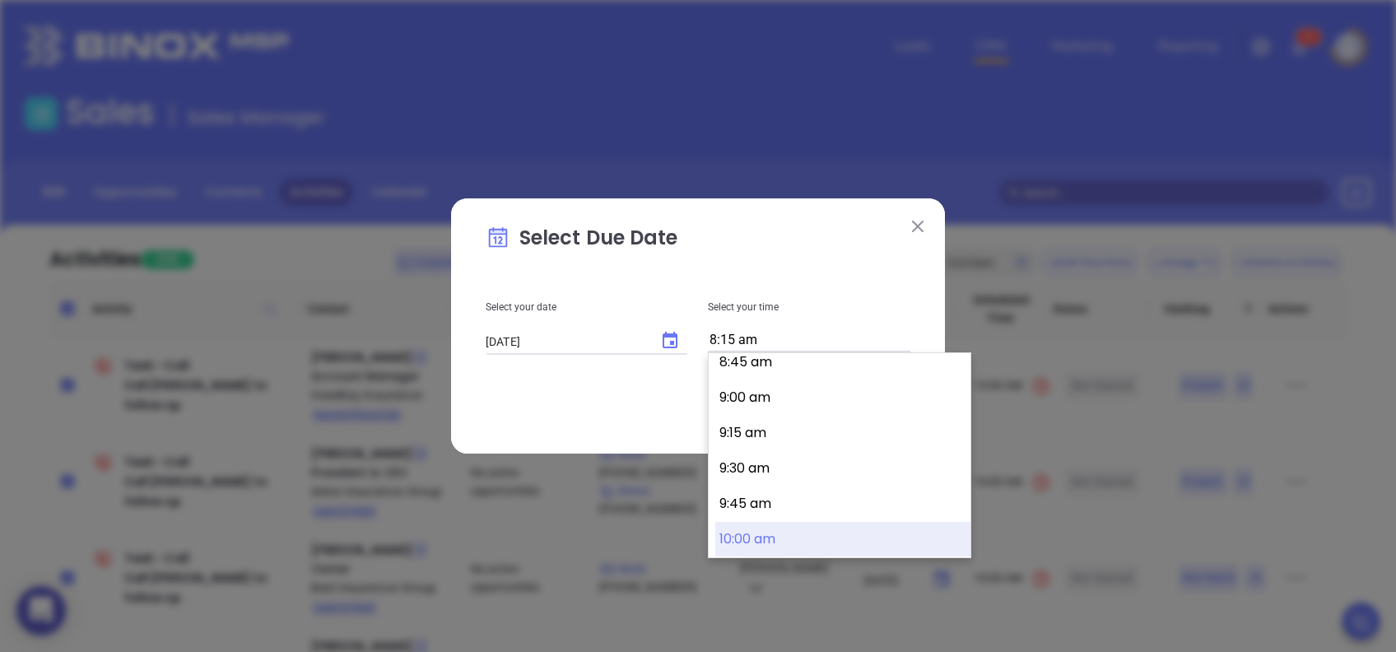
click at [780, 538] on button "10:00 am" at bounding box center [842, 539] width 255 height 35
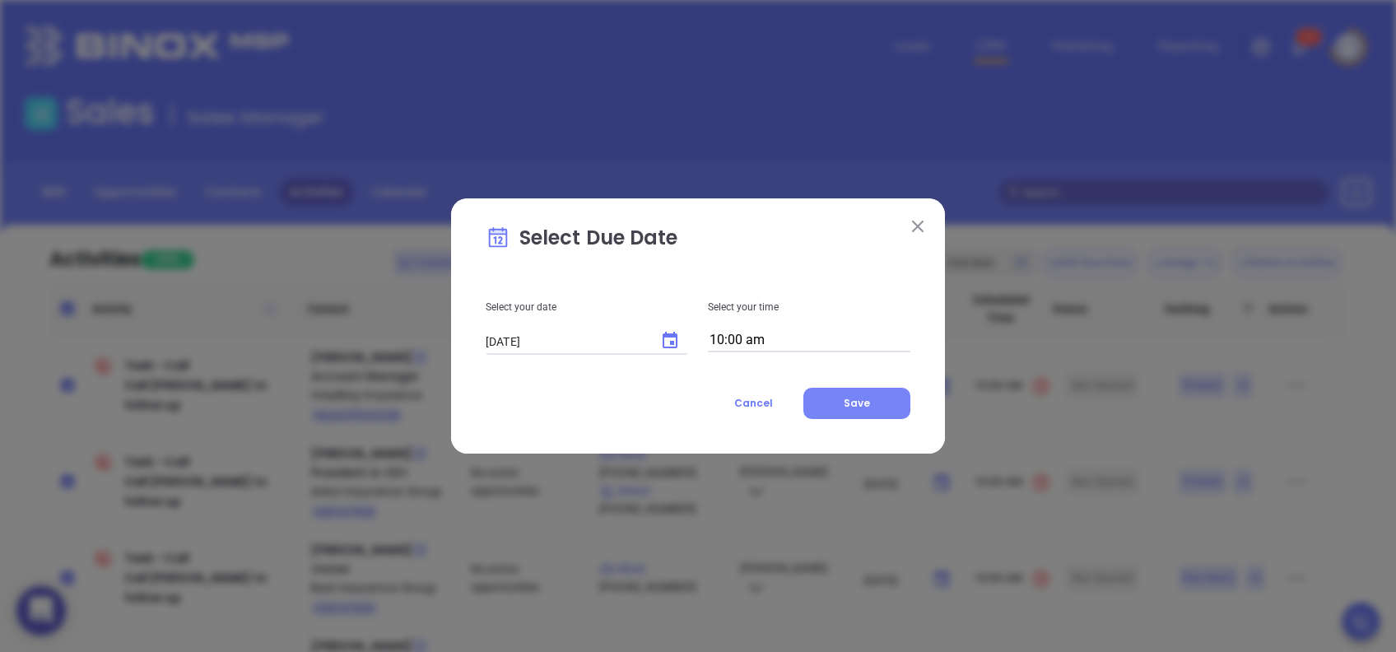
click at [855, 407] on span "Save" at bounding box center [857, 403] width 26 height 14
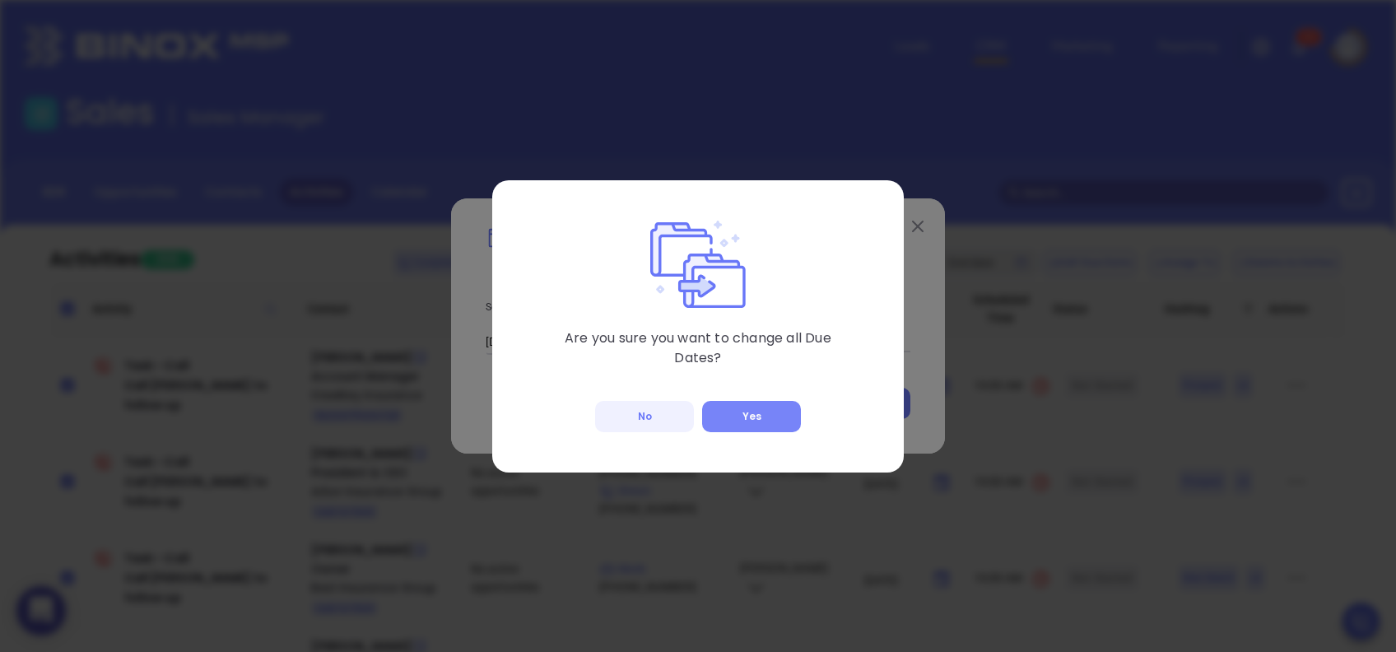
click at [782, 408] on button "Yes" at bounding box center [751, 416] width 99 height 31
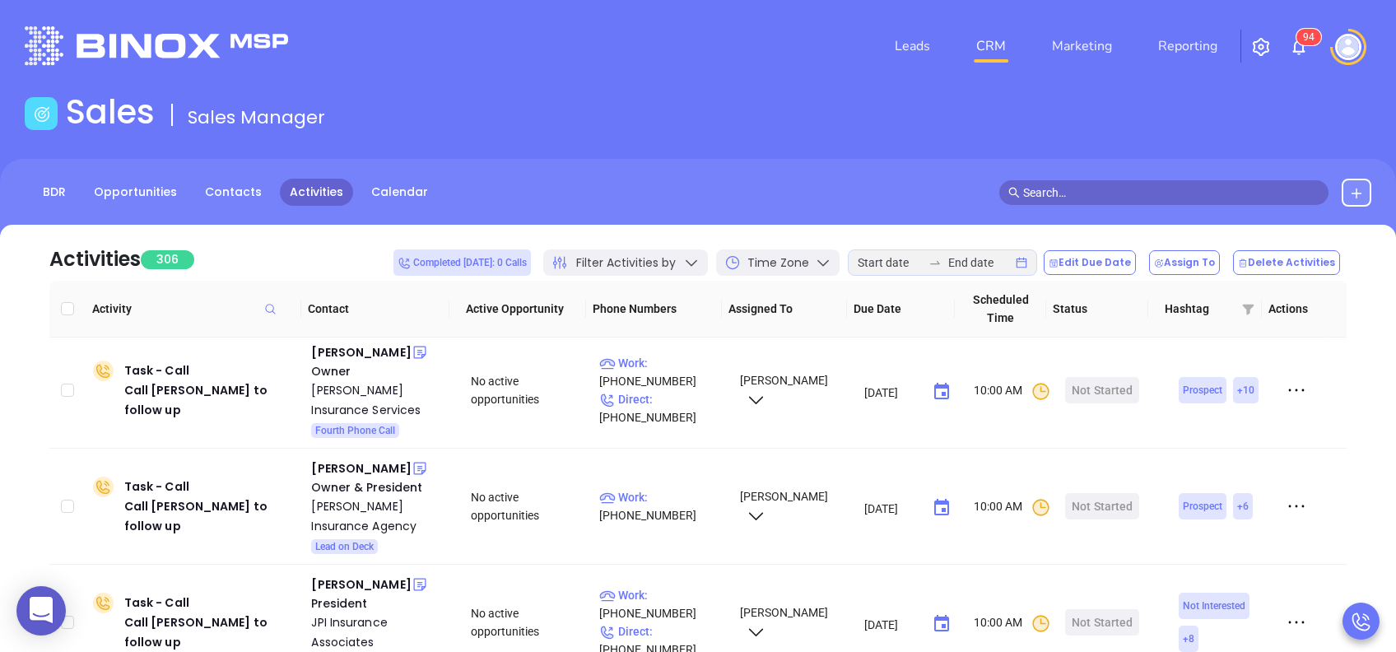
scroll to position [0, 0]
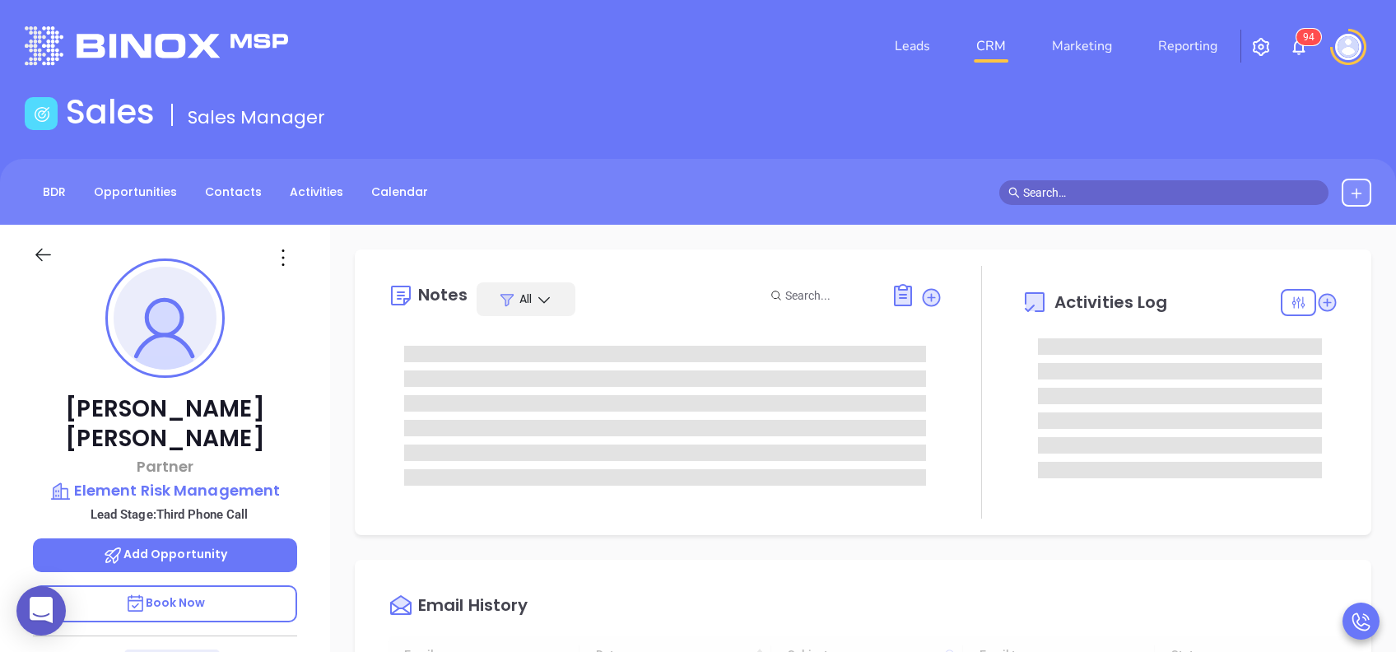
type input "[DATE]"
type input "[PERSON_NAME]"
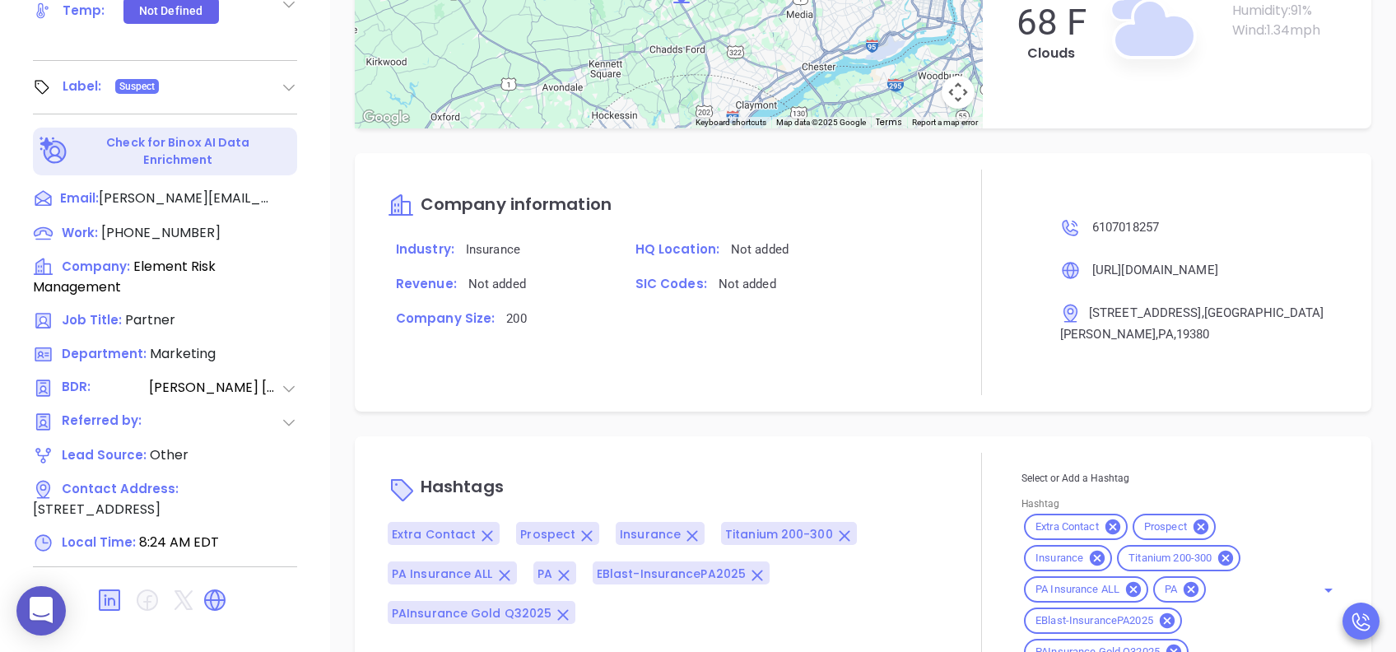
scroll to position [724, 0]
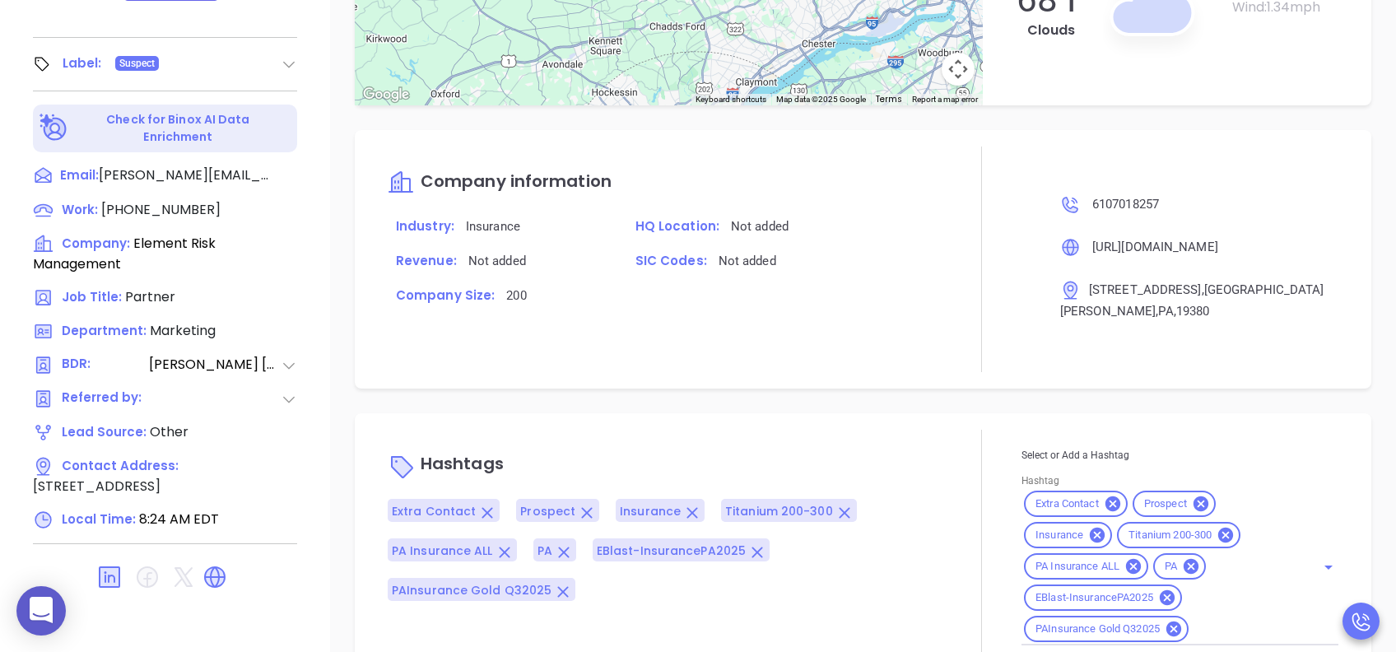
click at [1210, 560] on div "Extra Contact Prospect Insurance Titanium 200-300 PA Insurance ALL PA EBlast-In…" at bounding box center [1180, 566] width 317 height 157
type input "disca"
click at [1105, 496] on icon at bounding box center [1112, 503] width 15 height 15
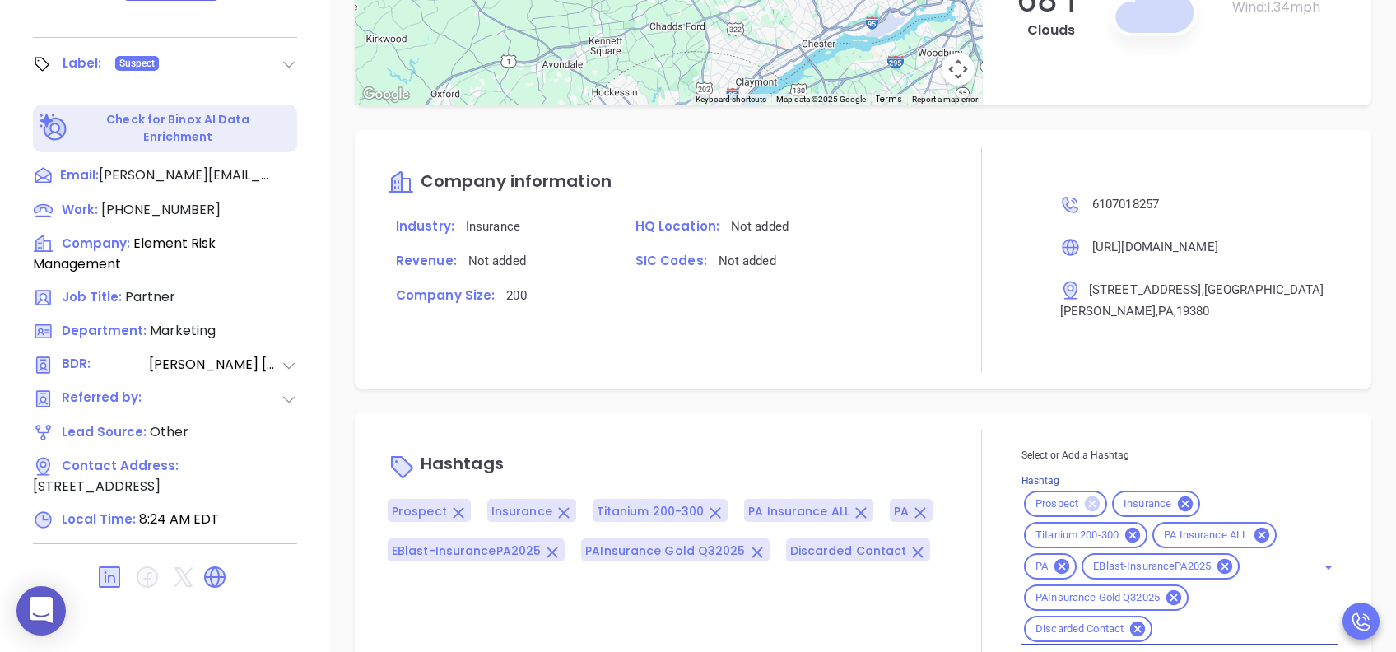
click at [1087, 496] on icon at bounding box center [1092, 503] width 15 height 15
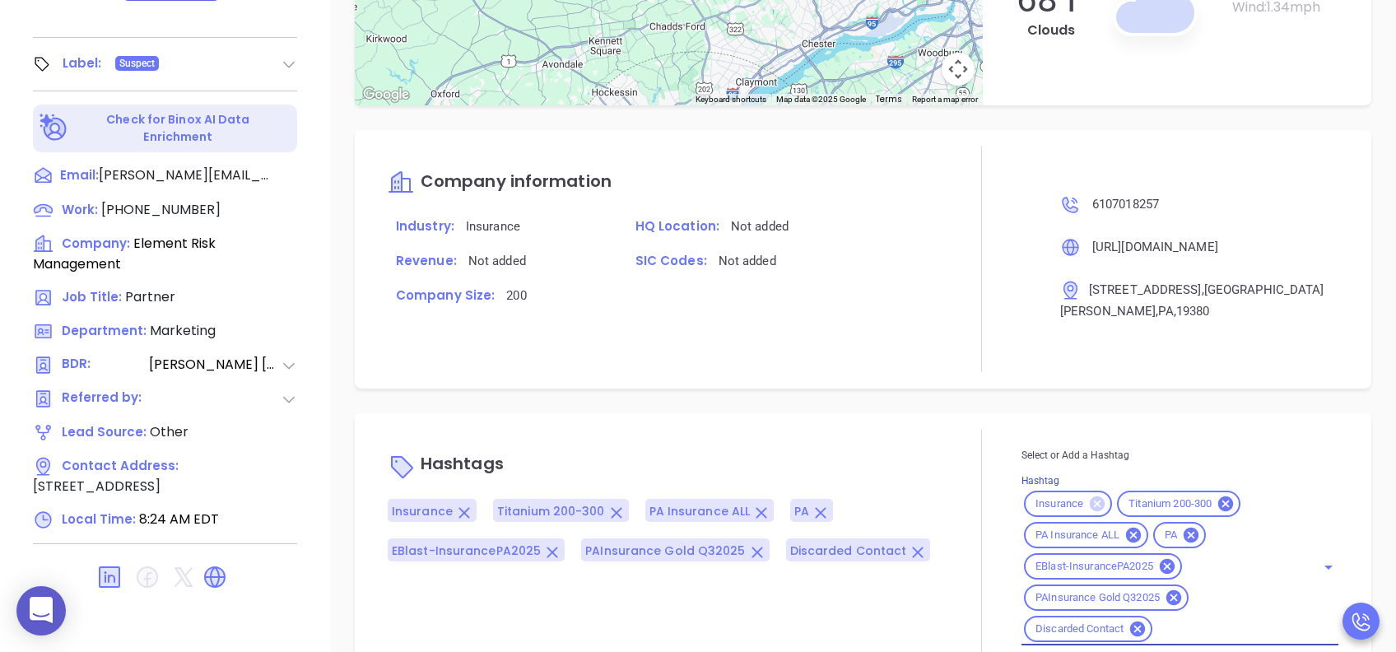
click at [1090, 496] on icon at bounding box center [1097, 503] width 15 height 15
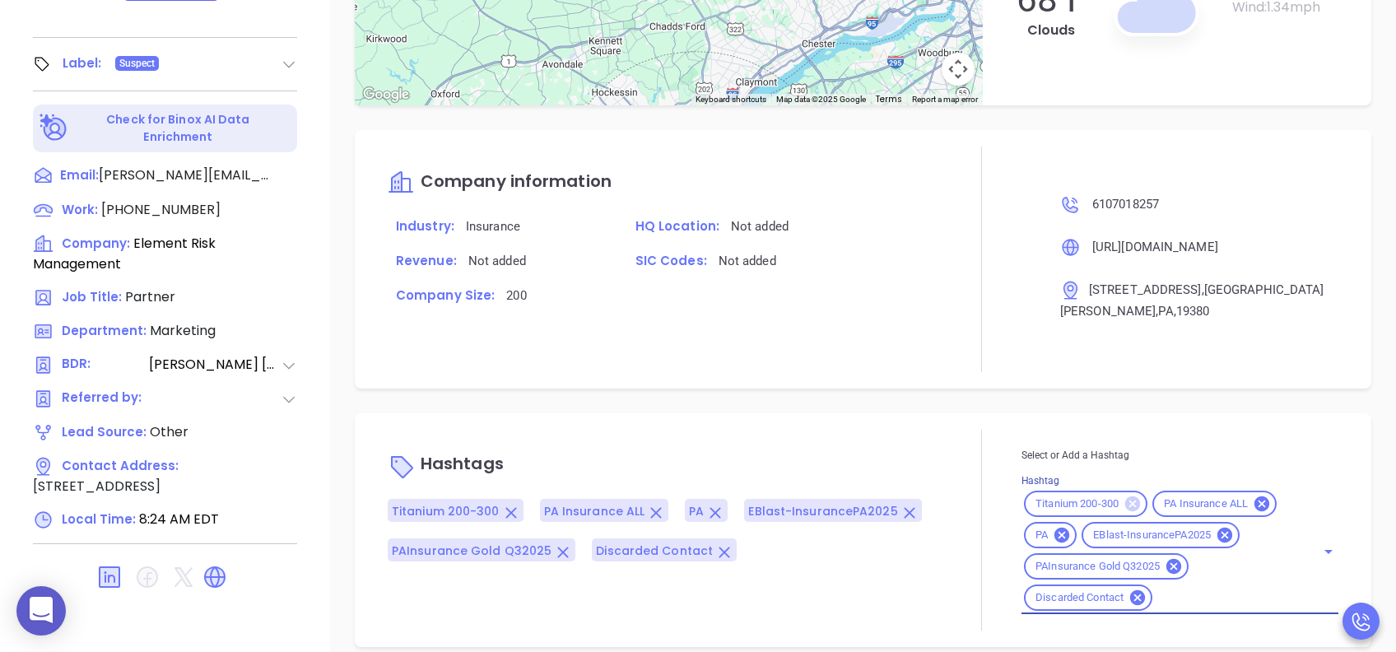
scroll to position [1402, 0]
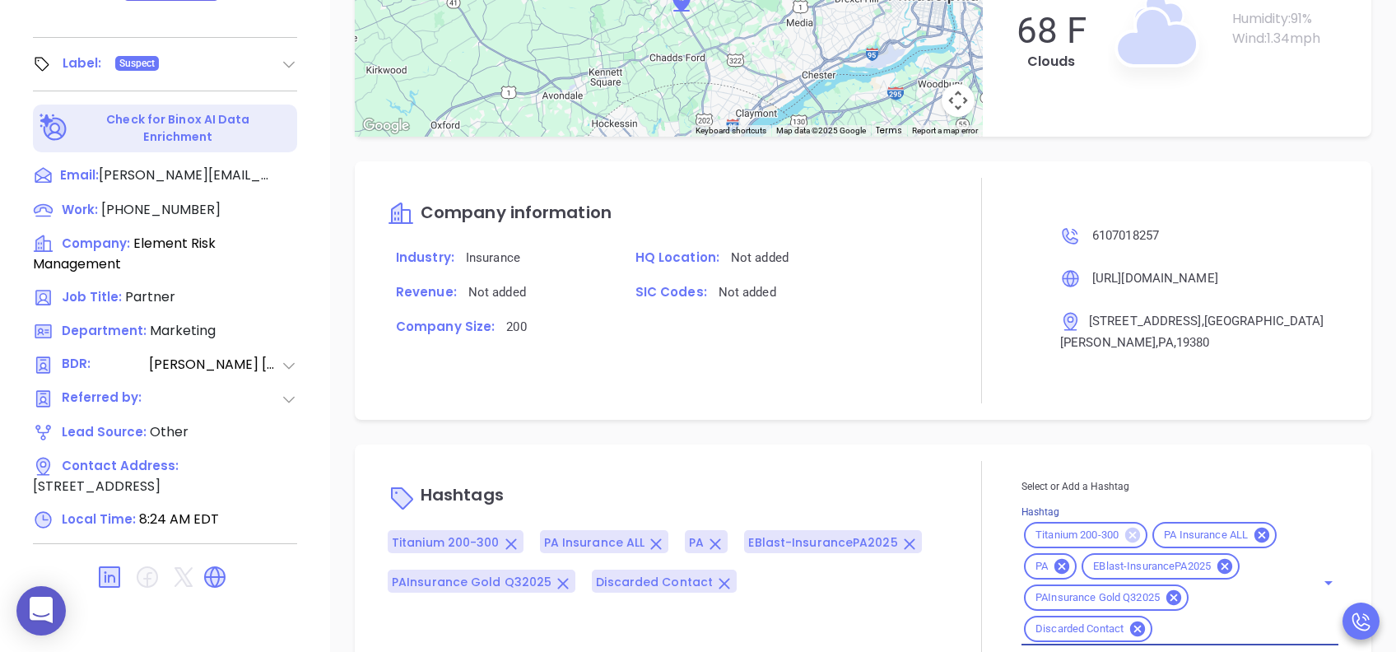
click at [1125, 528] on icon at bounding box center [1132, 535] width 15 height 15
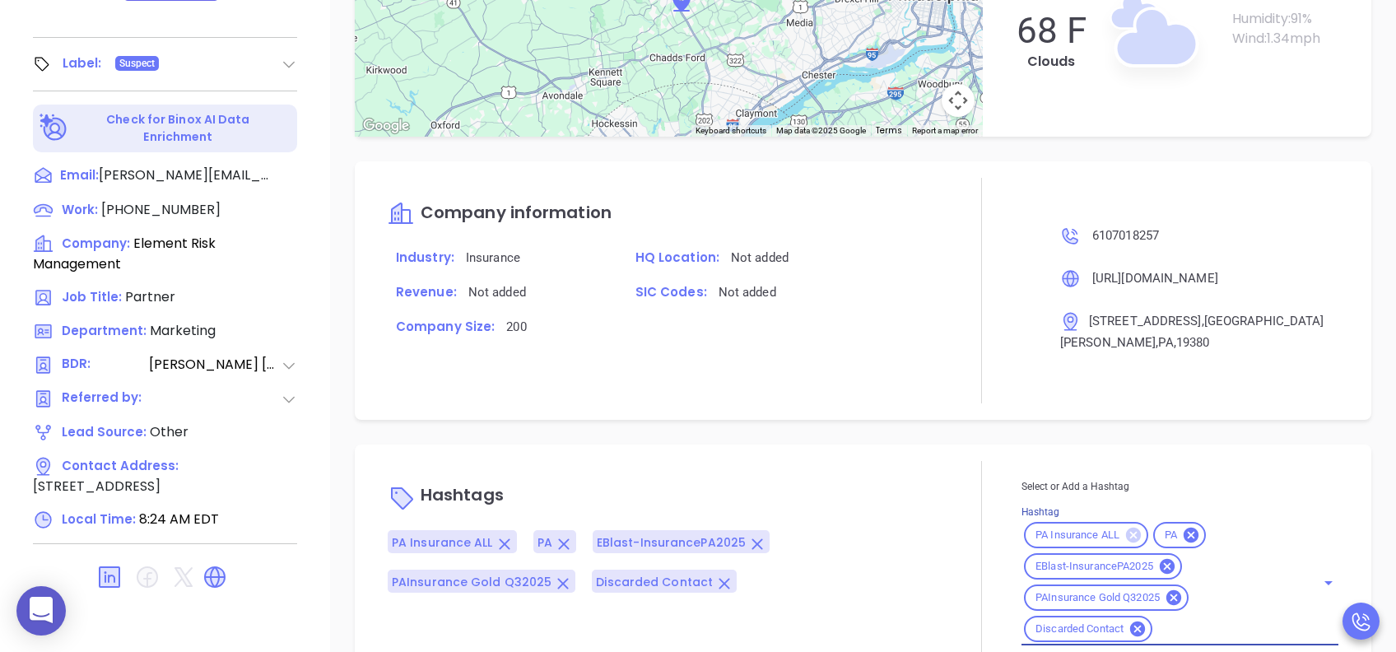
click at [1126, 528] on icon at bounding box center [1133, 535] width 15 height 15
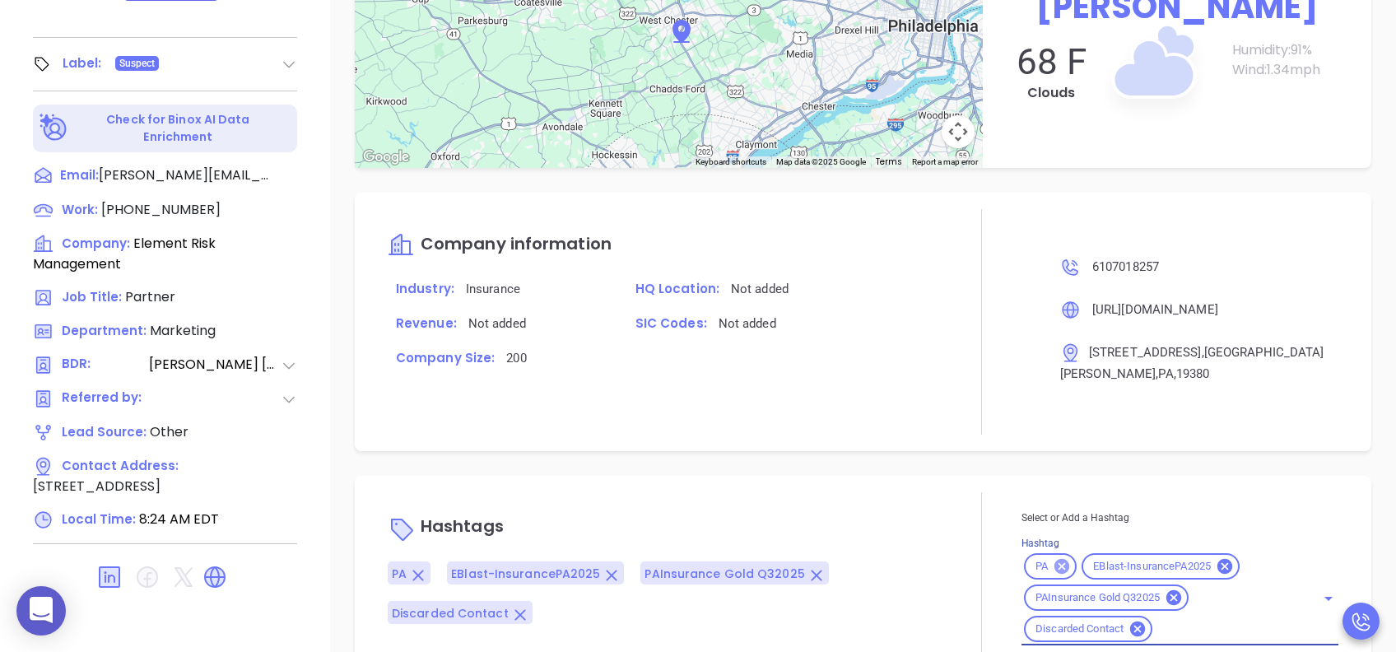
click at [1053, 557] on icon at bounding box center [1062, 566] width 18 height 18
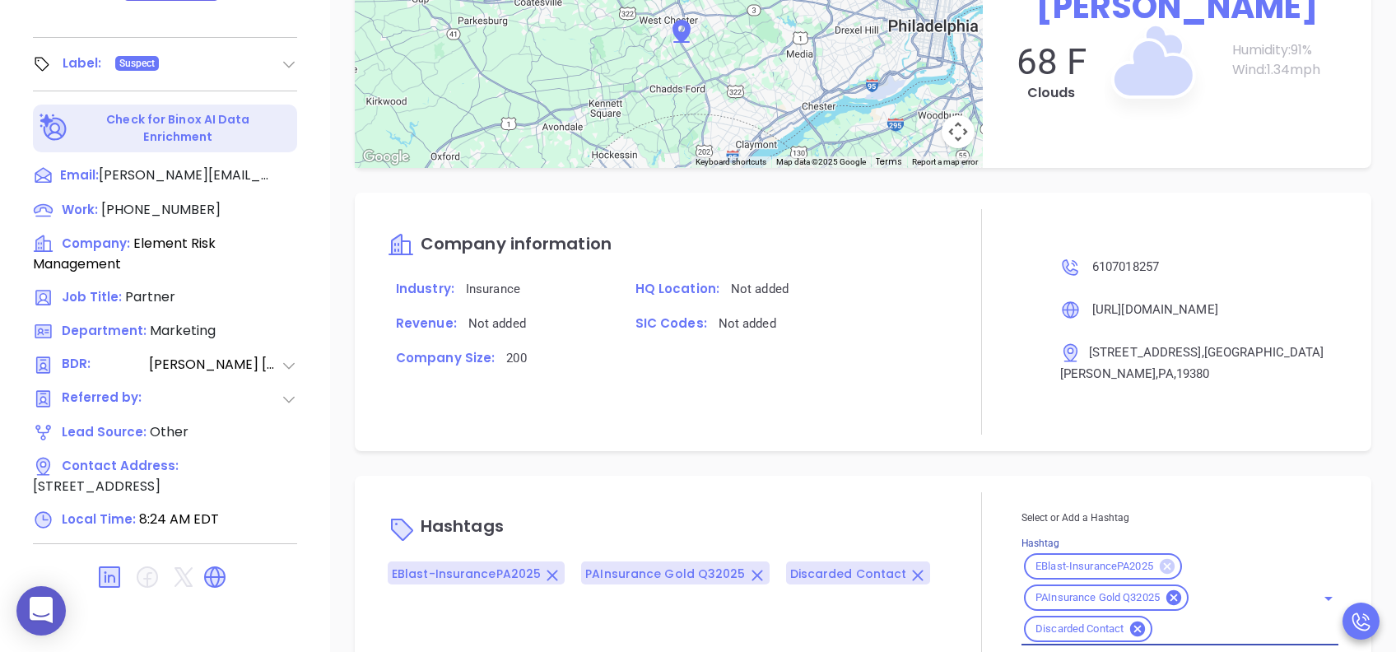
click at [1160, 559] on icon at bounding box center [1167, 566] width 15 height 15
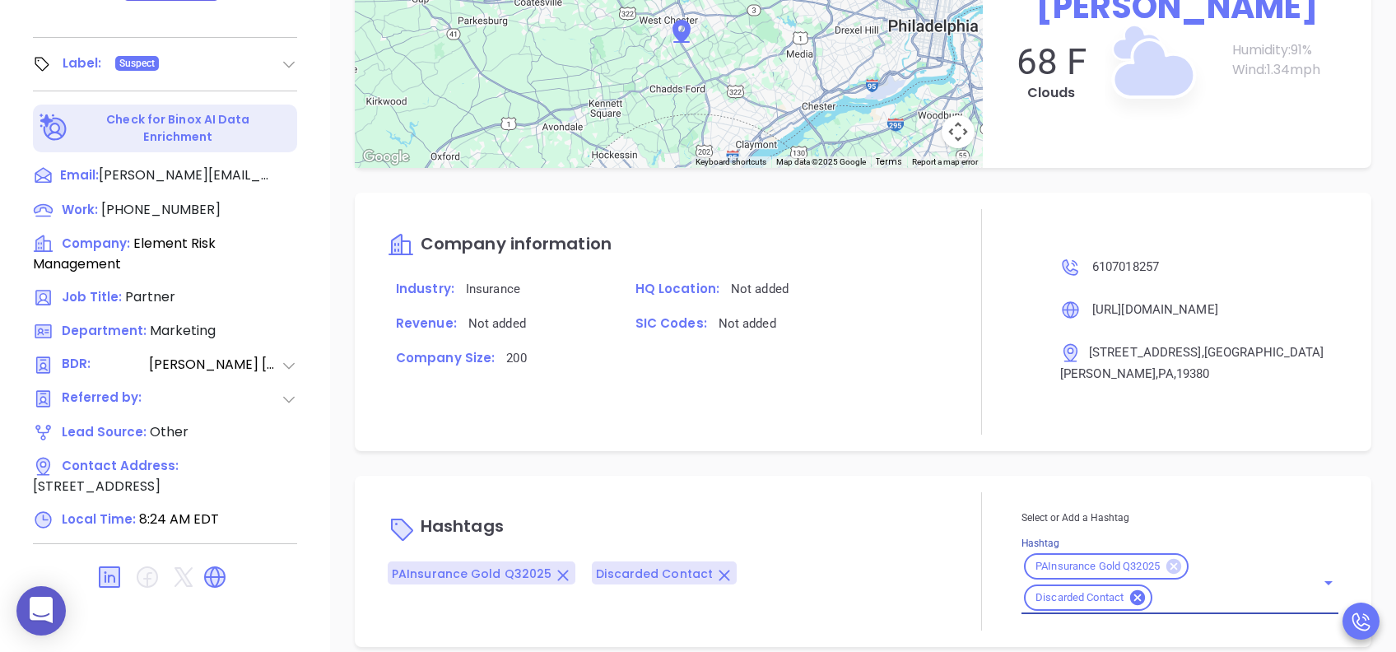
scroll to position [1339, 0]
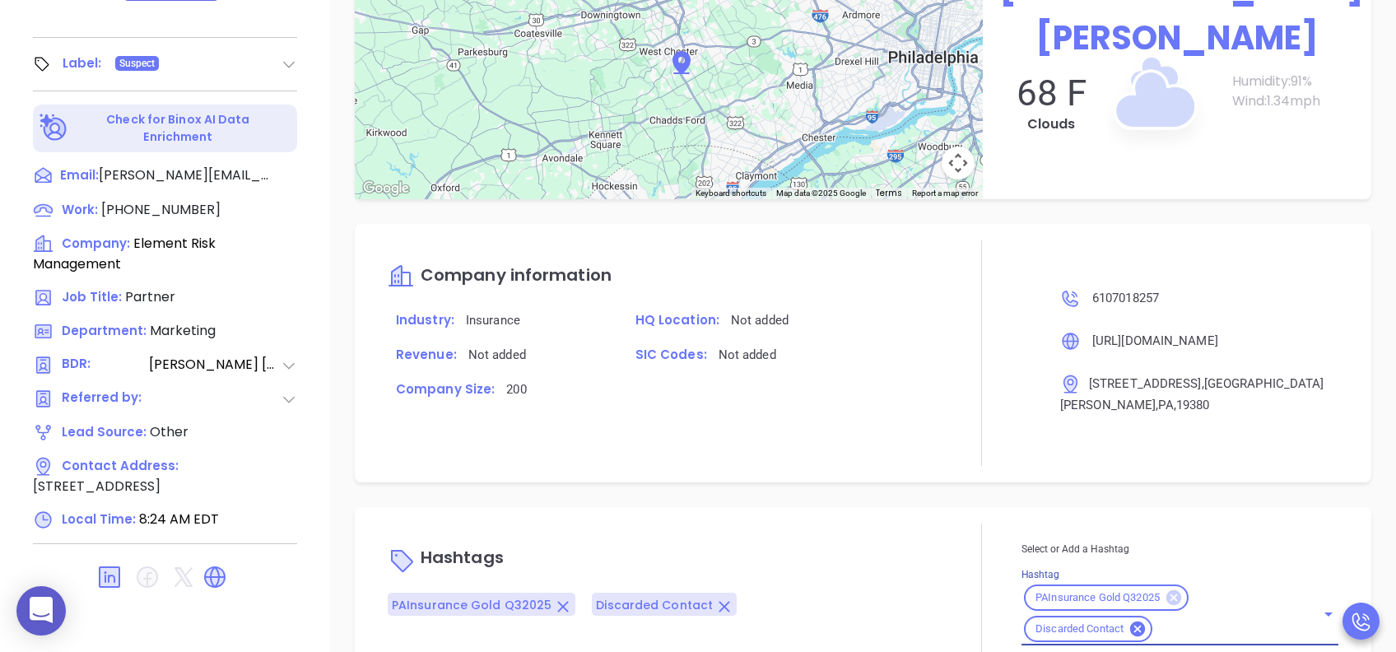
click at [1172, 590] on icon at bounding box center [1173, 597] width 15 height 15
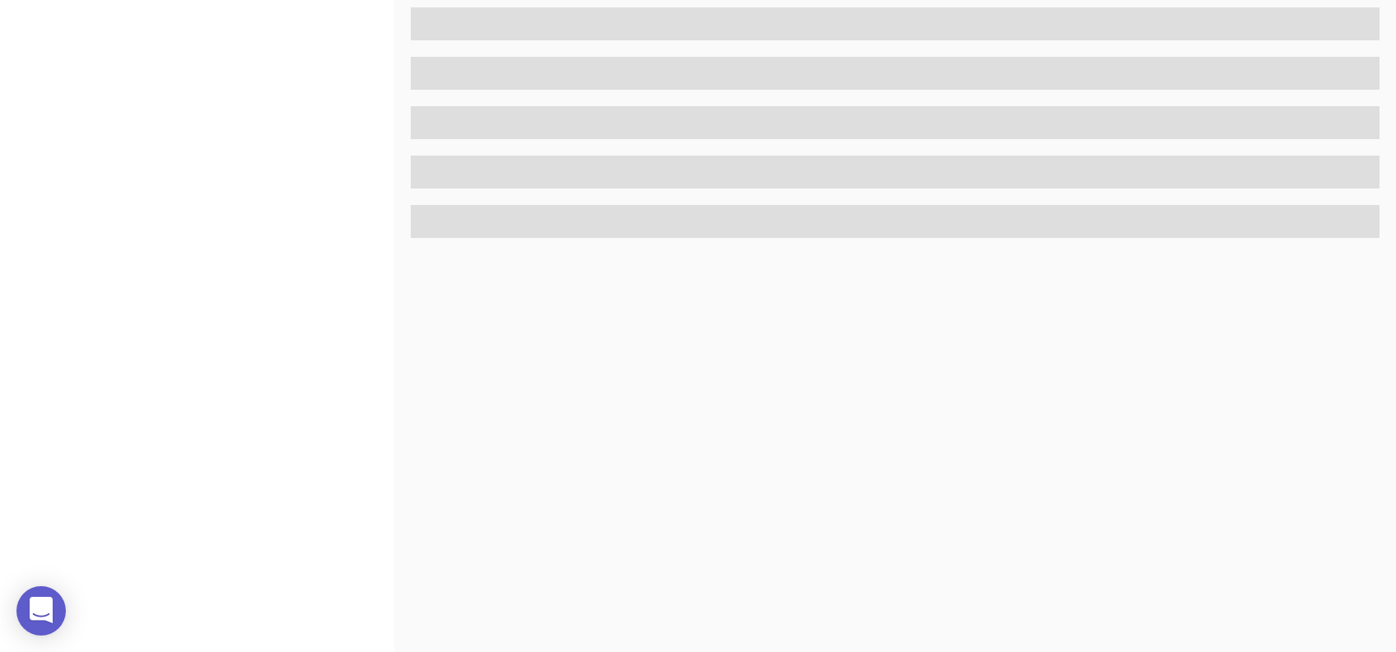
scroll to position [724, 0]
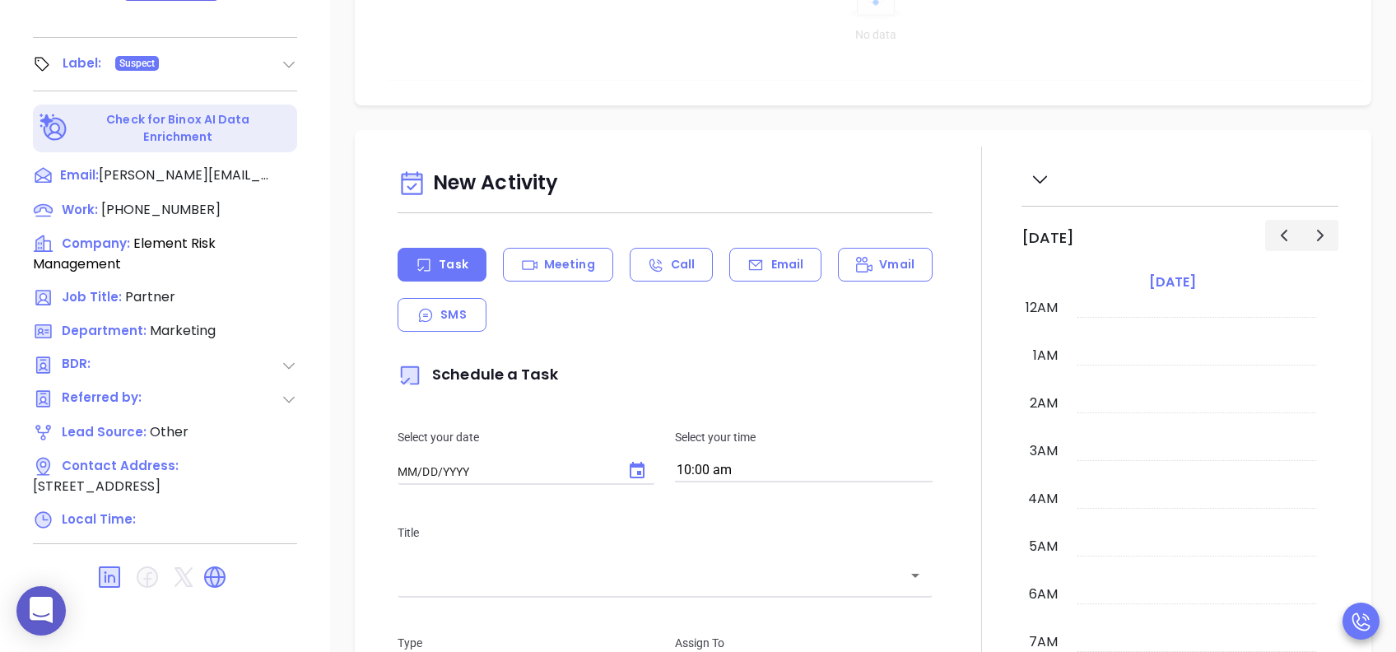
type input "[DATE]"
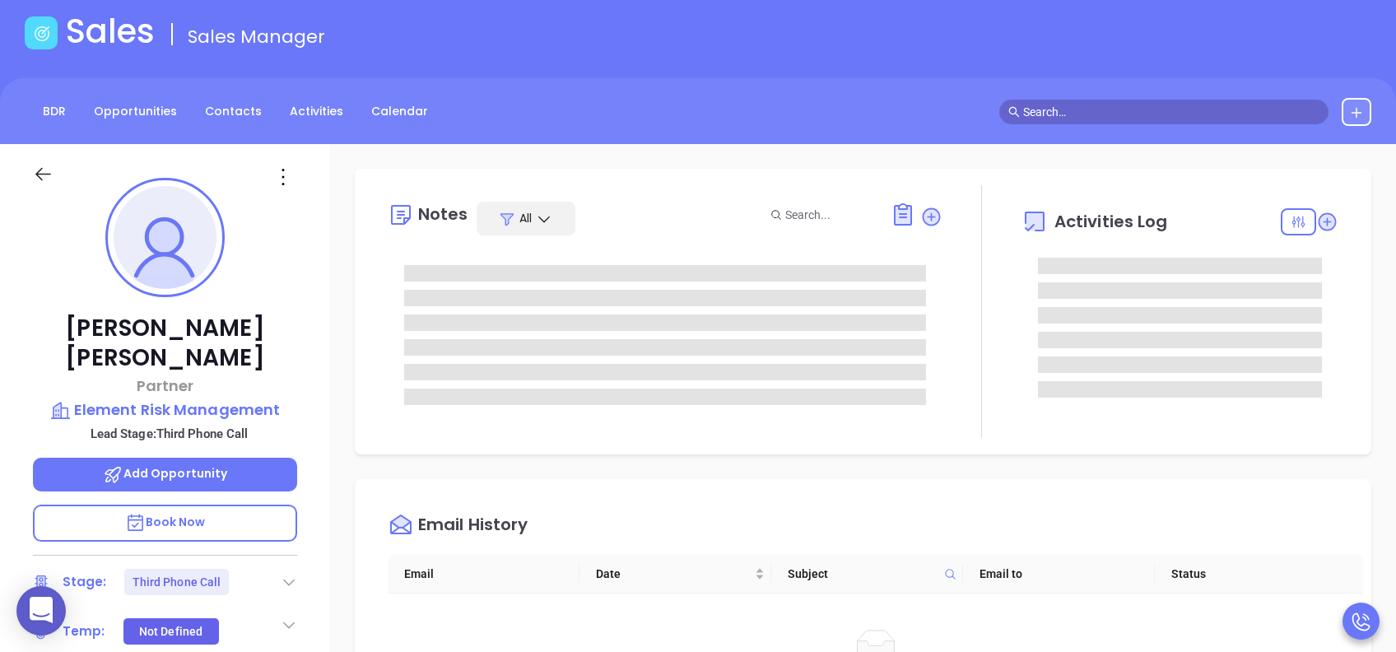
scroll to position [0, 0]
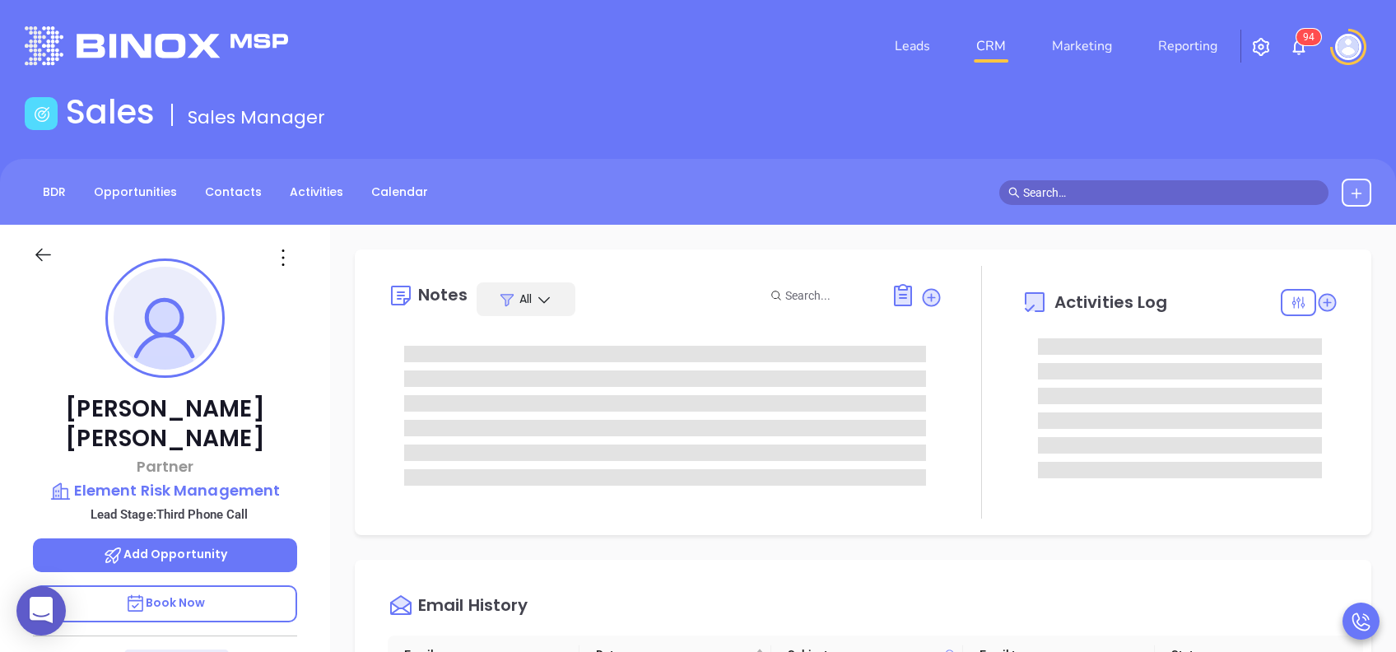
type input "[PERSON_NAME]"
